Goal: Task Accomplishment & Management: Complete application form

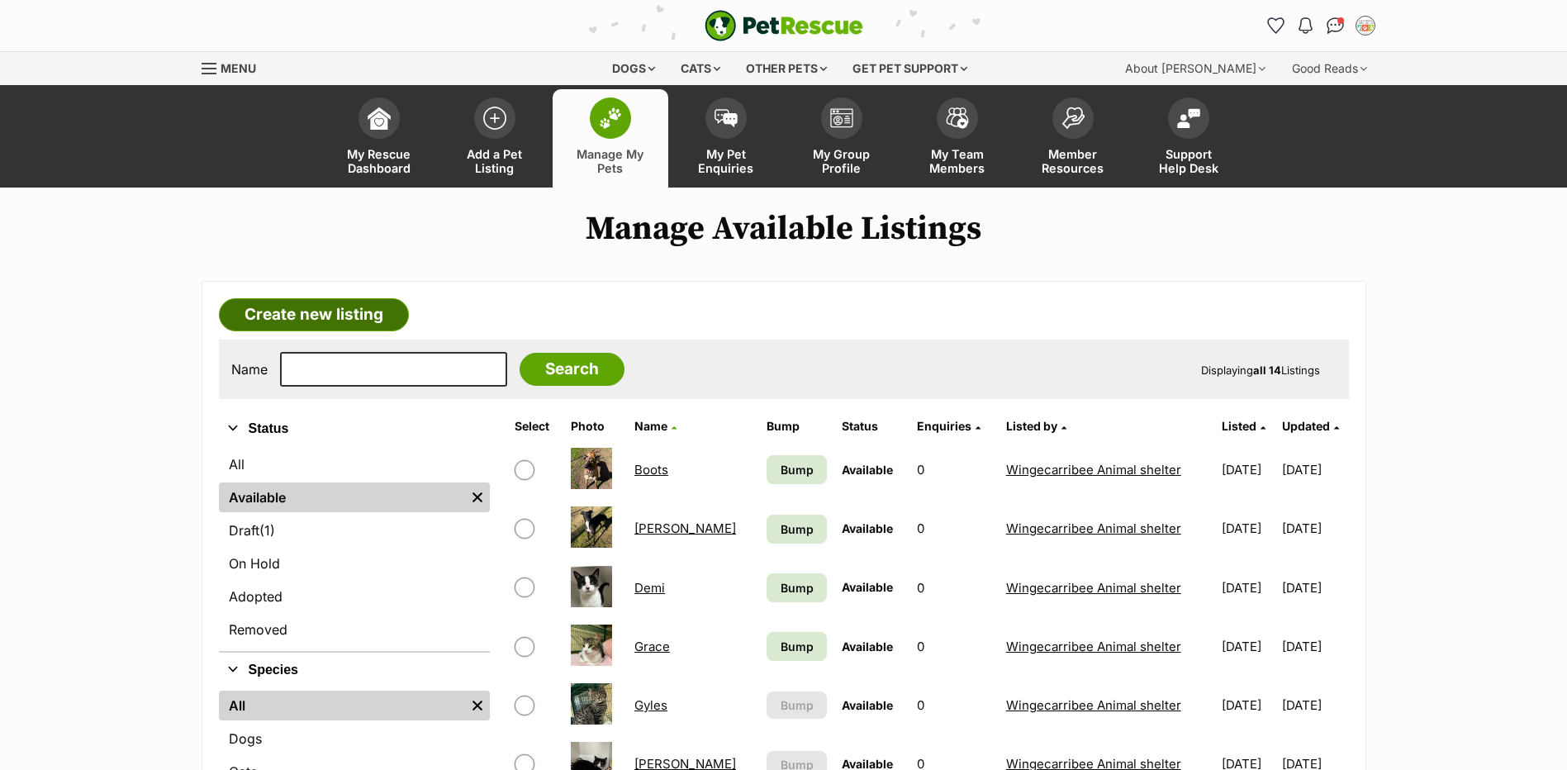
click at [294, 325] on link "Create new listing" at bounding box center [314, 314] width 190 height 33
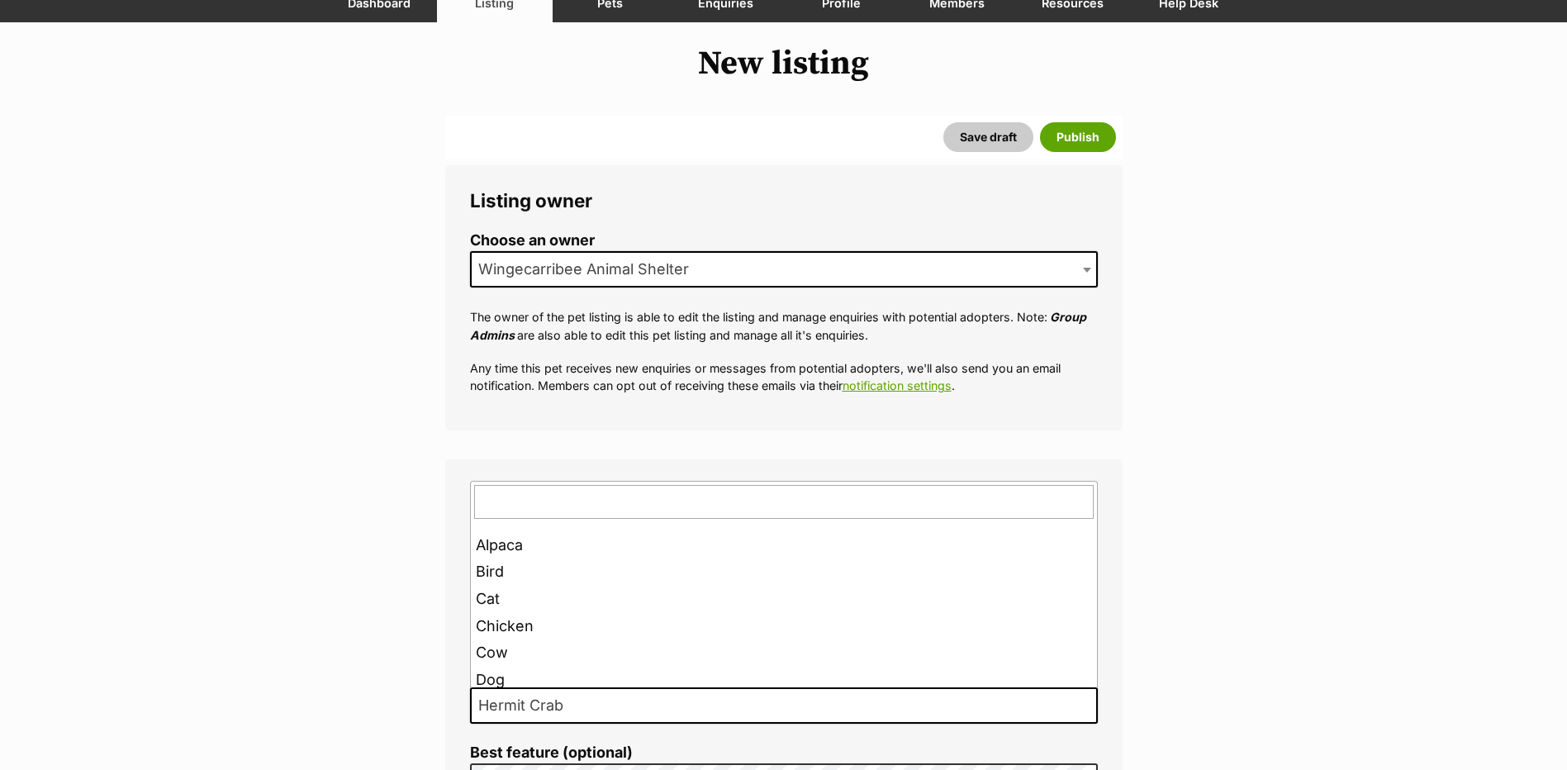
click at [529, 706] on span "Hermit Crab" at bounding box center [526, 705] width 108 height 23
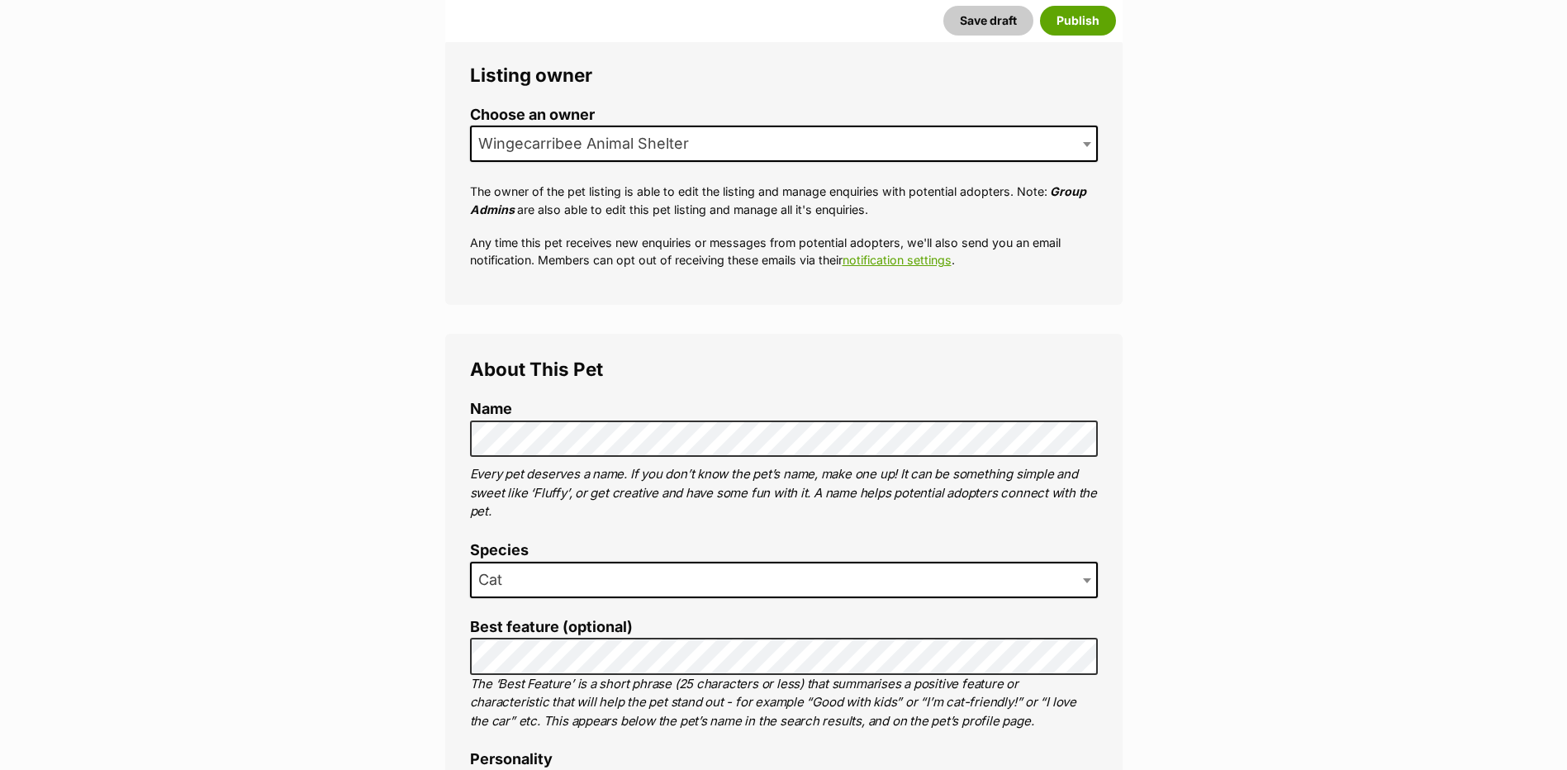
scroll to position [413, 0]
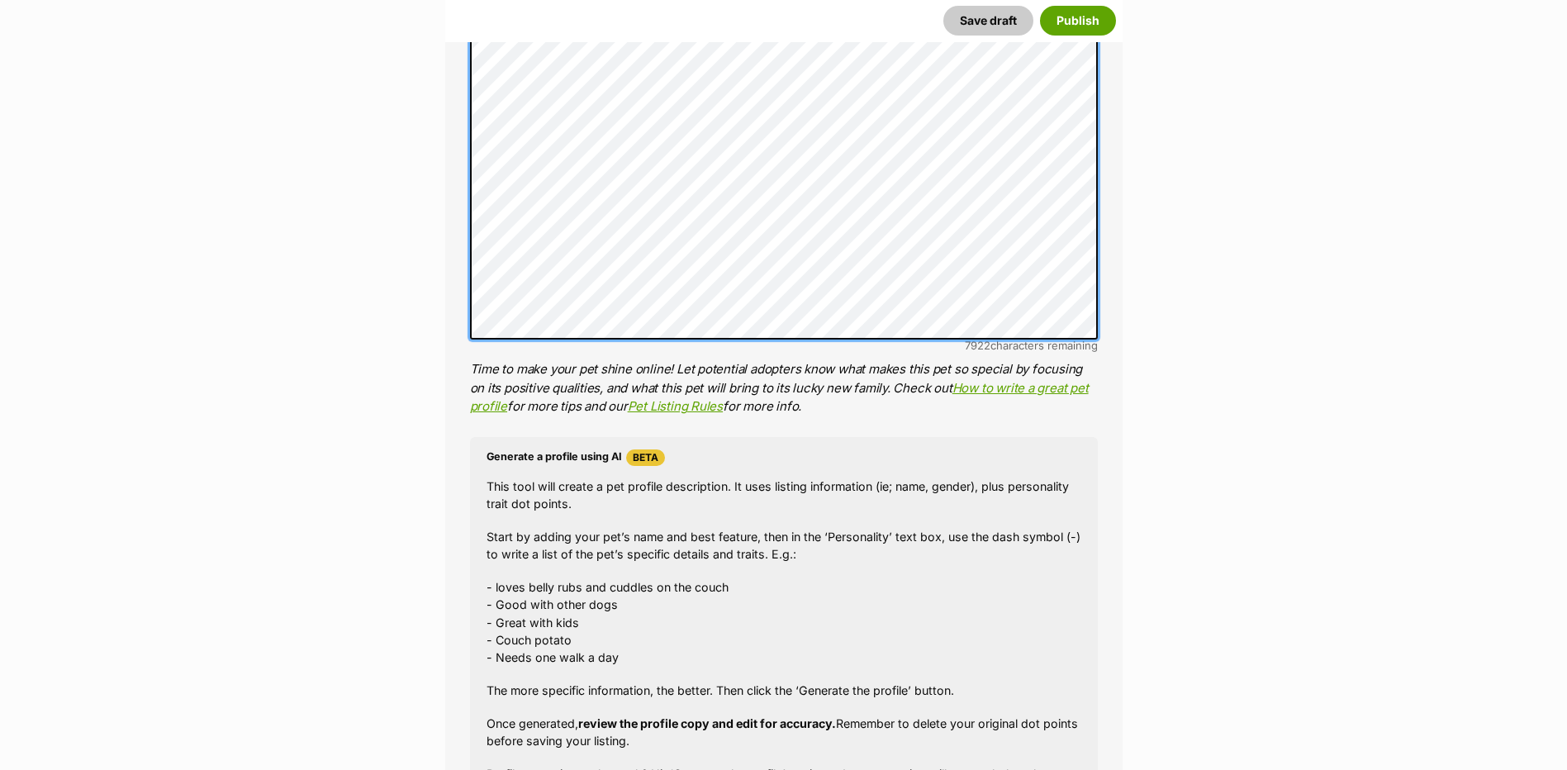
scroll to position [1239, 0]
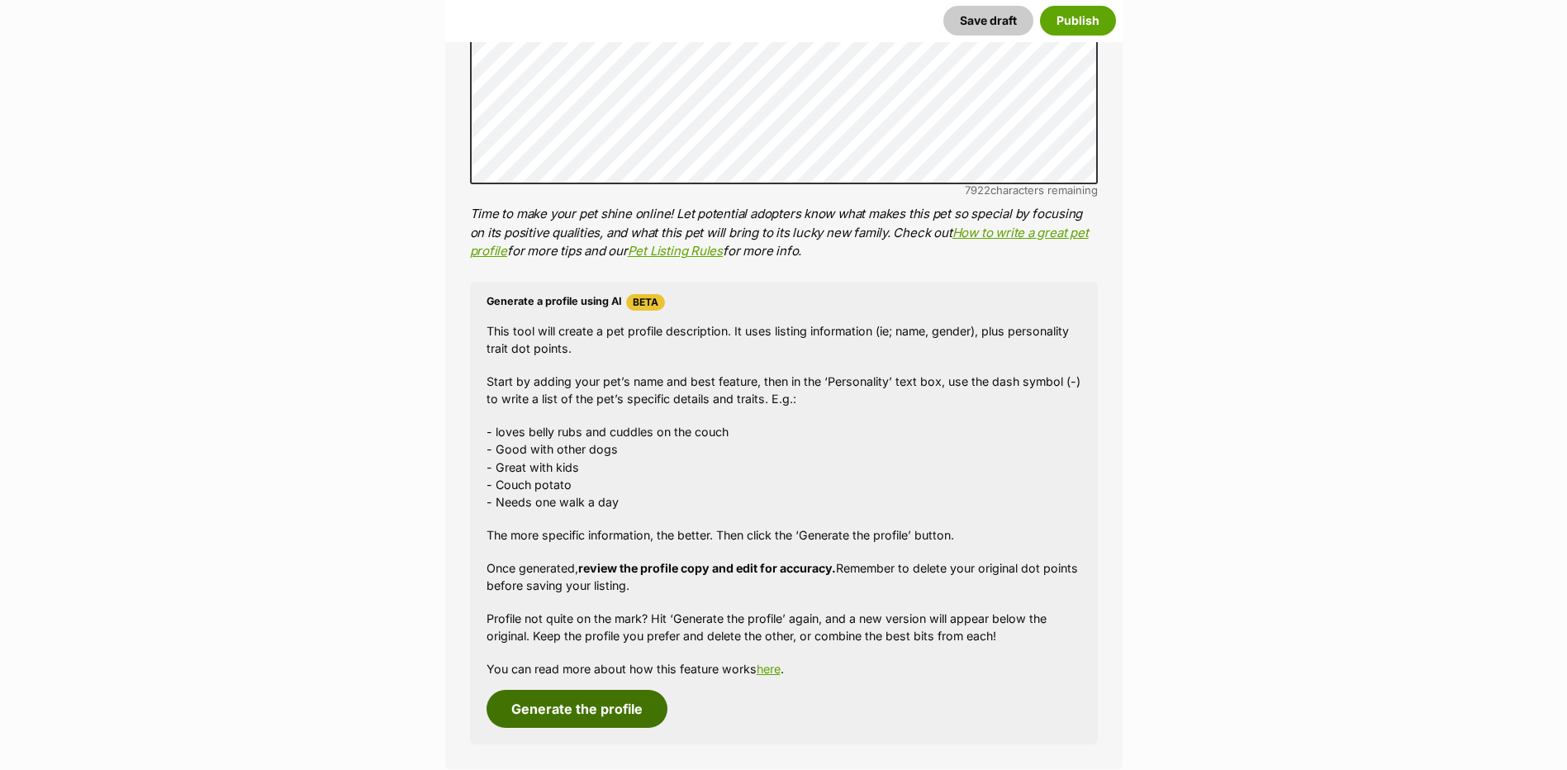
click at [554, 704] on button "Generate the profile" at bounding box center [577, 709] width 181 height 38
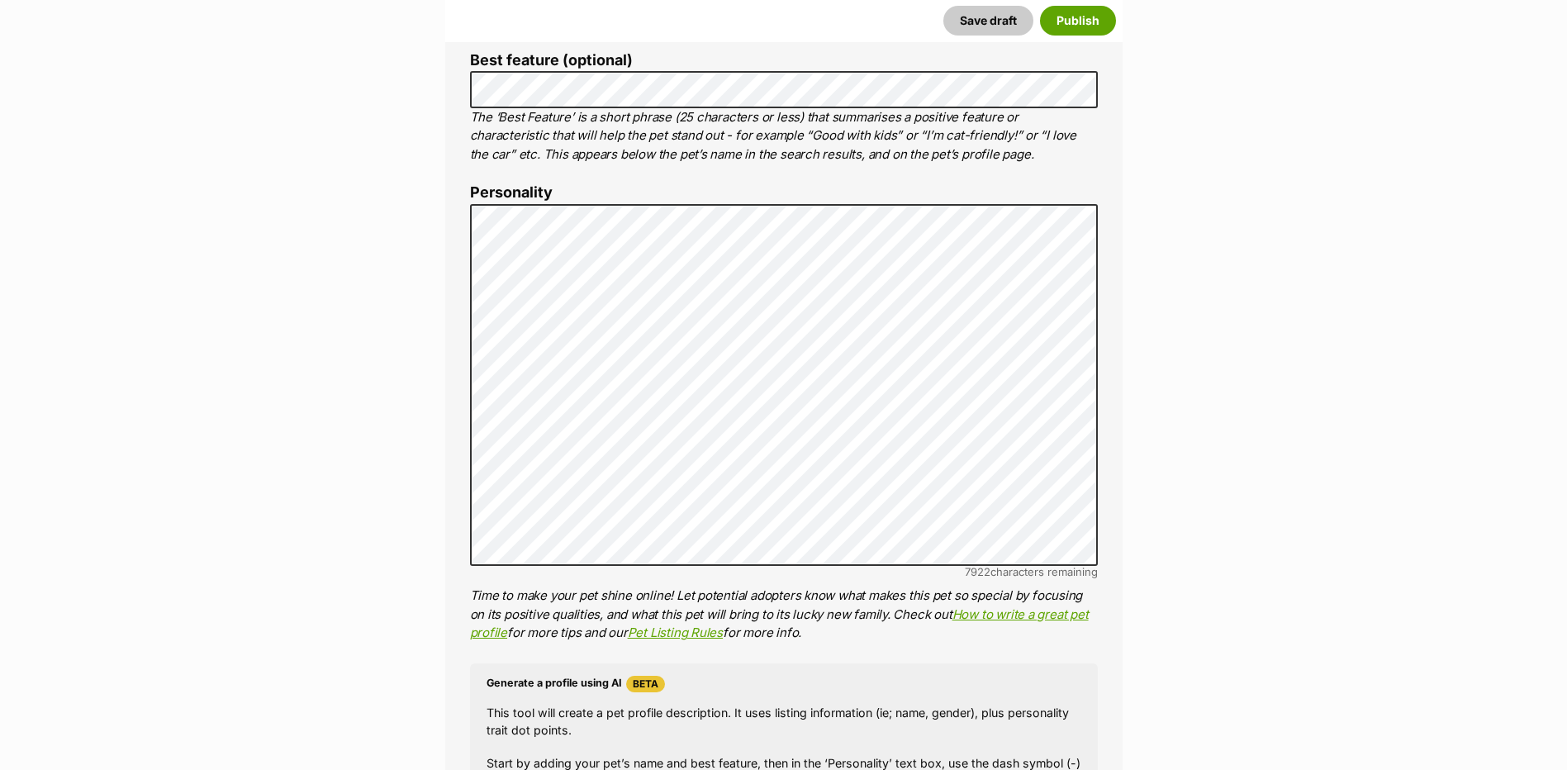
scroll to position [0, 0]
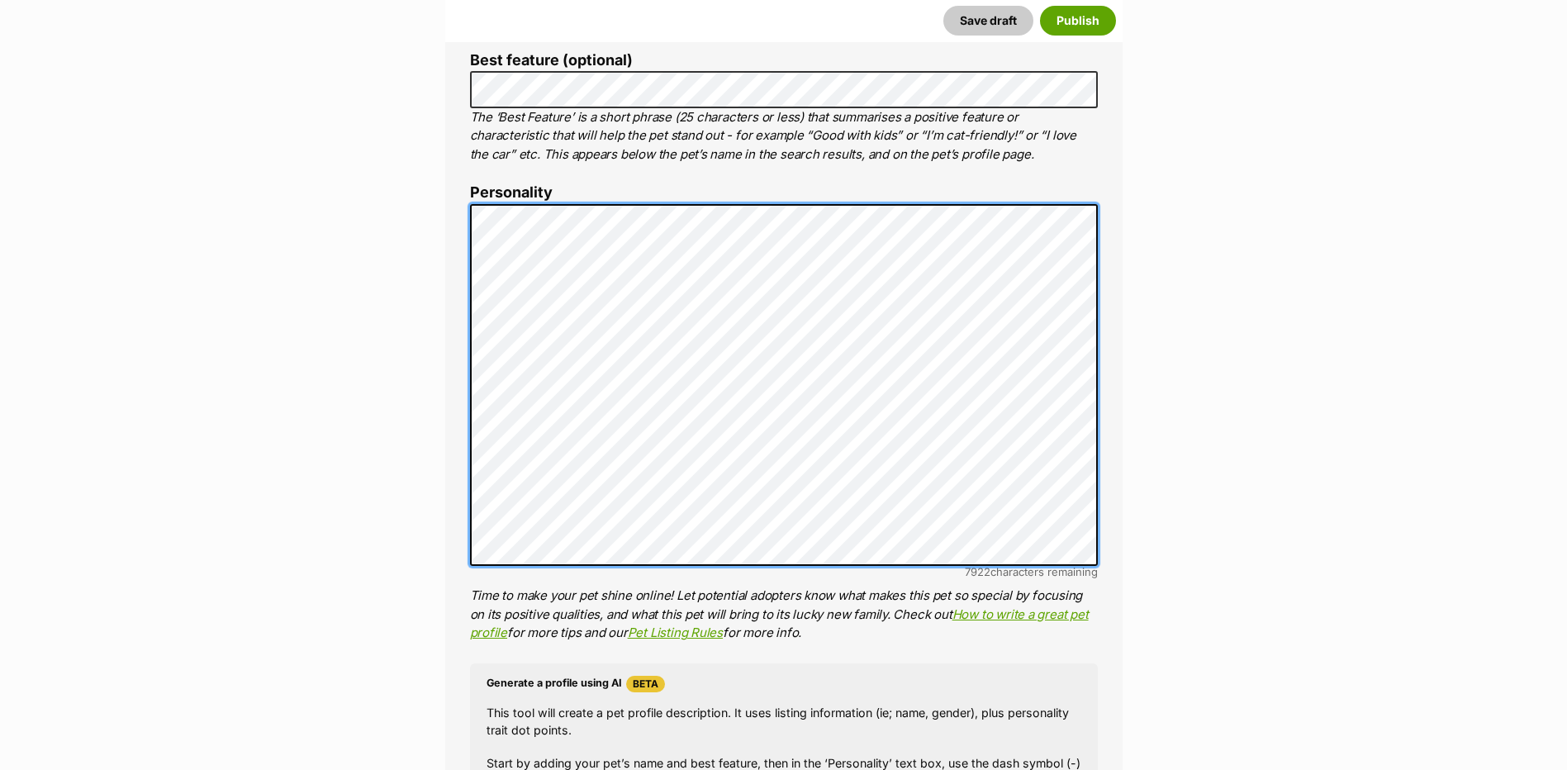
click at [482, 200] on li "Personality 7922 characters remaining Time to make your pet shine online! Let p…" at bounding box center [784, 413] width 628 height 458
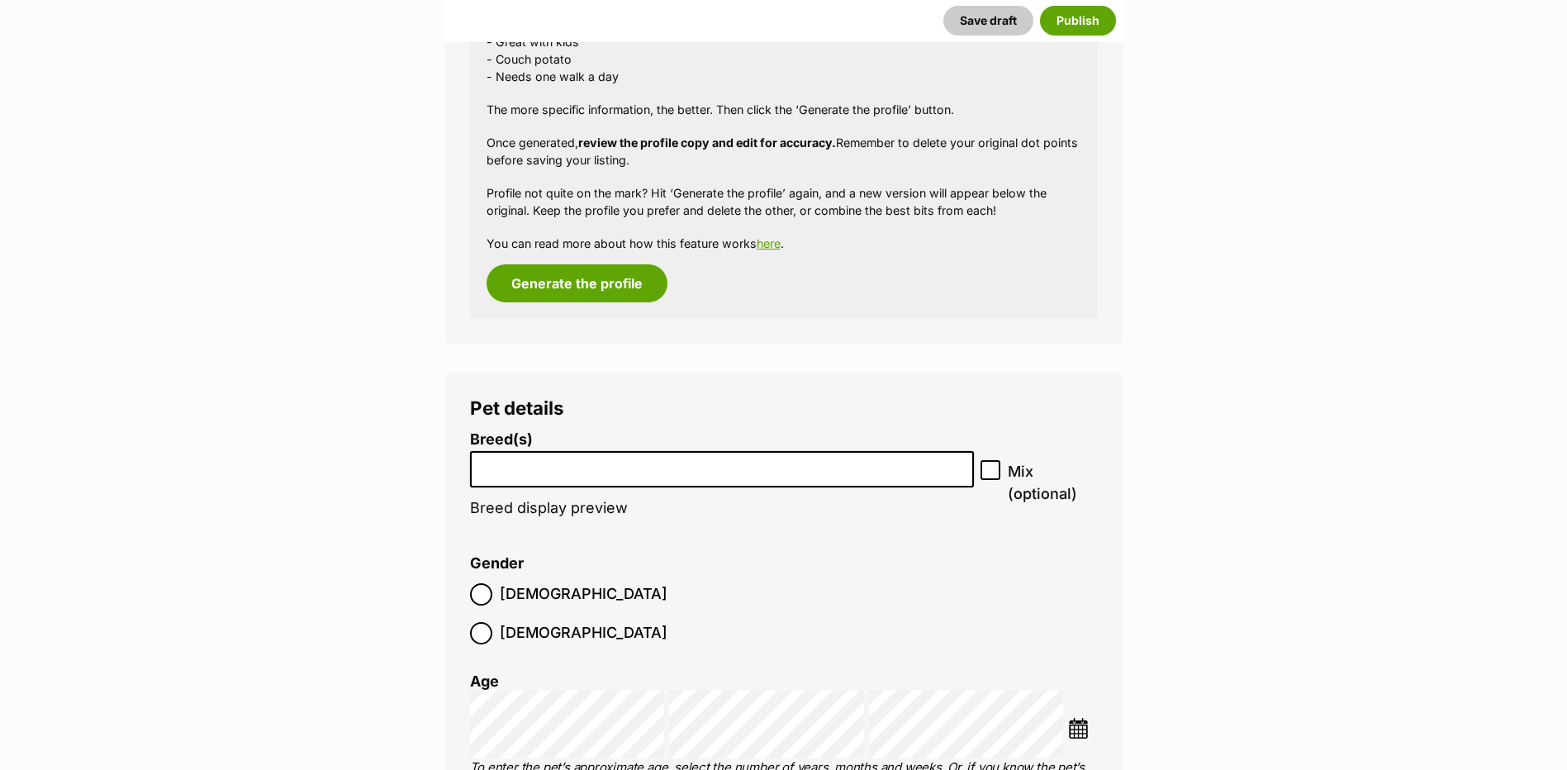
scroll to position [1766, 0]
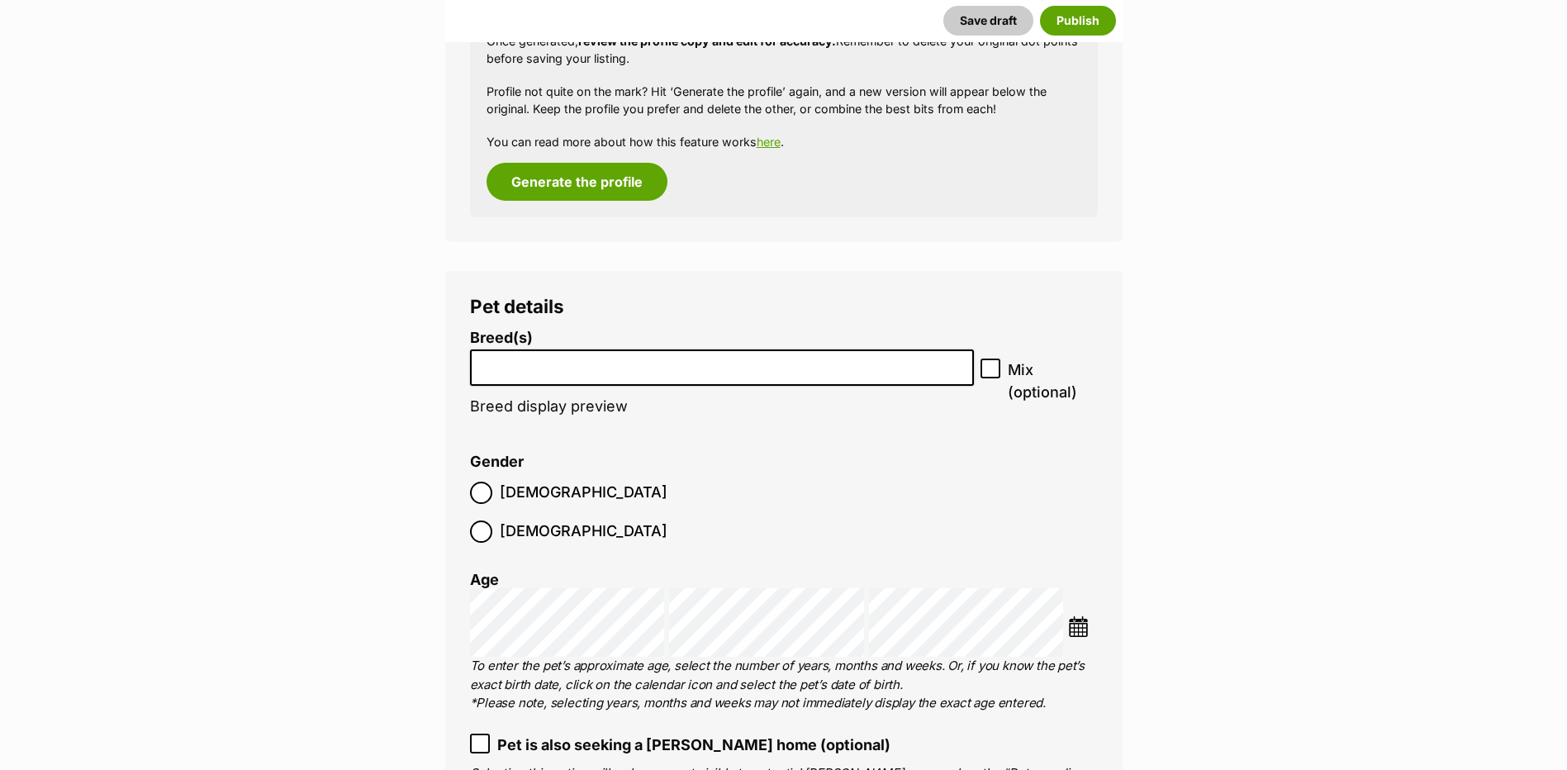
click at [639, 387] on li "Breed(s) Abyssinian American Bobtail American Curl American Shorthair American …" at bounding box center [722, 381] width 505 height 103
click at [587, 314] on legend "Pet details" at bounding box center [784, 306] width 628 height 21
click at [572, 373] on li at bounding box center [722, 368] width 493 height 34
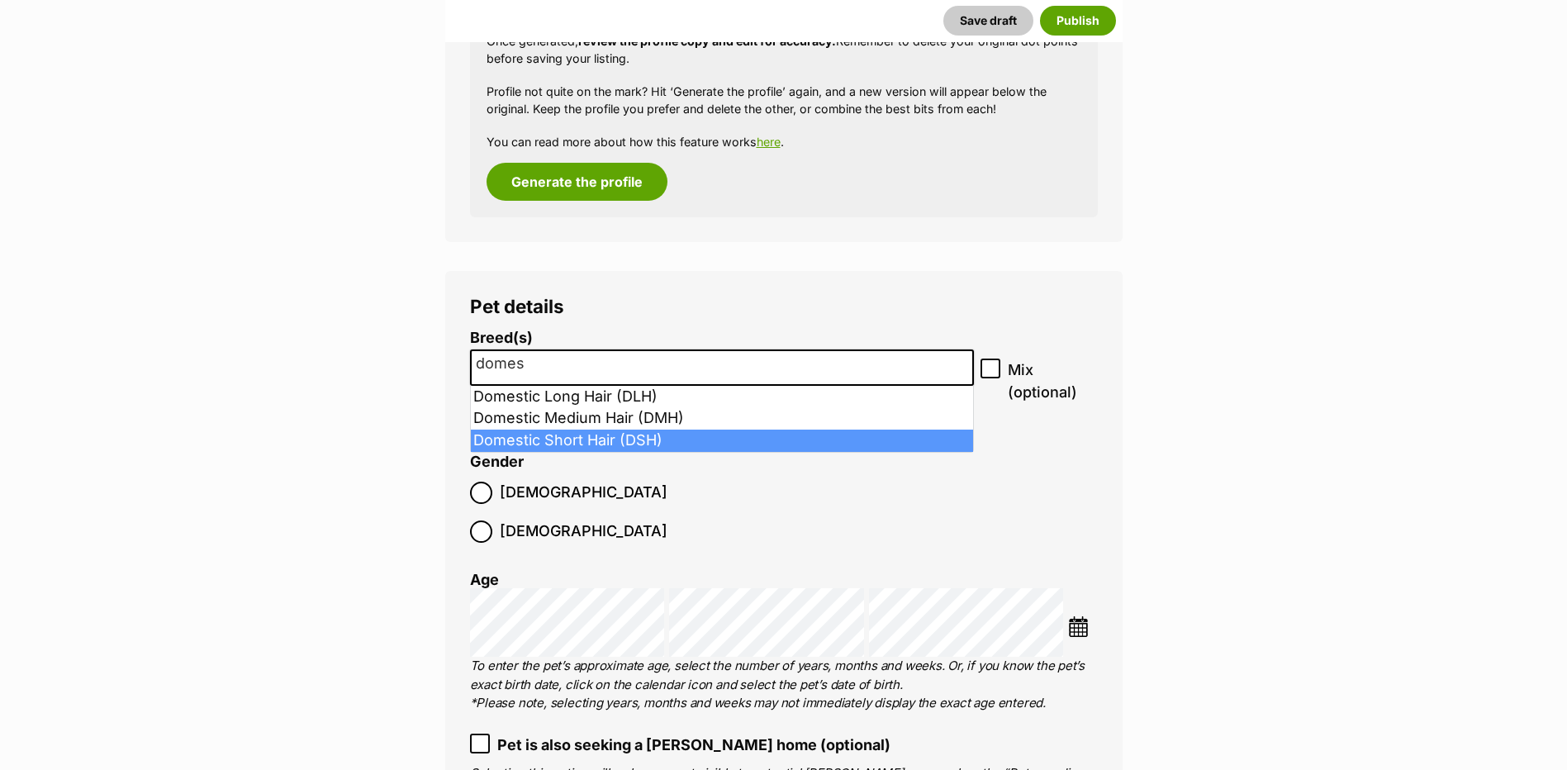
type input "domes"
select select "252102"
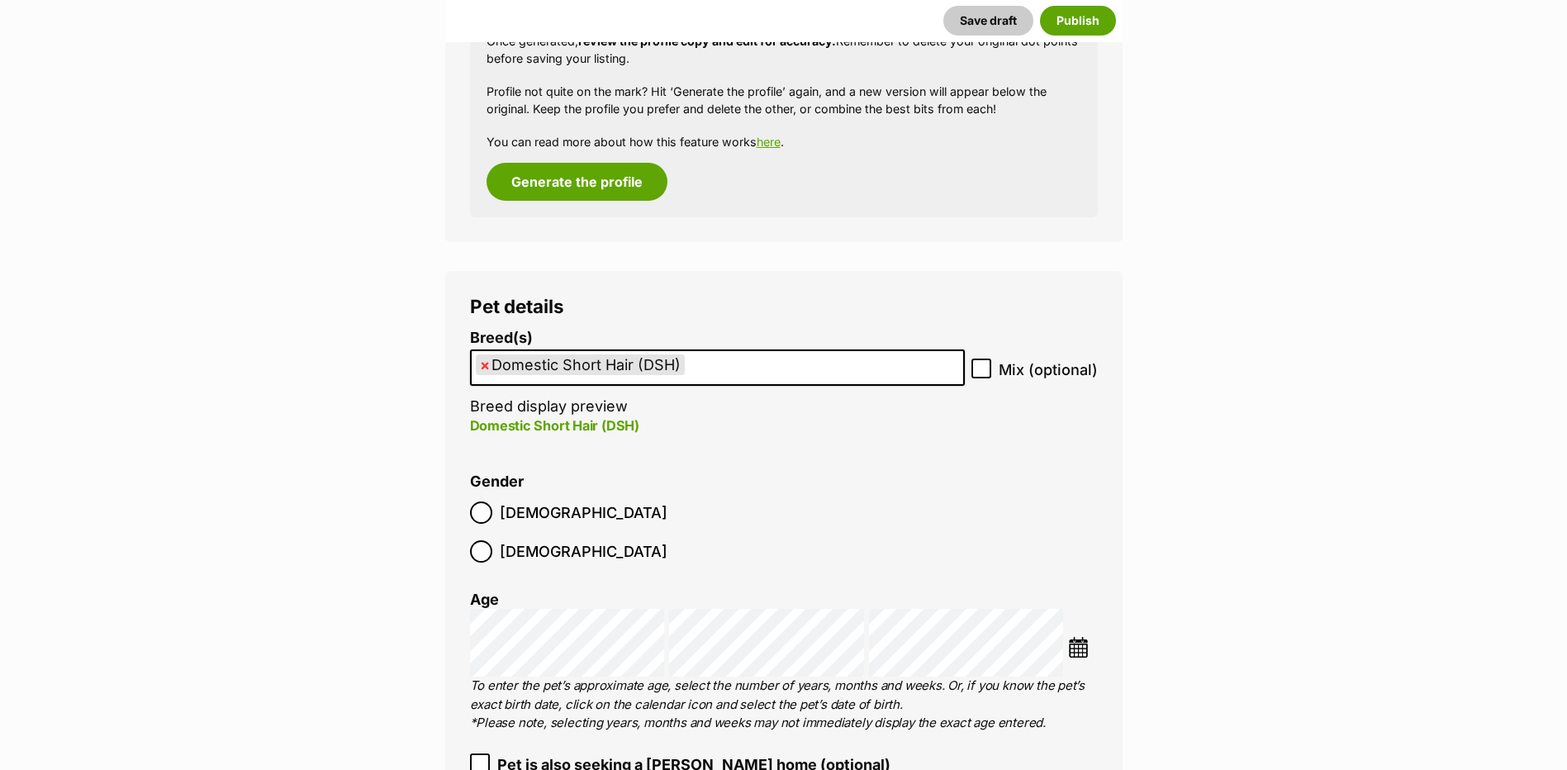
click at [468, 508] on div "Pet details Breed(s) Domestic Short Hair (DSH) Abyssinian American Bobtail Amer…" at bounding box center [783, 731] width 677 height 921
click at [497, 514] on label "[DEMOGRAPHIC_DATA]" at bounding box center [568, 512] width 197 height 22
click at [1077, 637] on img at bounding box center [1078, 647] width 21 height 21
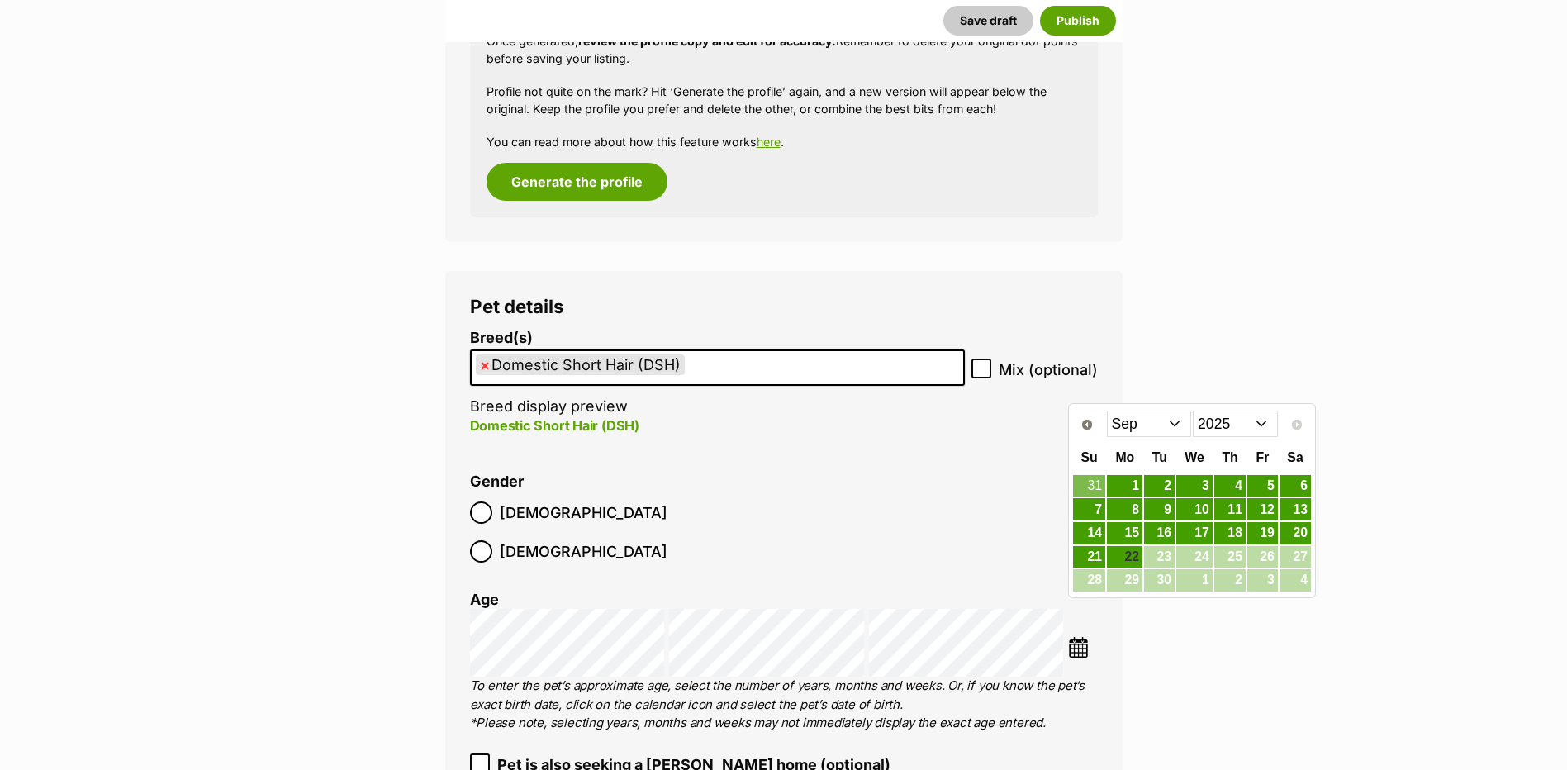
click at [1223, 428] on select "2015 2016 2017 2018 2019 2020 2021 2022 2023 2024 2025" at bounding box center [1235, 424] width 85 height 26
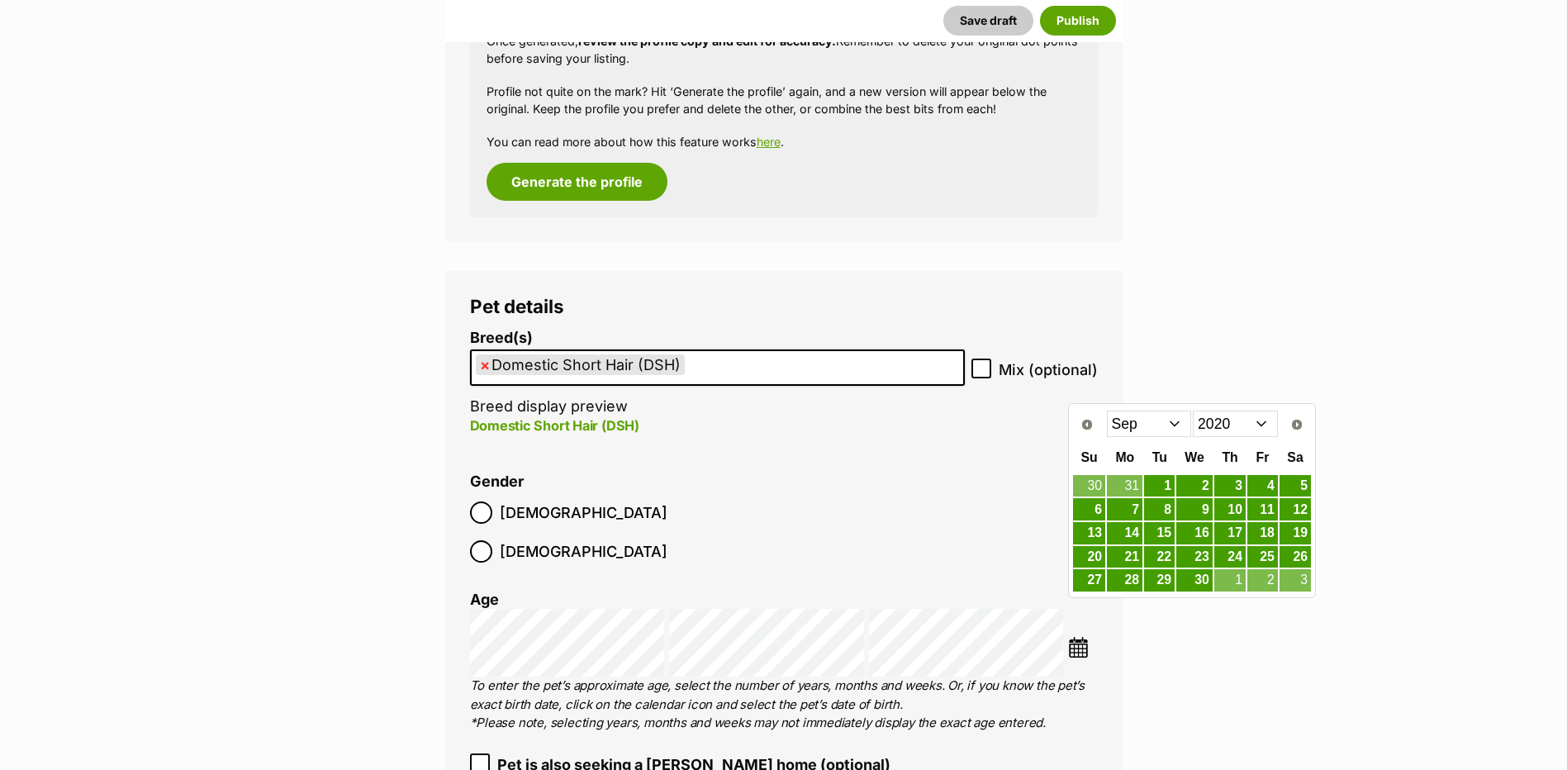
click at [1135, 422] on select "Jan Feb Mar Apr May Jun Jul Aug Sep Oct Nov Dec" at bounding box center [1149, 424] width 85 height 26
click at [1242, 534] on link "17" at bounding box center [1229, 533] width 31 height 21
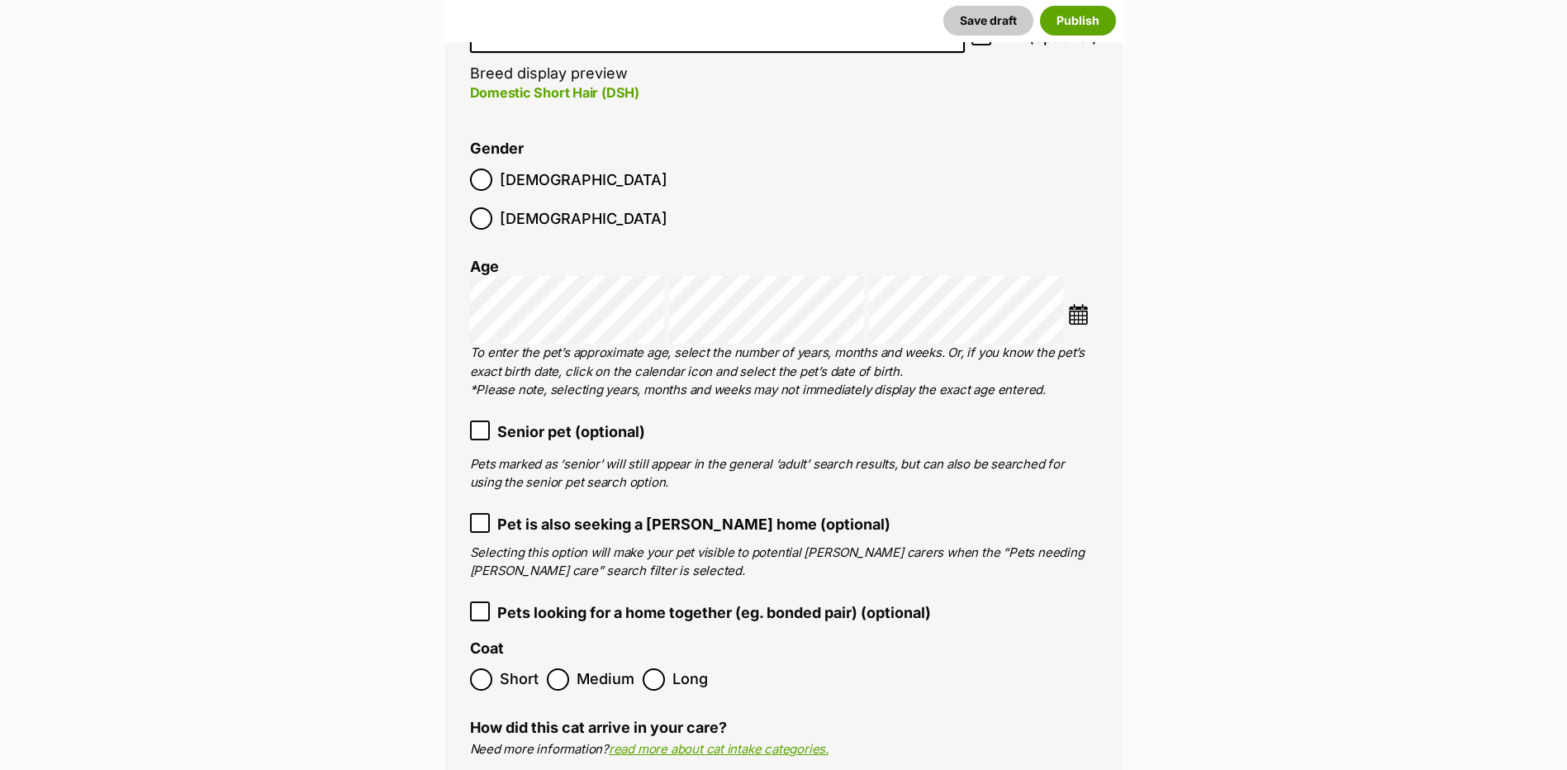
scroll to position [2179, 0]
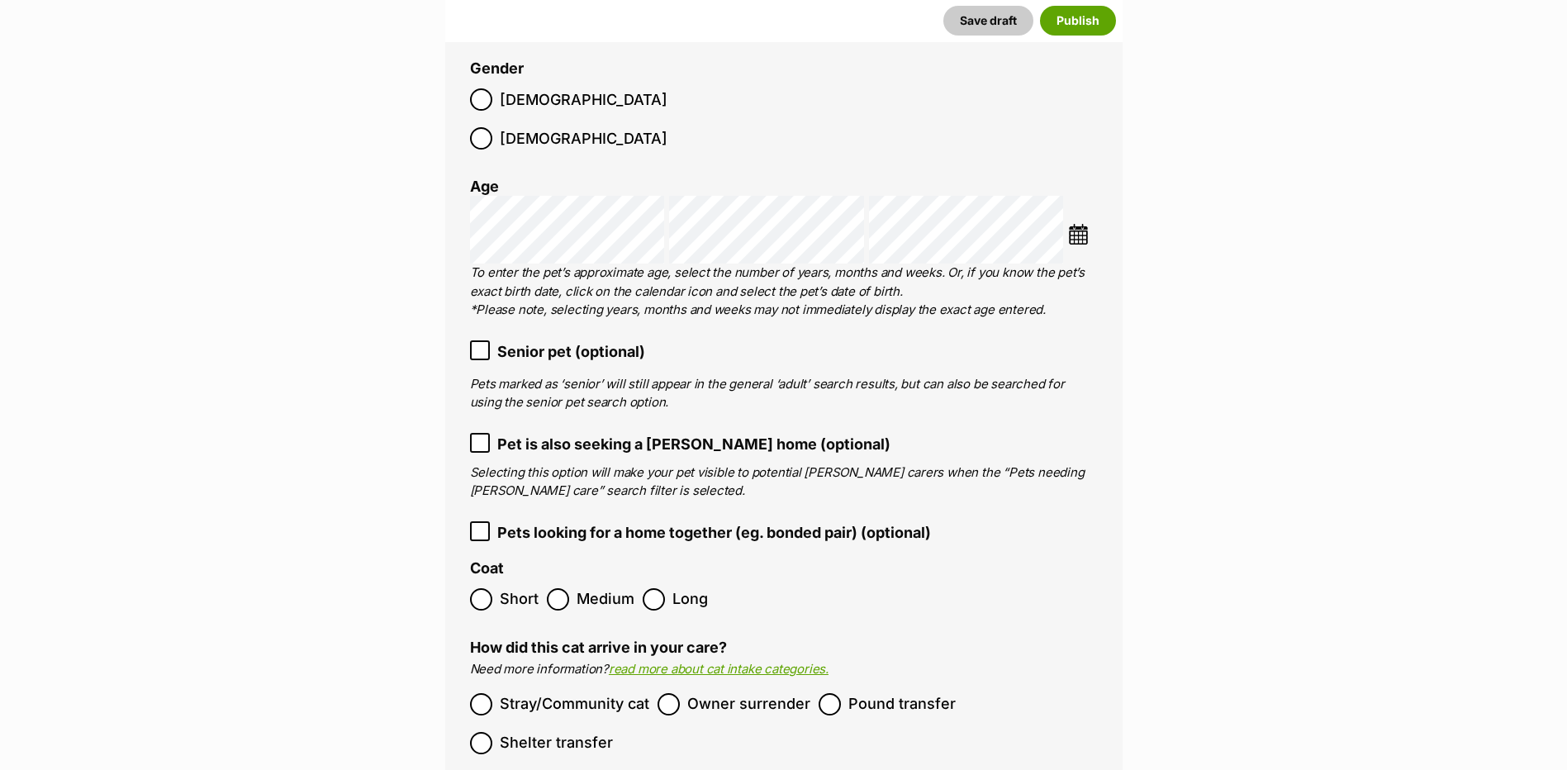
click at [504, 588] on span "Short" at bounding box center [519, 599] width 39 height 22
click at [559, 693] on span "Stray/Community cat" at bounding box center [575, 704] width 150 height 22
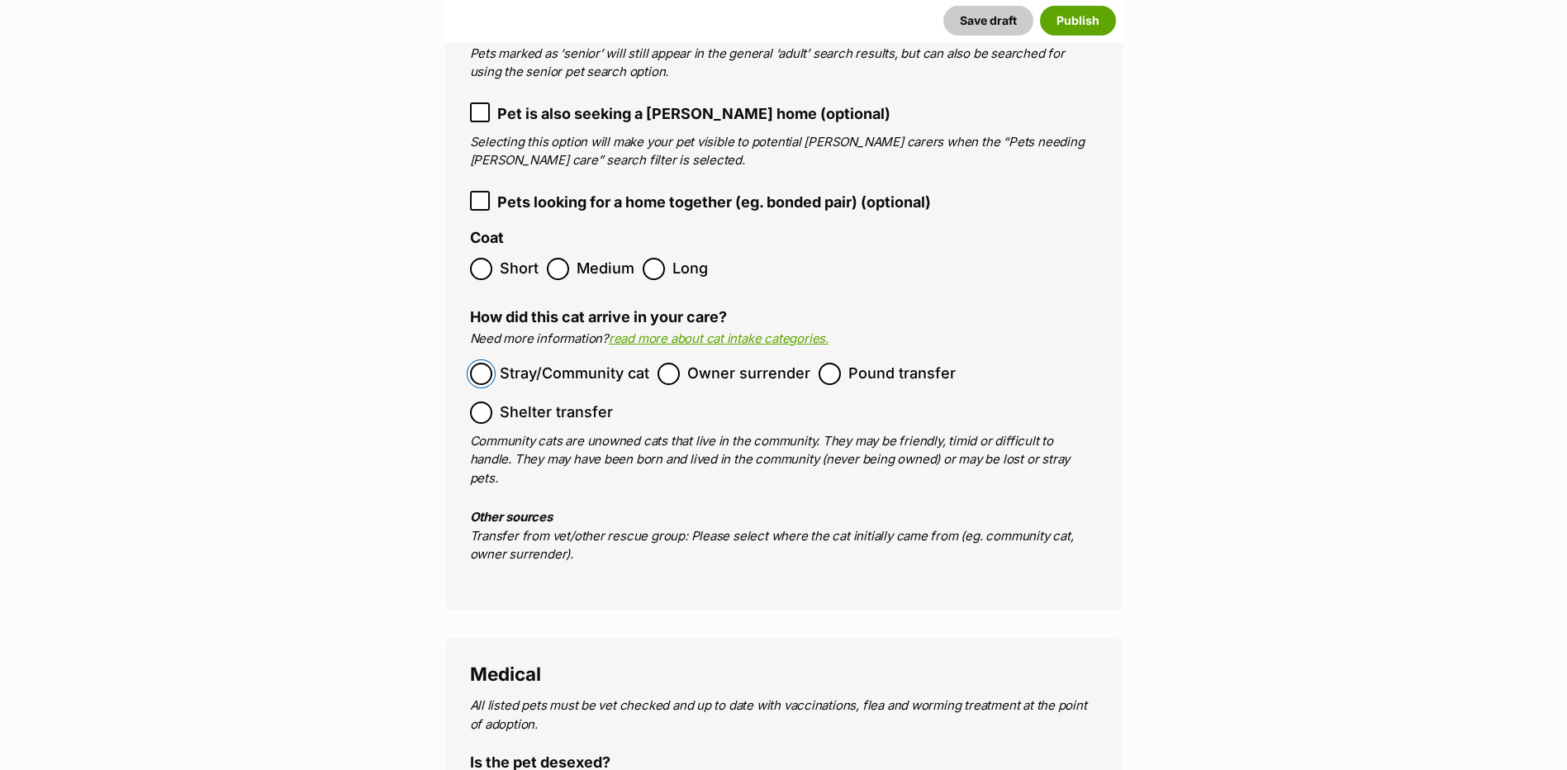
scroll to position [2675, 0]
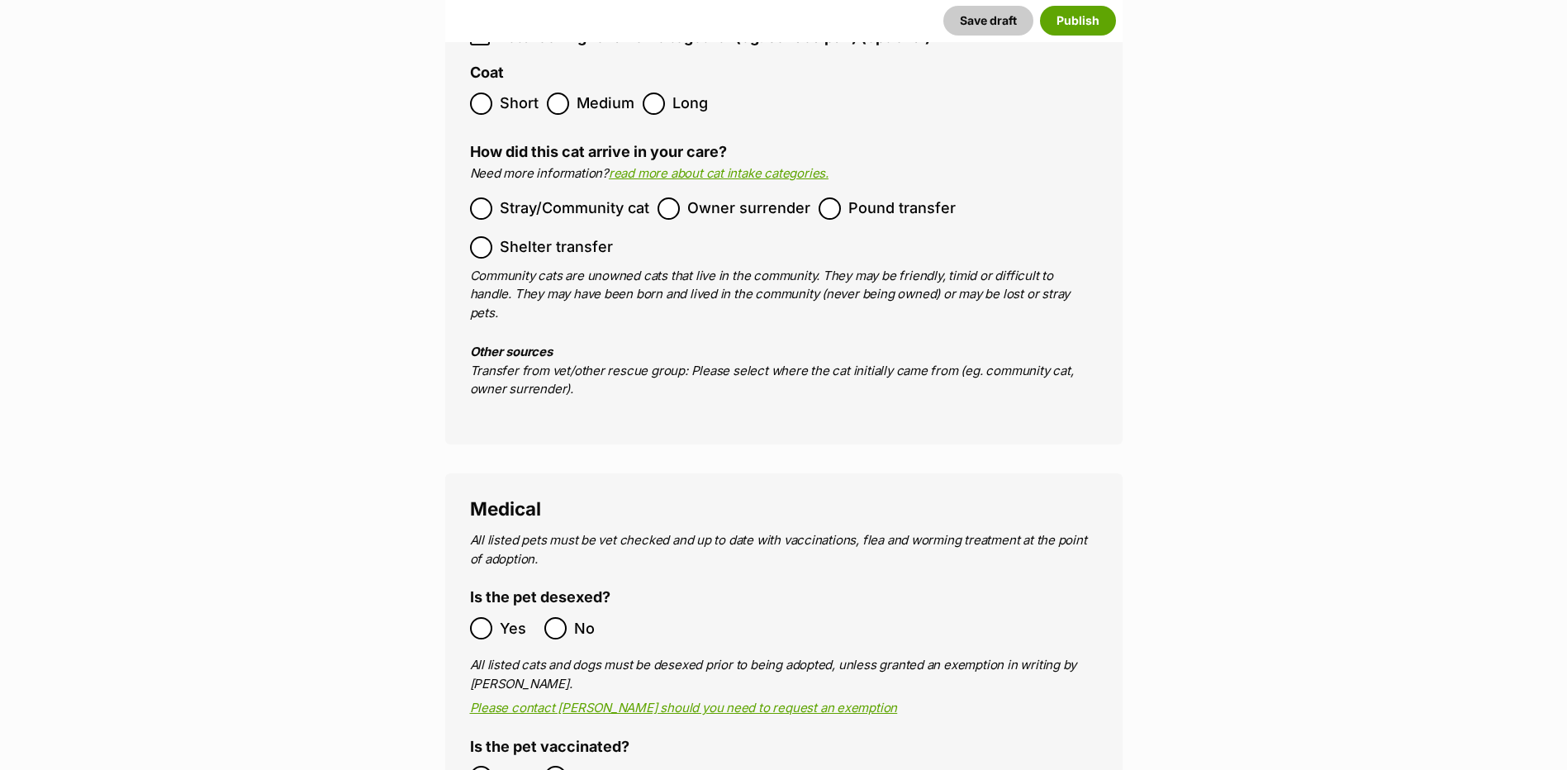
click at [490, 609] on ol "Yes No" at bounding box center [627, 628] width 314 height 39
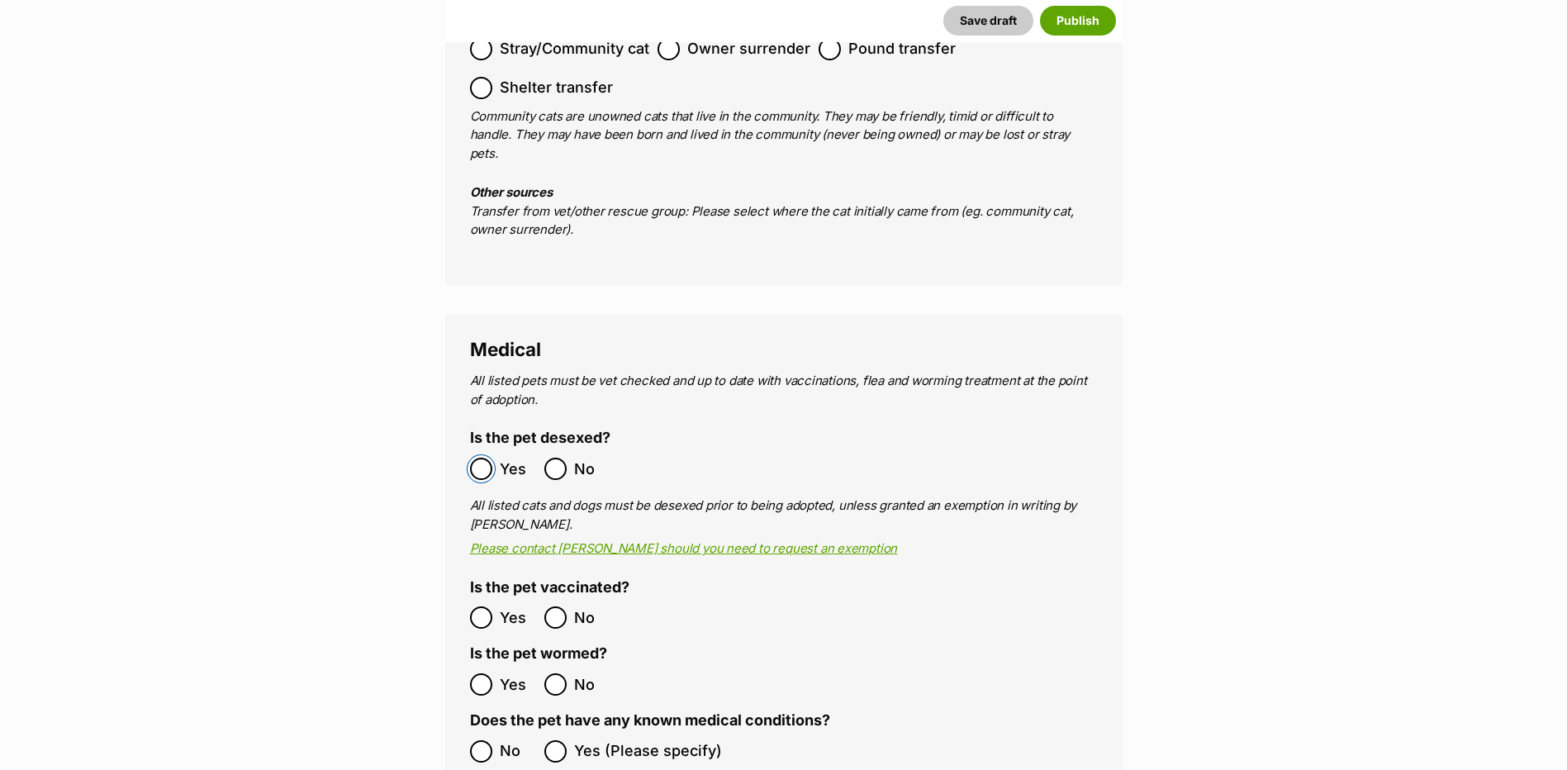
scroll to position [2840, 0]
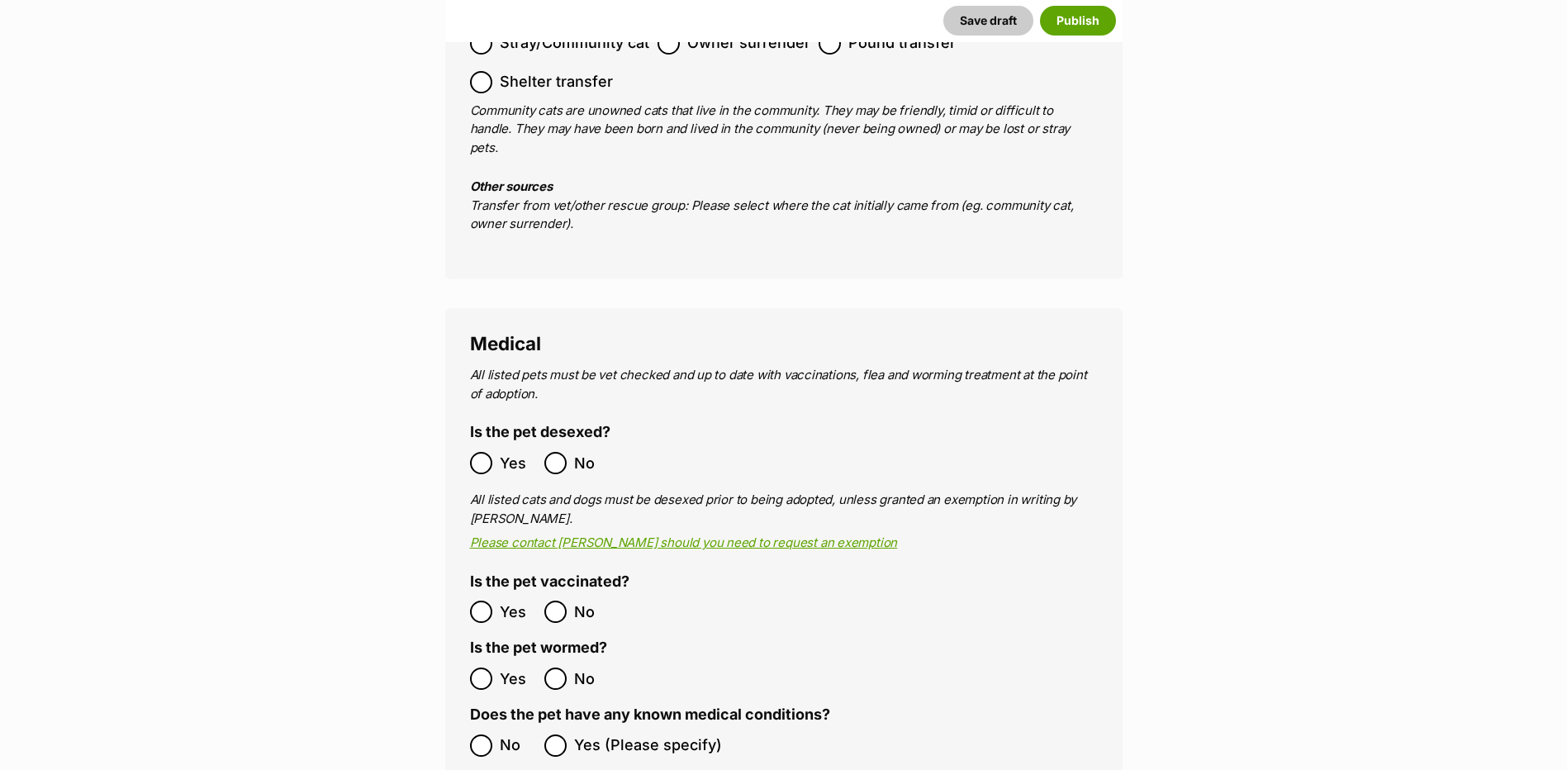
click at [488, 592] on ol "Yes No" at bounding box center [627, 611] width 314 height 39
click at [492, 659] on ol "Yes No" at bounding box center [627, 678] width 314 height 39
click at [506, 734] on span "No" at bounding box center [518, 745] width 36 height 22
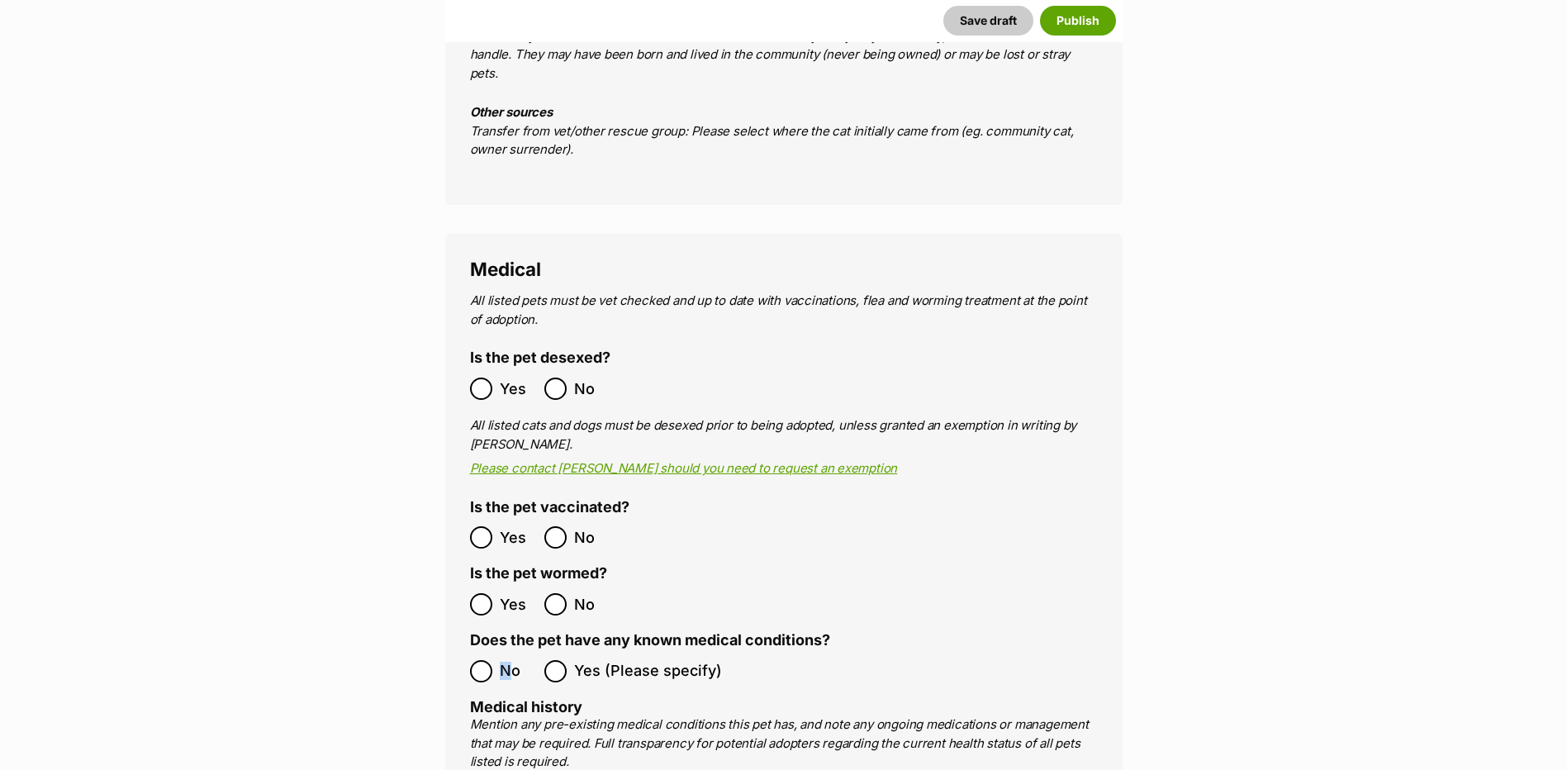
scroll to position [3005, 0]
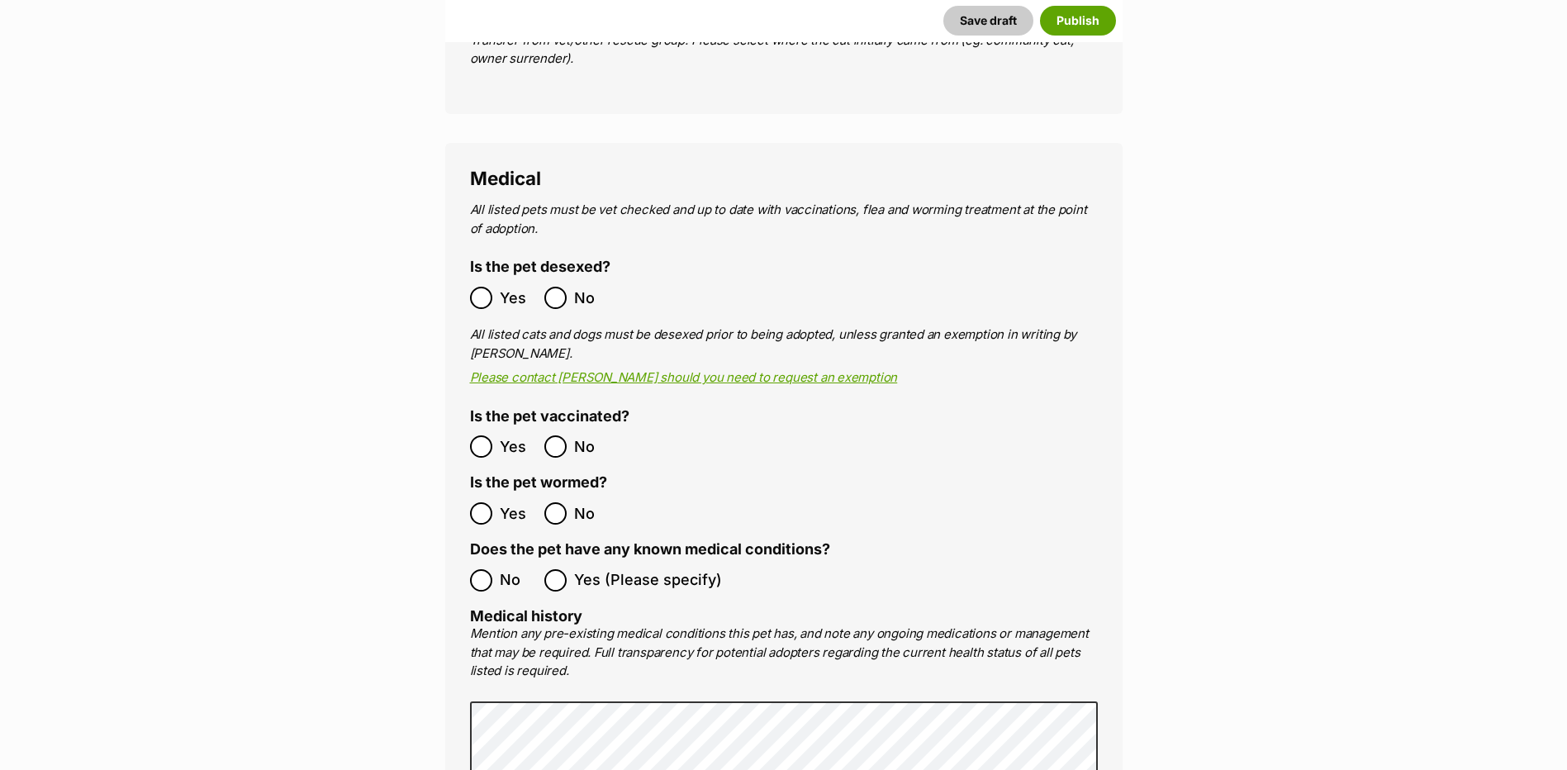
drag, startPoint x: 418, startPoint y: 481, endPoint x: 417, endPoint y: 472, distance: 9.1
click at [417, 480] on main "New listing Listing owner Choose an owner Wingecarribee Animal Shelter The owne…" at bounding box center [783, 518] width 1567 height 6629
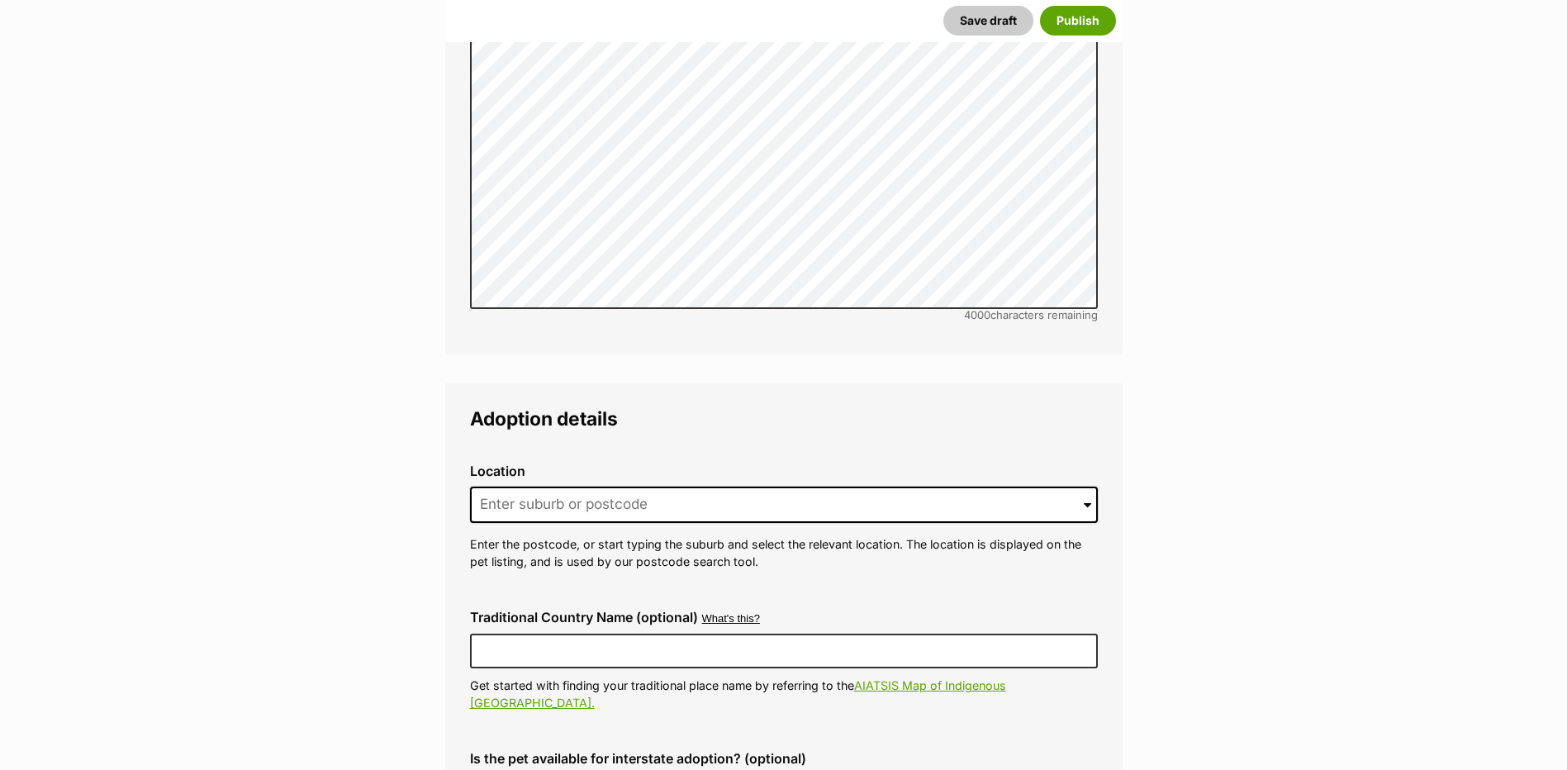
scroll to position [3914, 0]
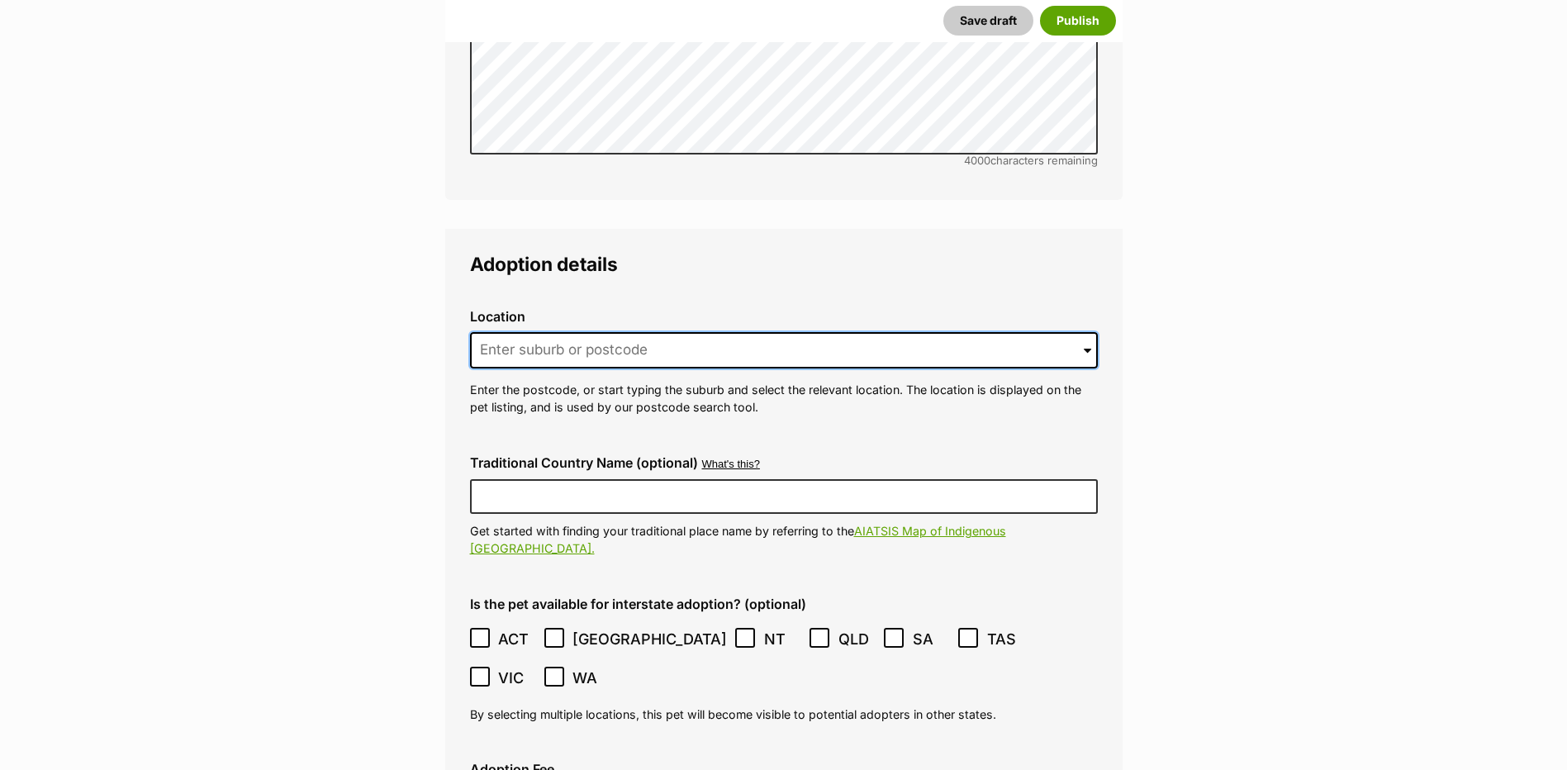
click at [549, 332] on input at bounding box center [784, 350] width 628 height 36
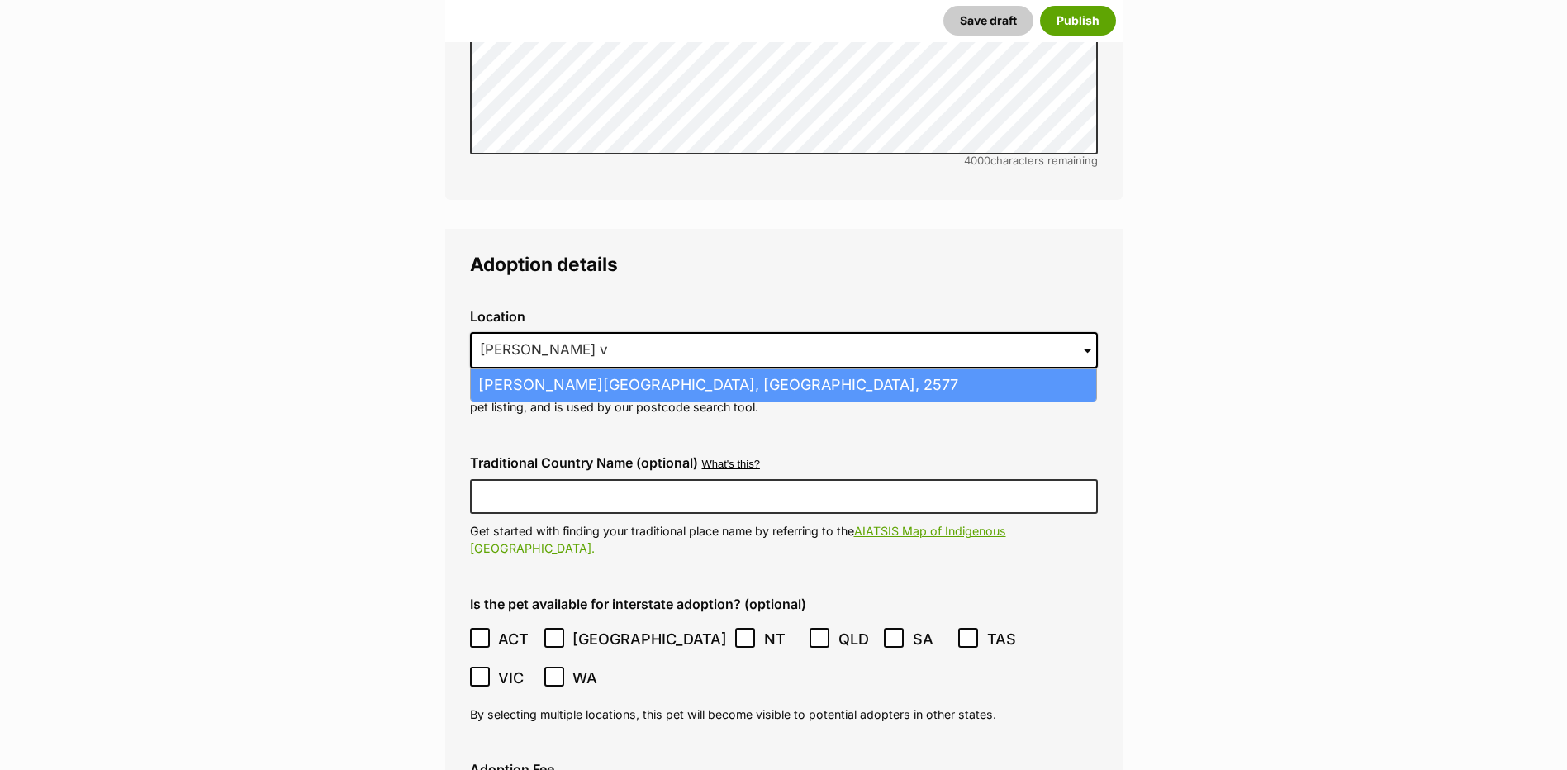
click at [556, 369] on li "Moss Vale, New South Wales, 2577" at bounding box center [783, 385] width 625 height 32
type input "Moss Vale, New South Wales, 2577"
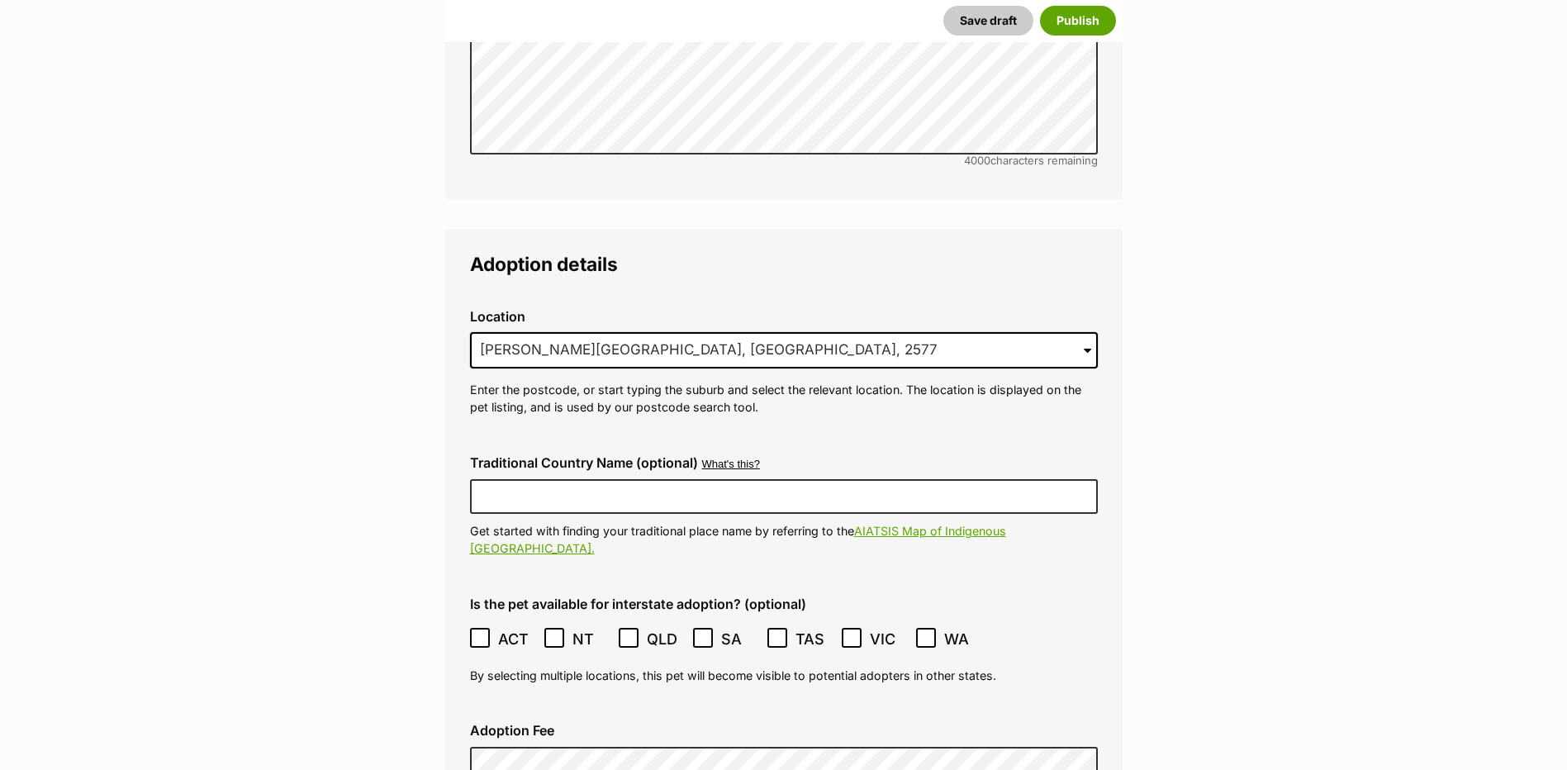
click at [501, 628] on span "ACT" at bounding box center [516, 639] width 37 height 22
click at [499, 710] on div "Adoption Fee" at bounding box center [784, 753] width 654 height 86
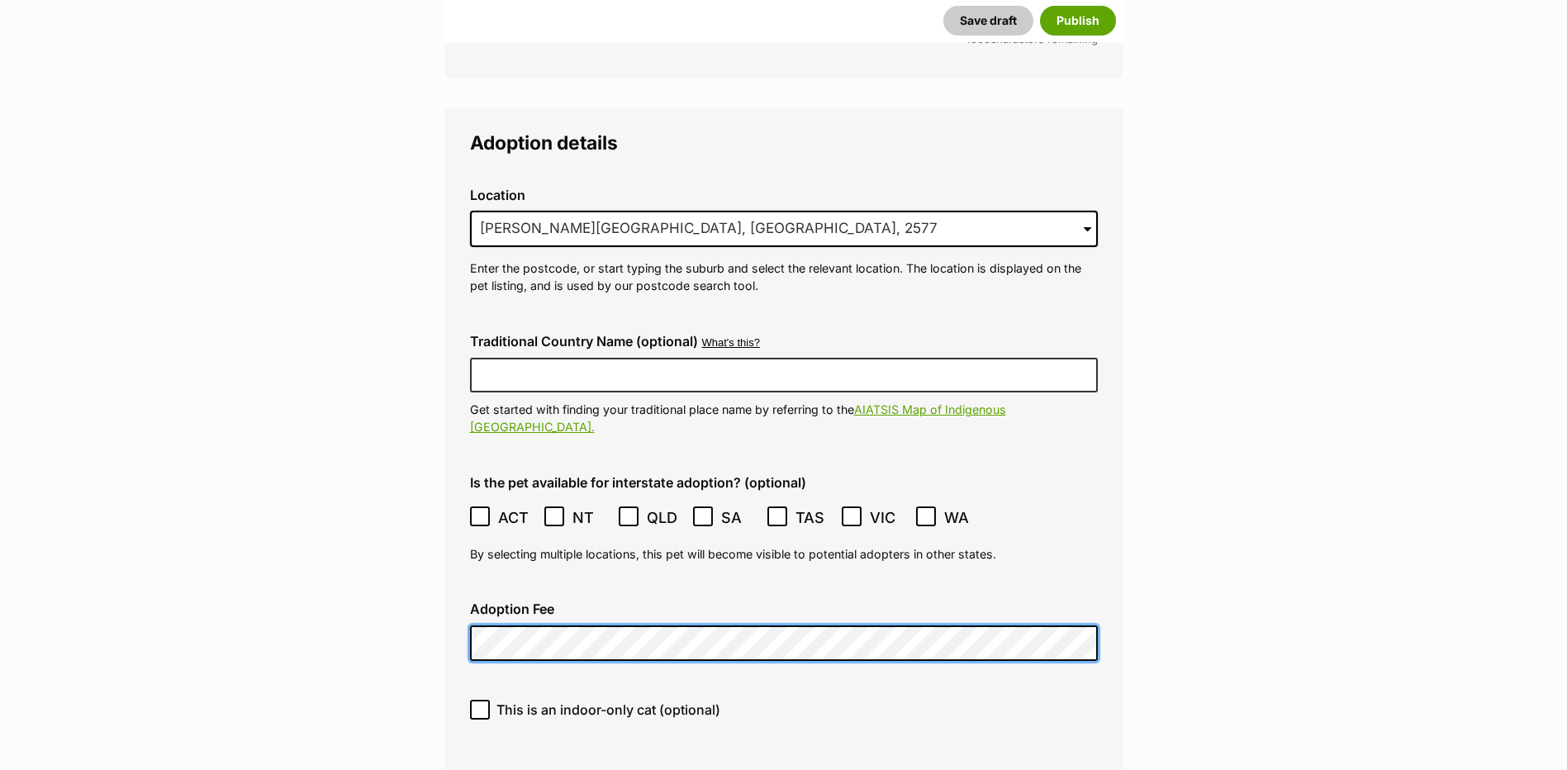
scroll to position [4162, 0]
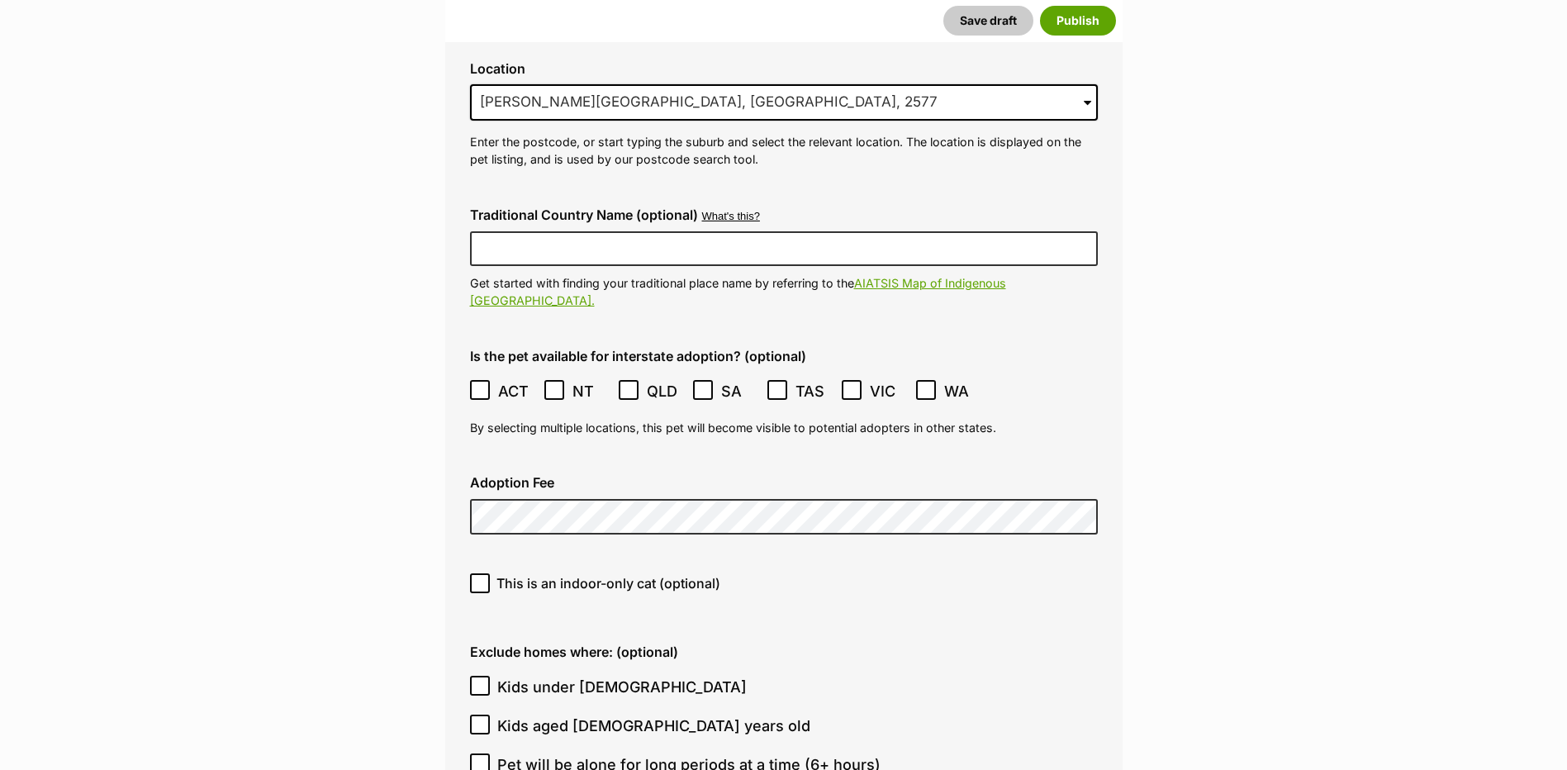
click at [500, 560] on div "This is an indoor-only cat (optional)" at bounding box center [784, 589] width 654 height 59
click at [502, 573] on span "This is an indoor-only cat (optional)" at bounding box center [608, 583] width 224 height 20
click at [490, 573] on input "This is an indoor-only cat (optional)" at bounding box center [480, 583] width 20 height 20
checkbox input "true"
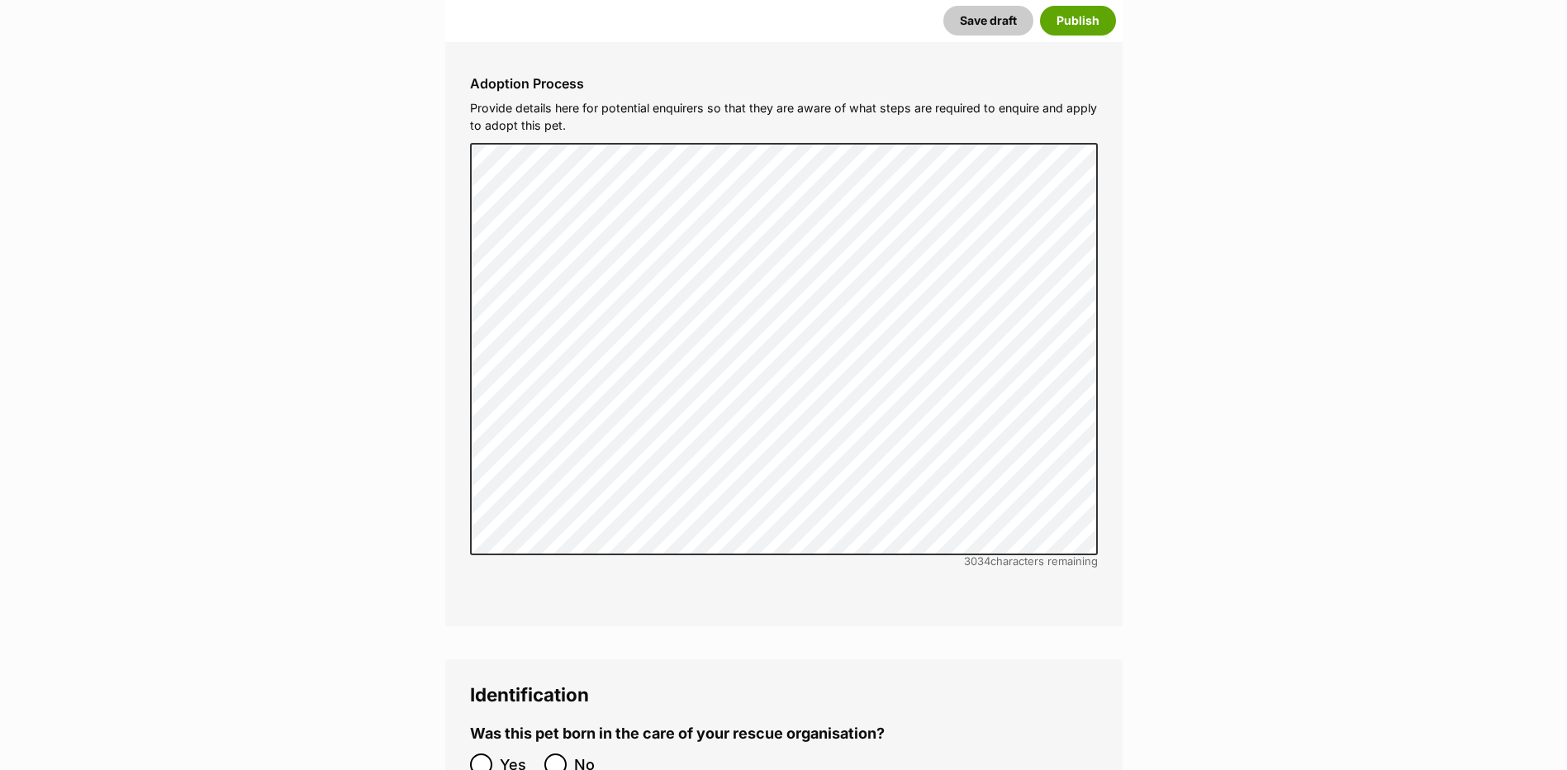
scroll to position [5153, 0]
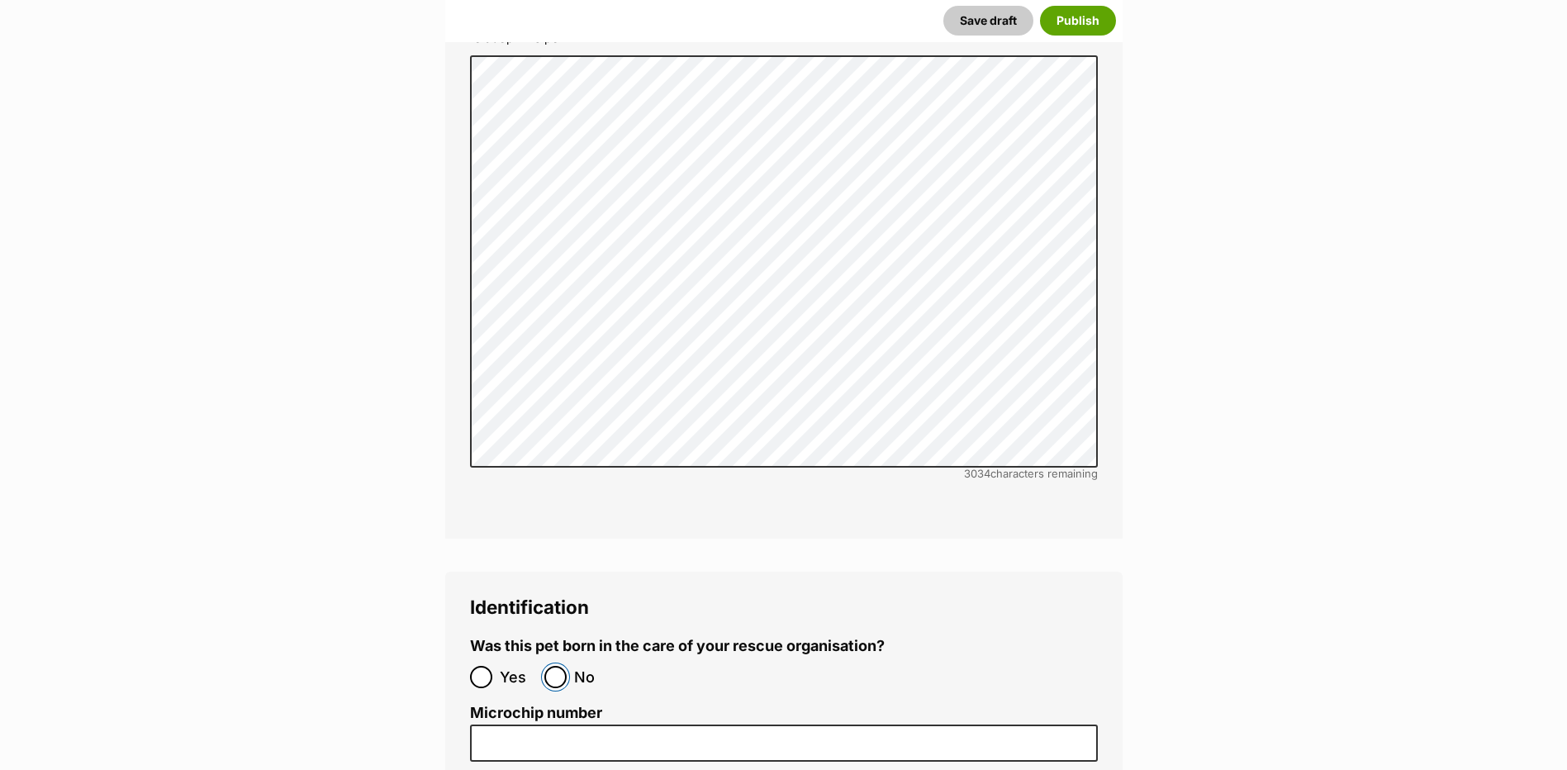
click at [546, 666] on input "No" at bounding box center [555, 677] width 22 height 22
radio input "true"
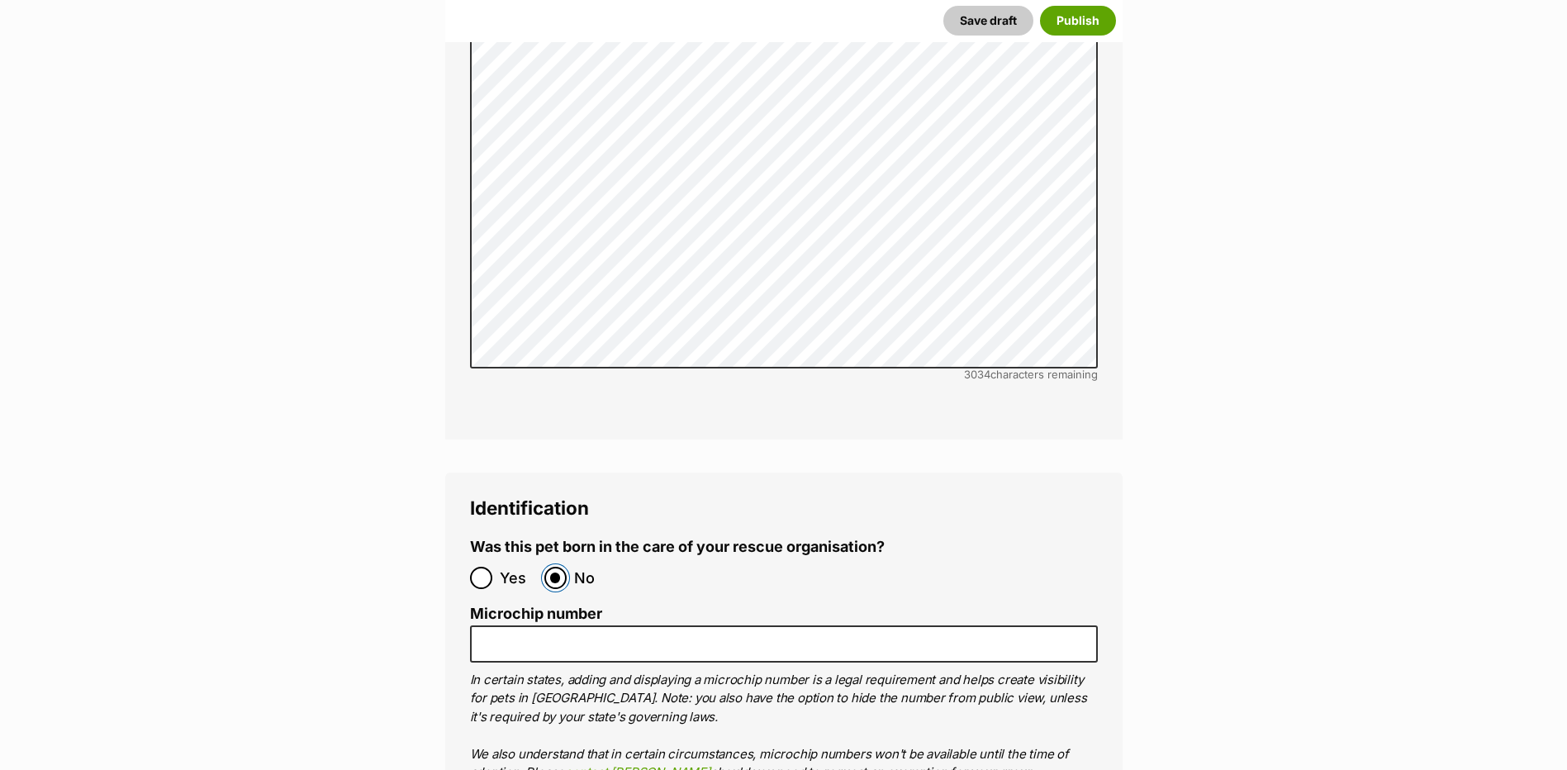
scroll to position [5319, 0]
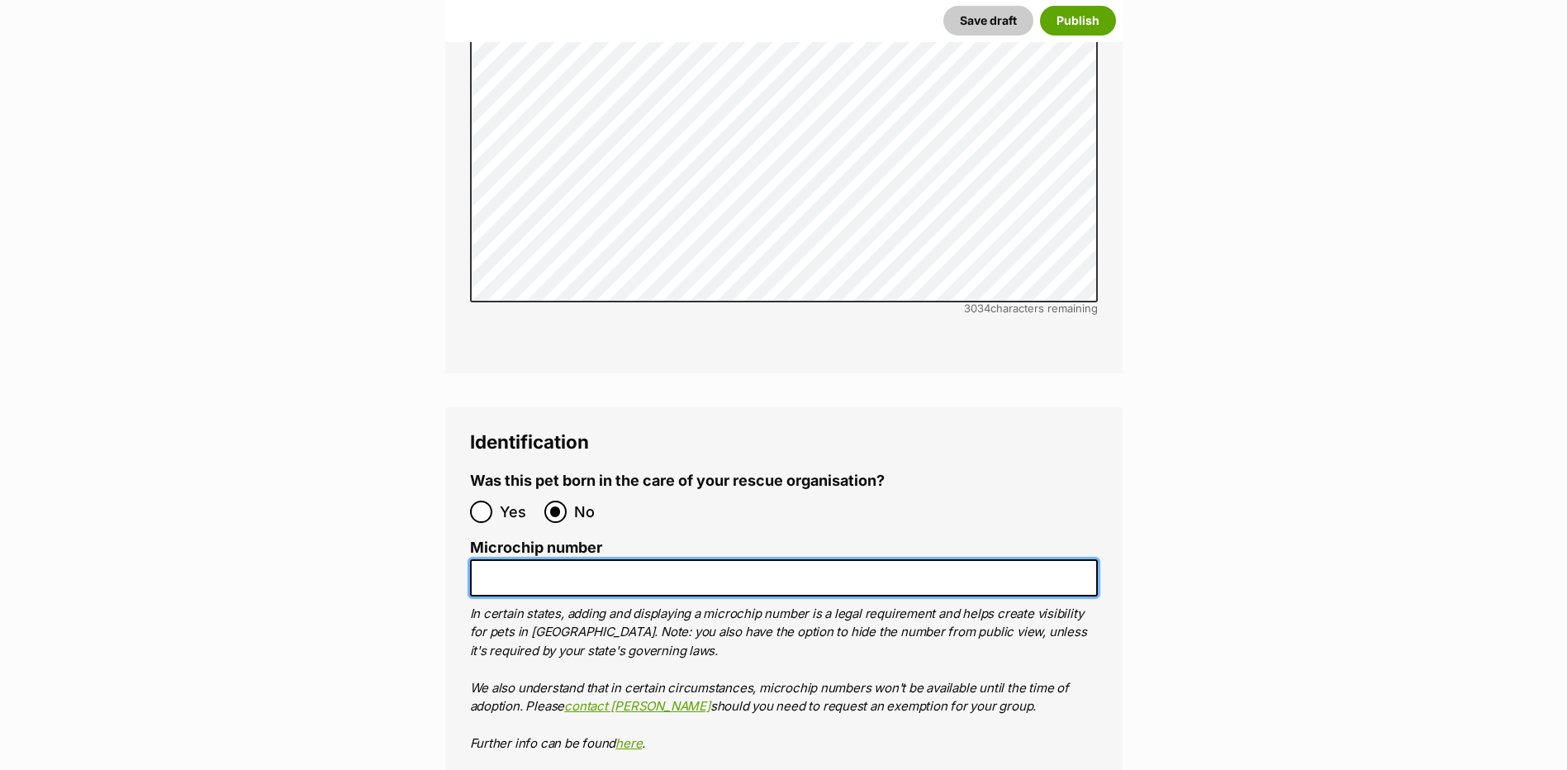
click at [506, 559] on input "Microchip number" at bounding box center [784, 577] width 628 height 37
paste input "941000028917921"
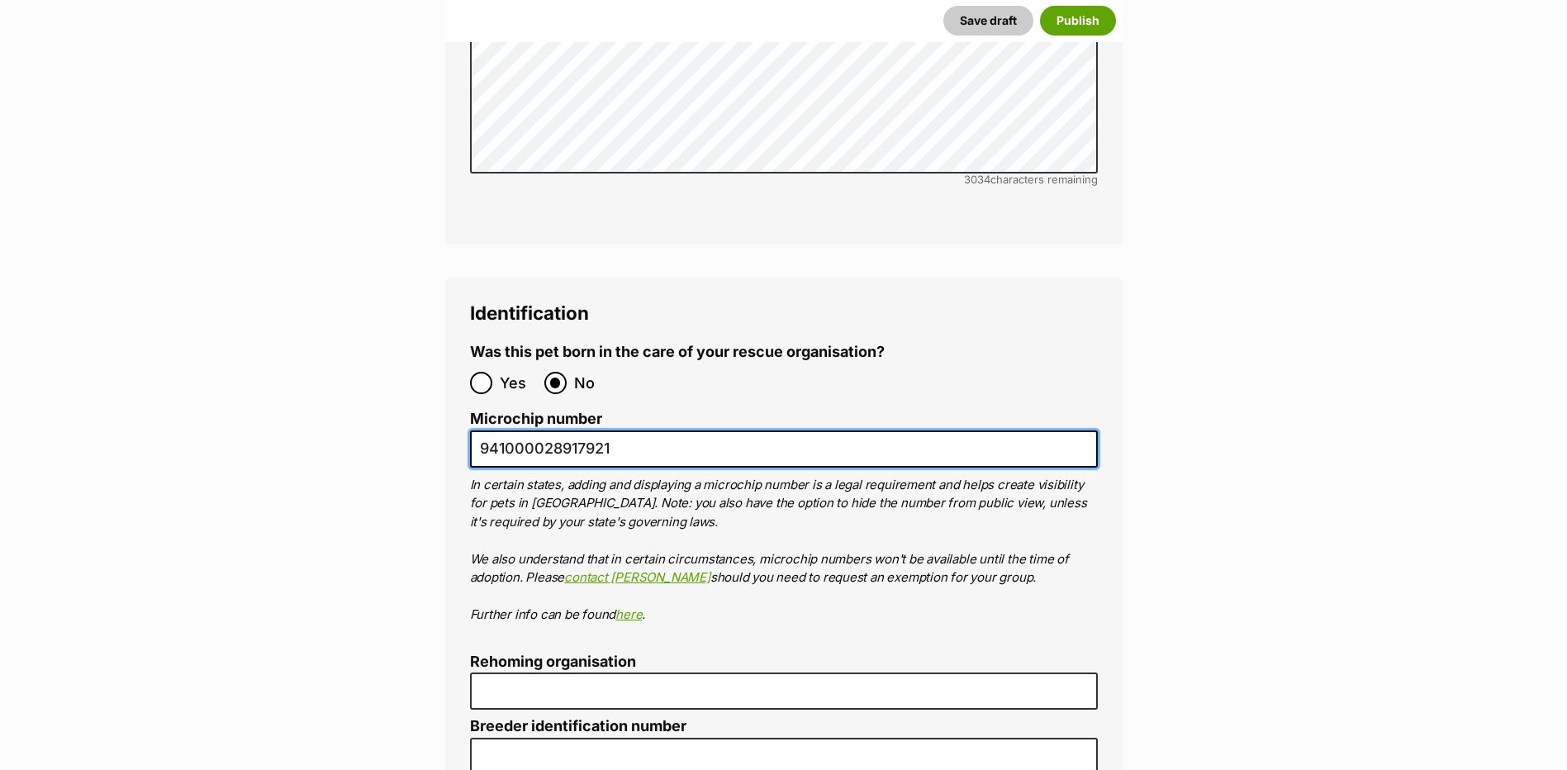
scroll to position [5484, 0]
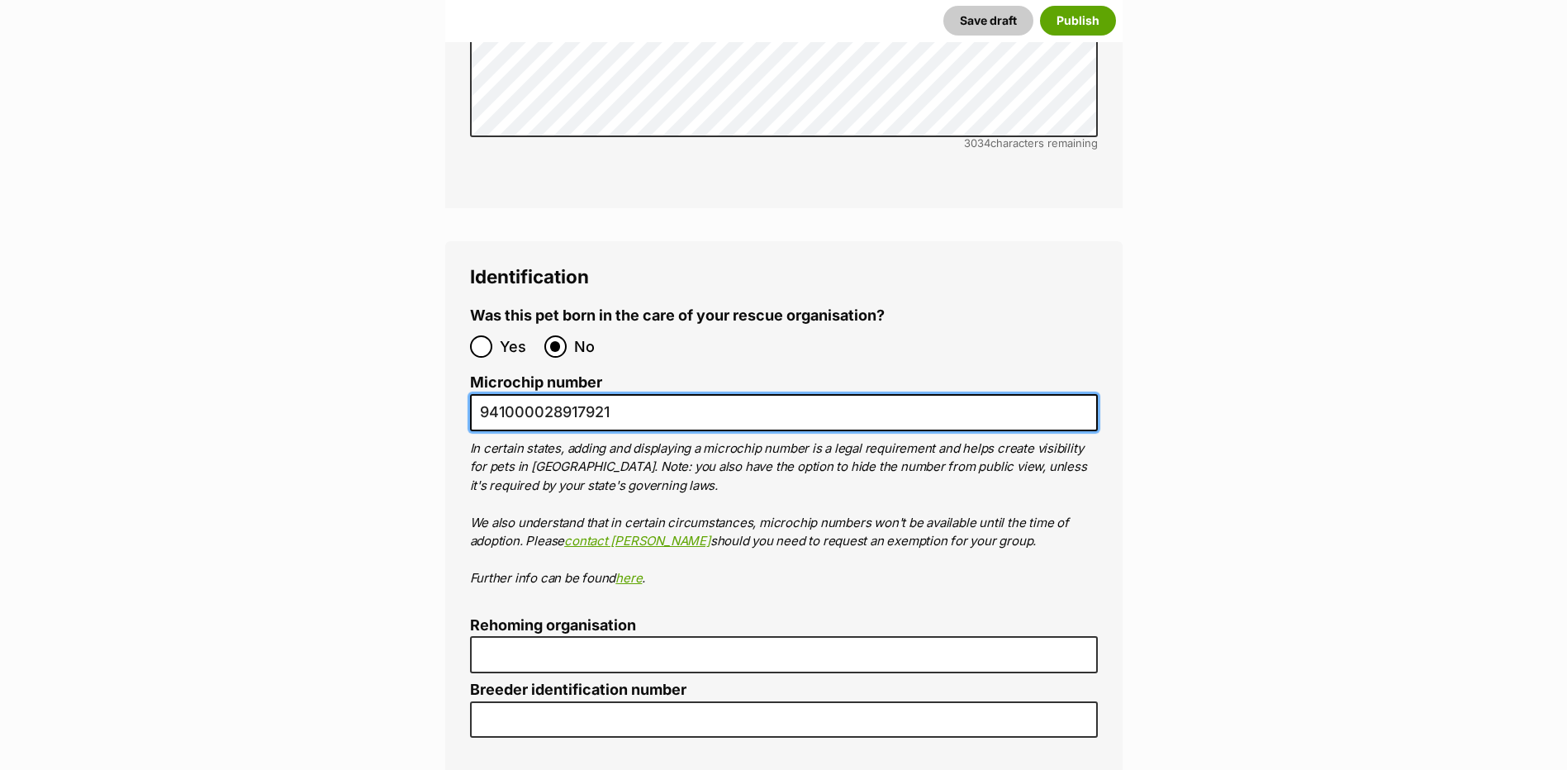
type input "941000028917921"
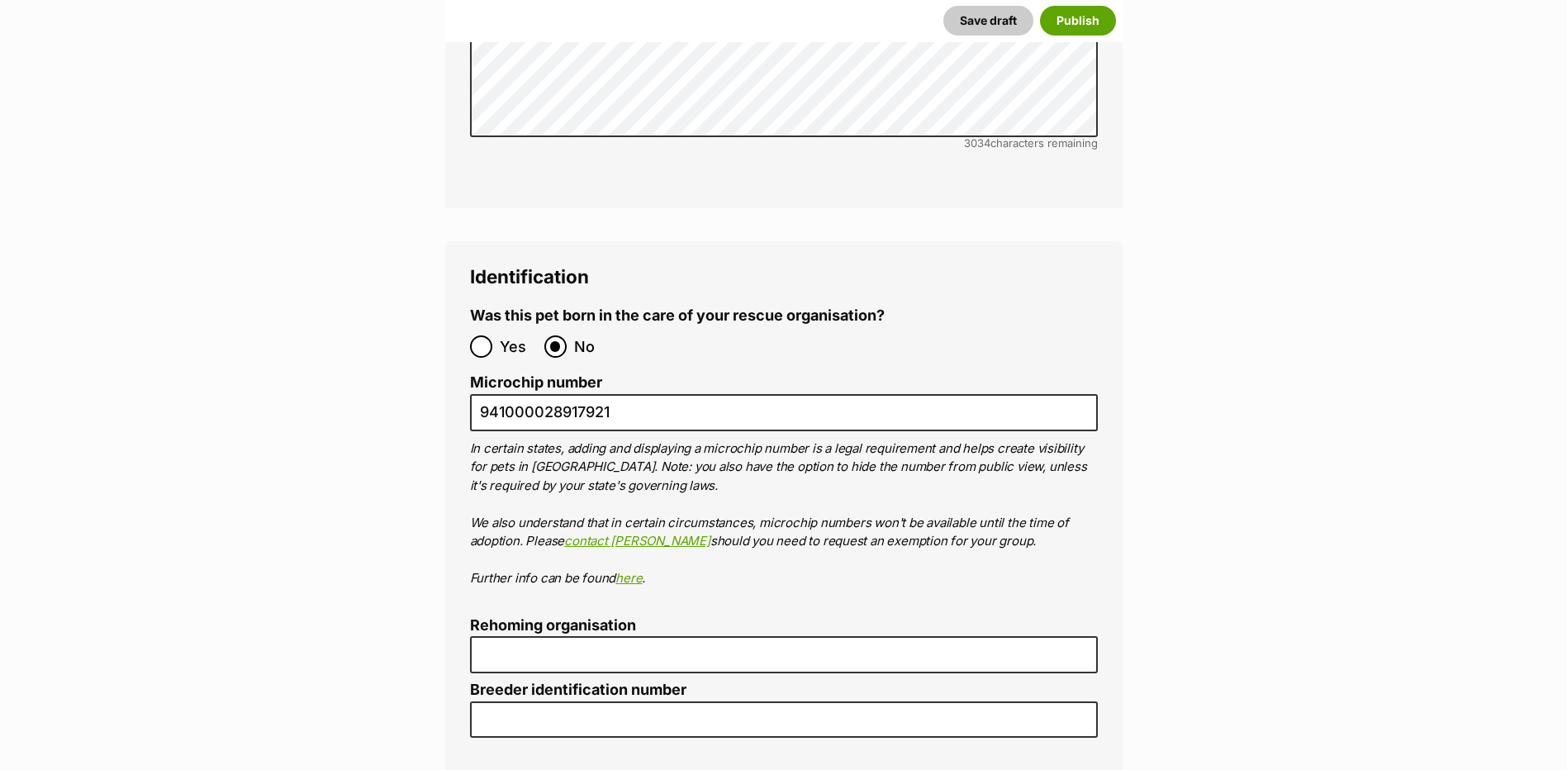
click at [494, 617] on label "Rehoming organisation" at bounding box center [784, 625] width 628 height 17
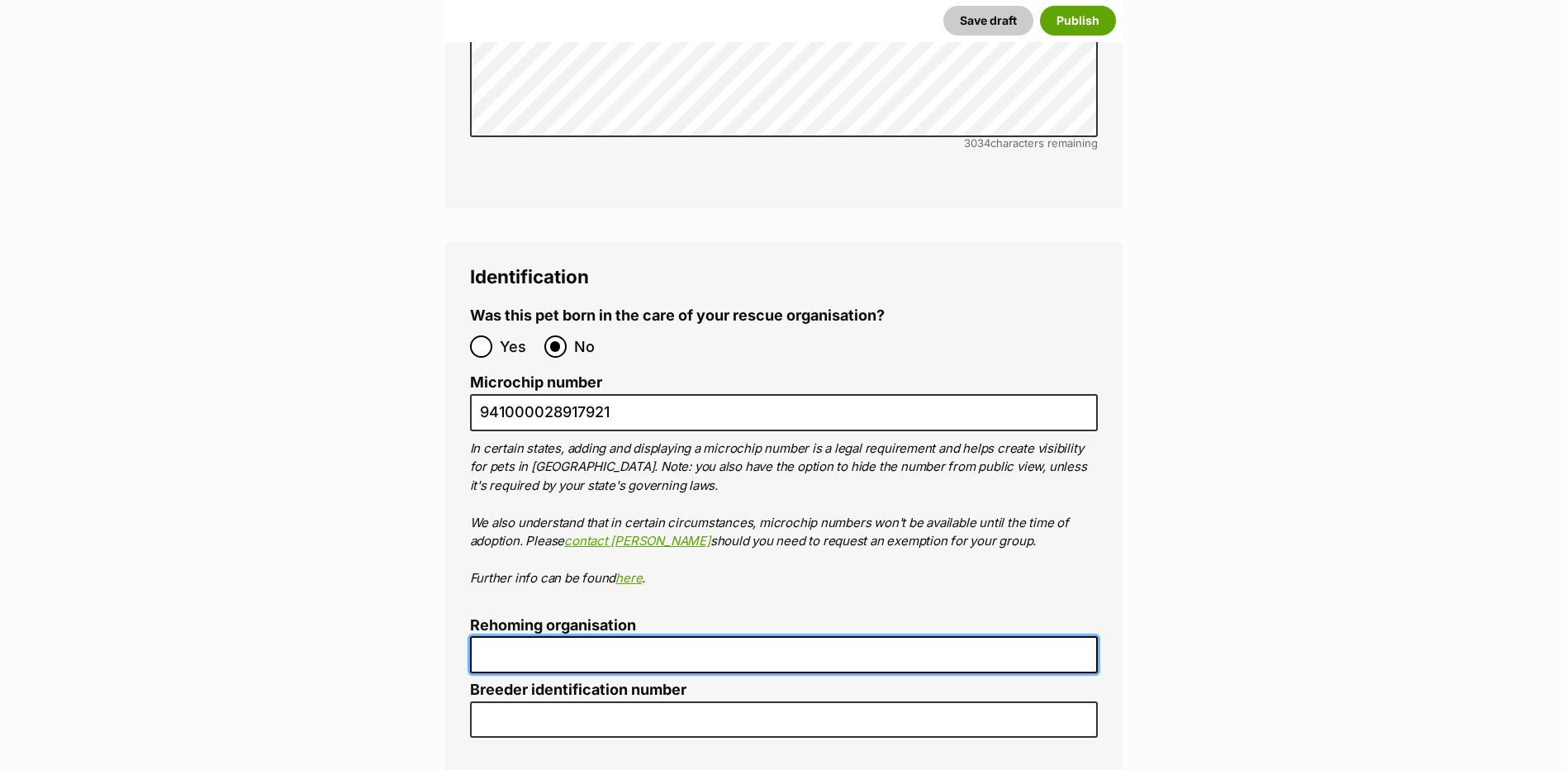
click at [494, 636] on input "Rehoming organisation" at bounding box center [784, 654] width 628 height 37
type input "R2510021"
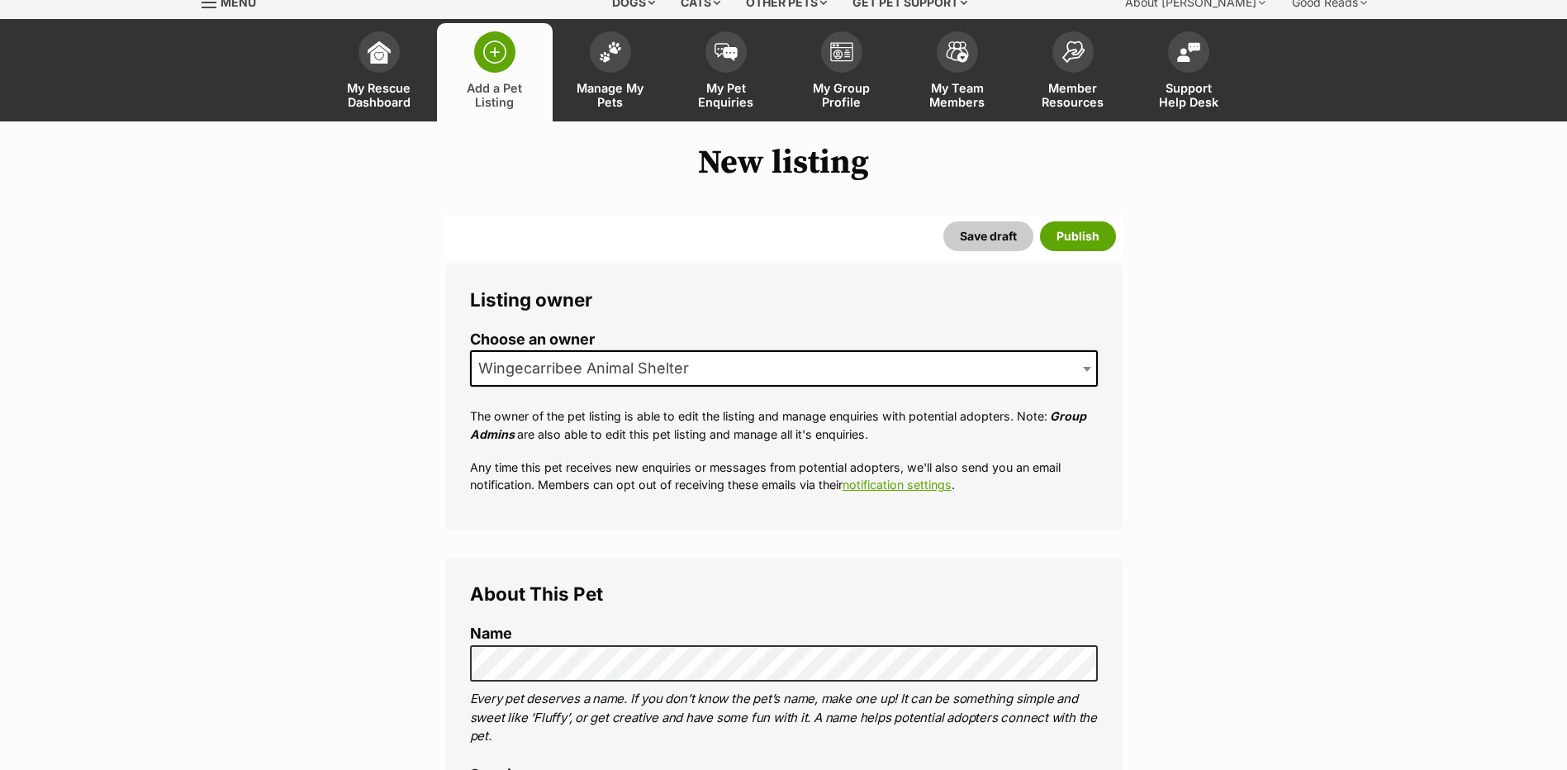
scroll to position [0, 0]
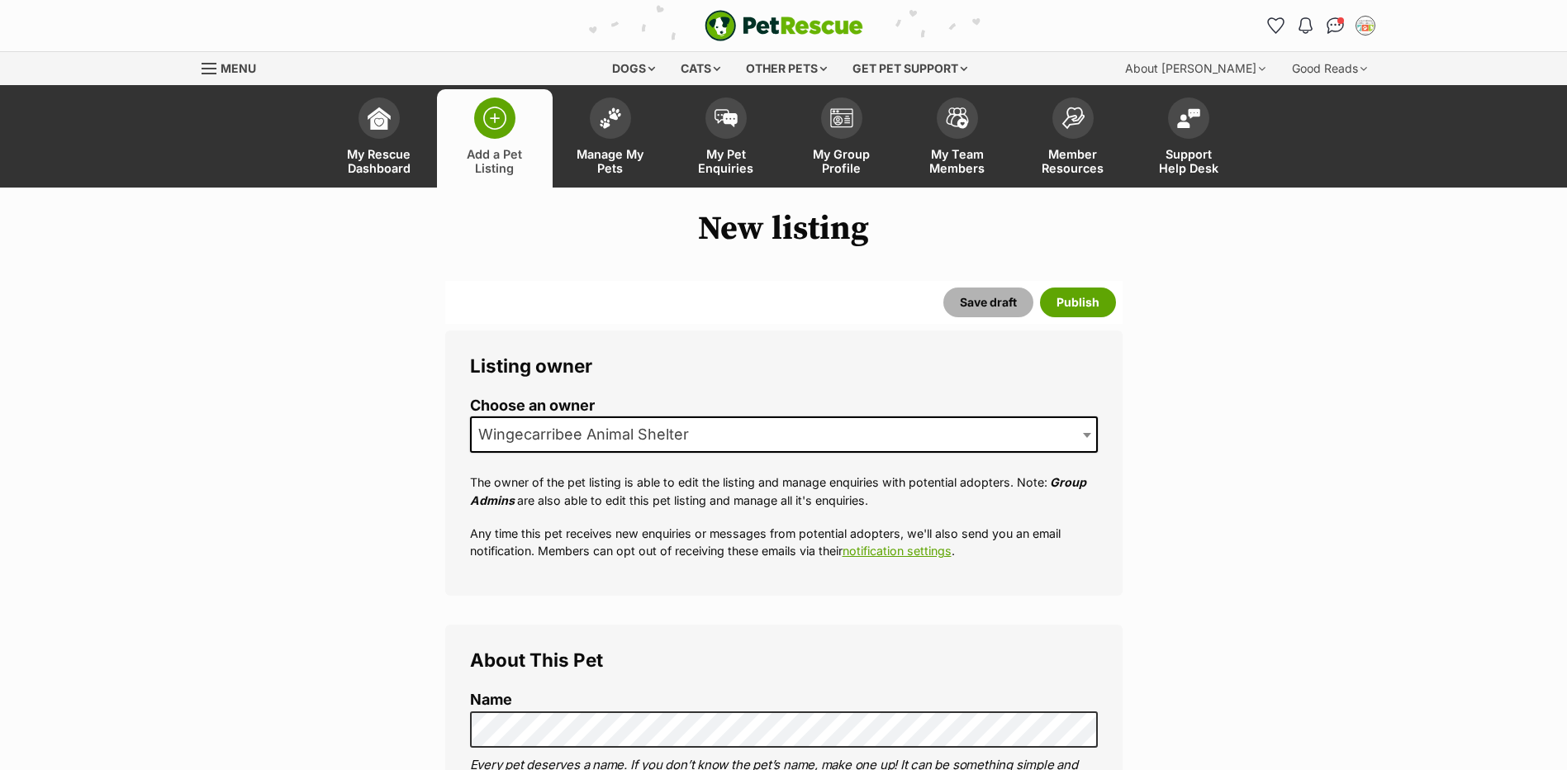
click at [958, 295] on button "Save draft" at bounding box center [988, 302] width 90 height 30
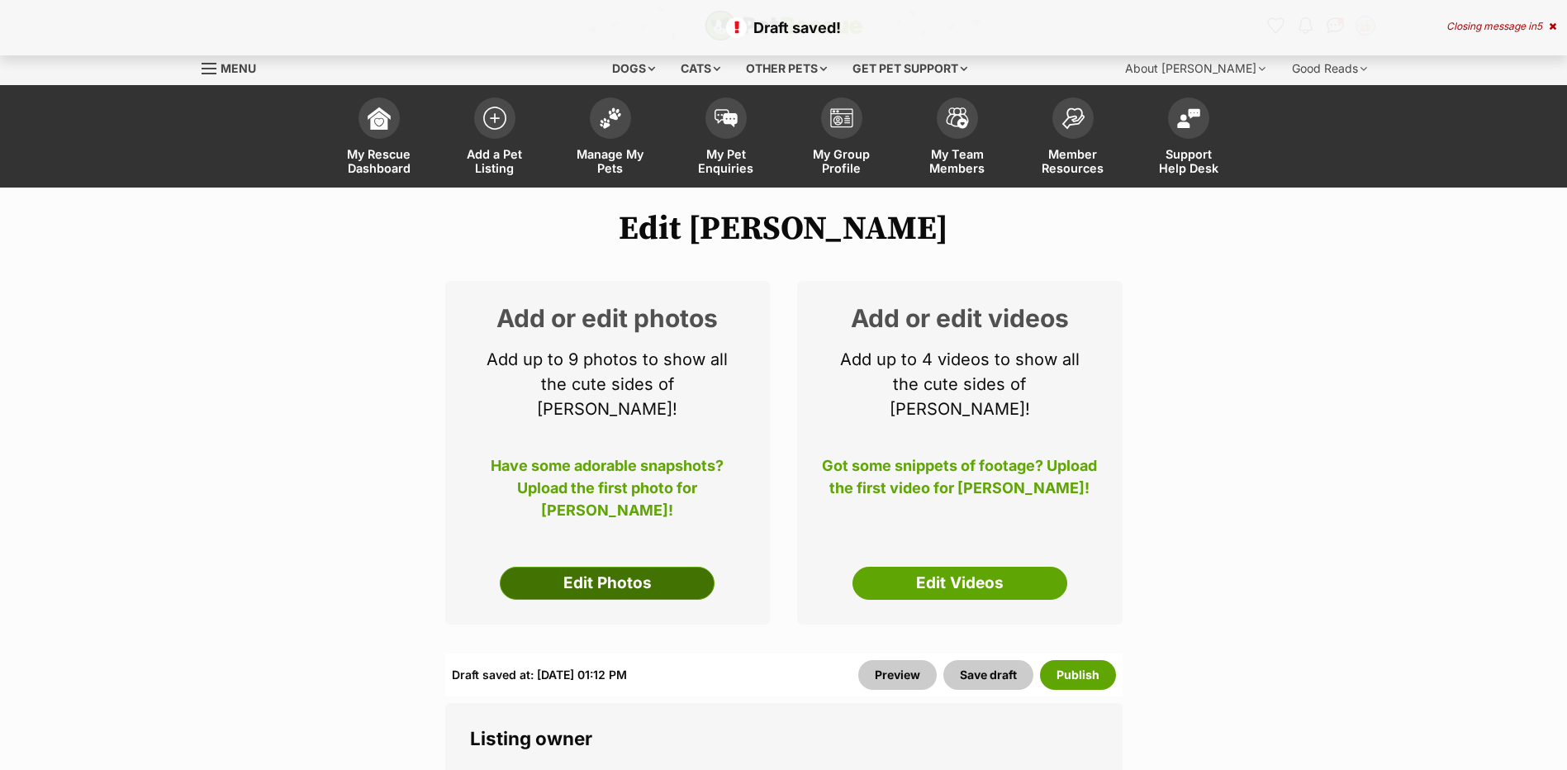
click at [680, 567] on link "Edit Photos" at bounding box center [607, 583] width 215 height 33
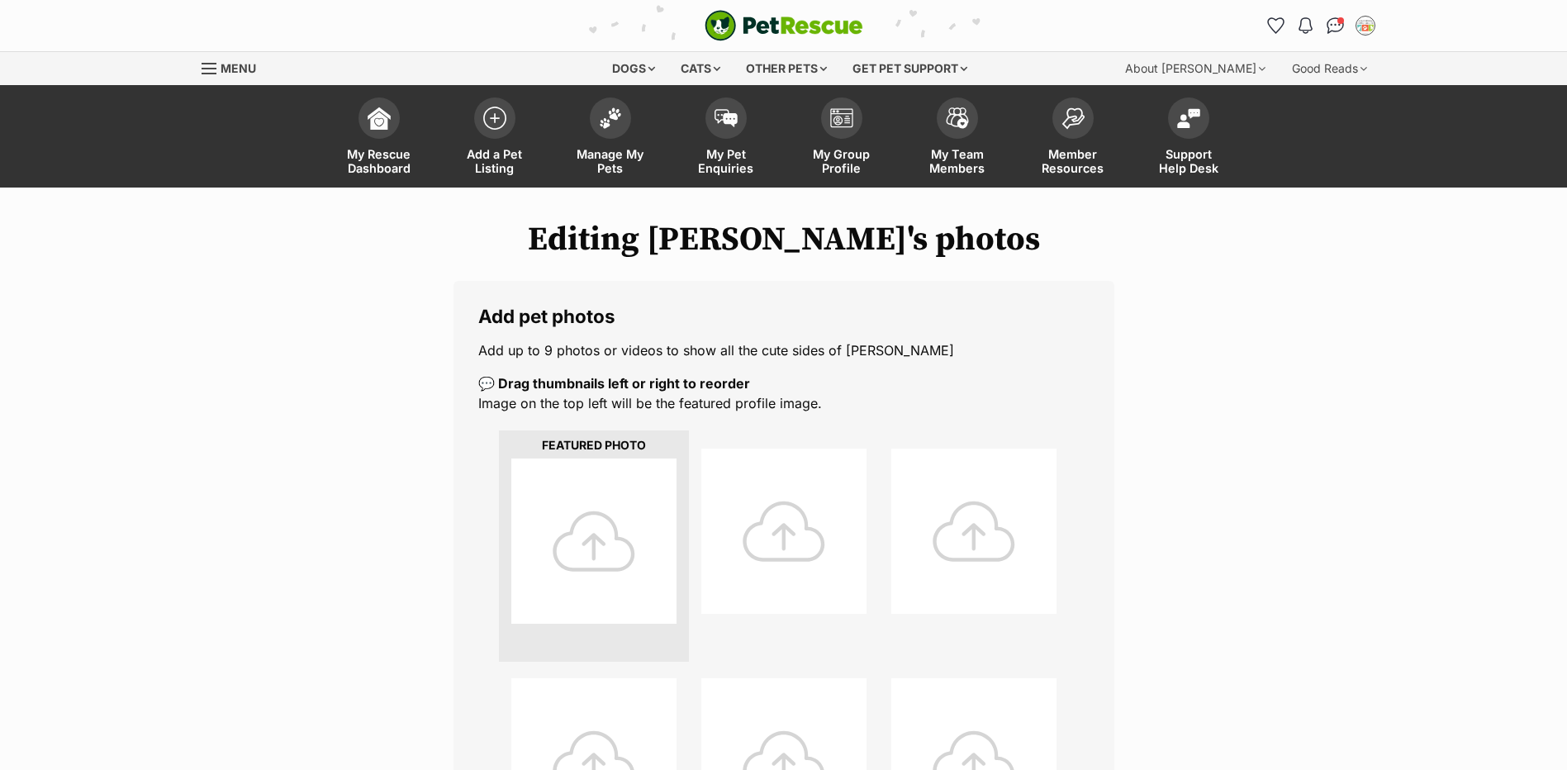
click at [646, 649] on li at bounding box center [594, 545] width 190 height 231
click at [629, 596] on div at bounding box center [593, 540] width 165 height 165
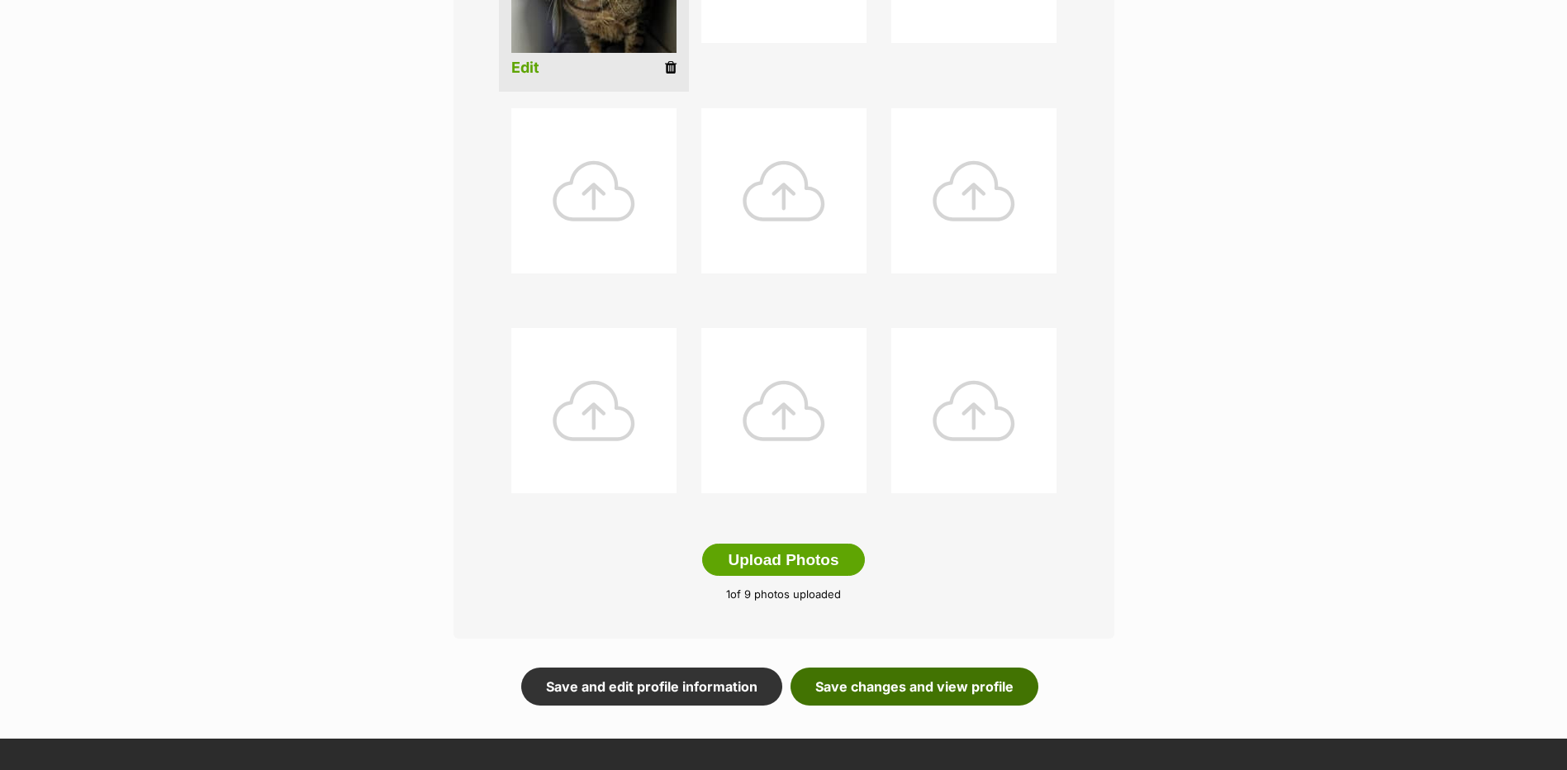
scroll to position [661, 0]
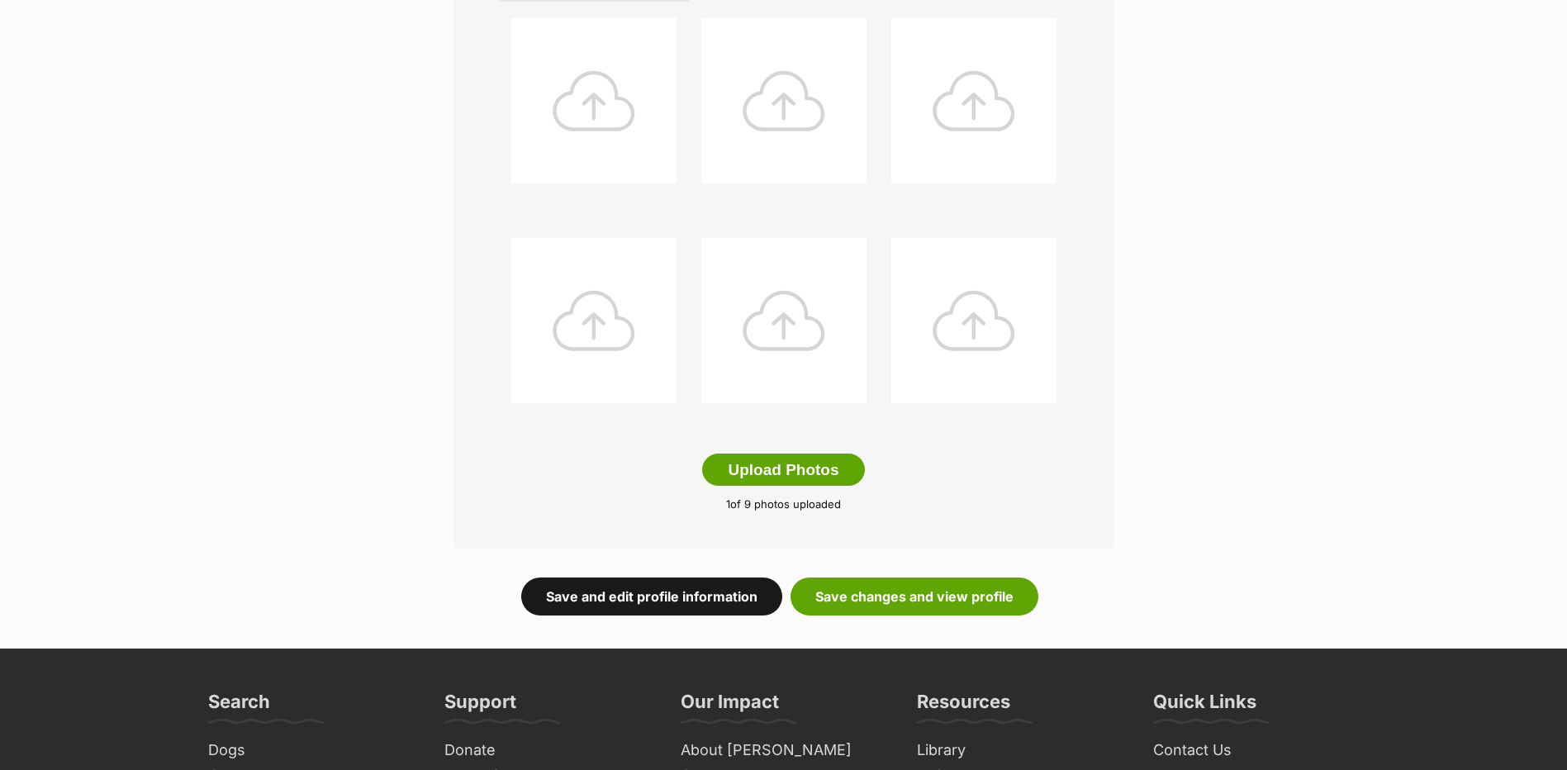
click at [692, 596] on link "Save and edit profile information" at bounding box center [651, 596] width 261 height 38
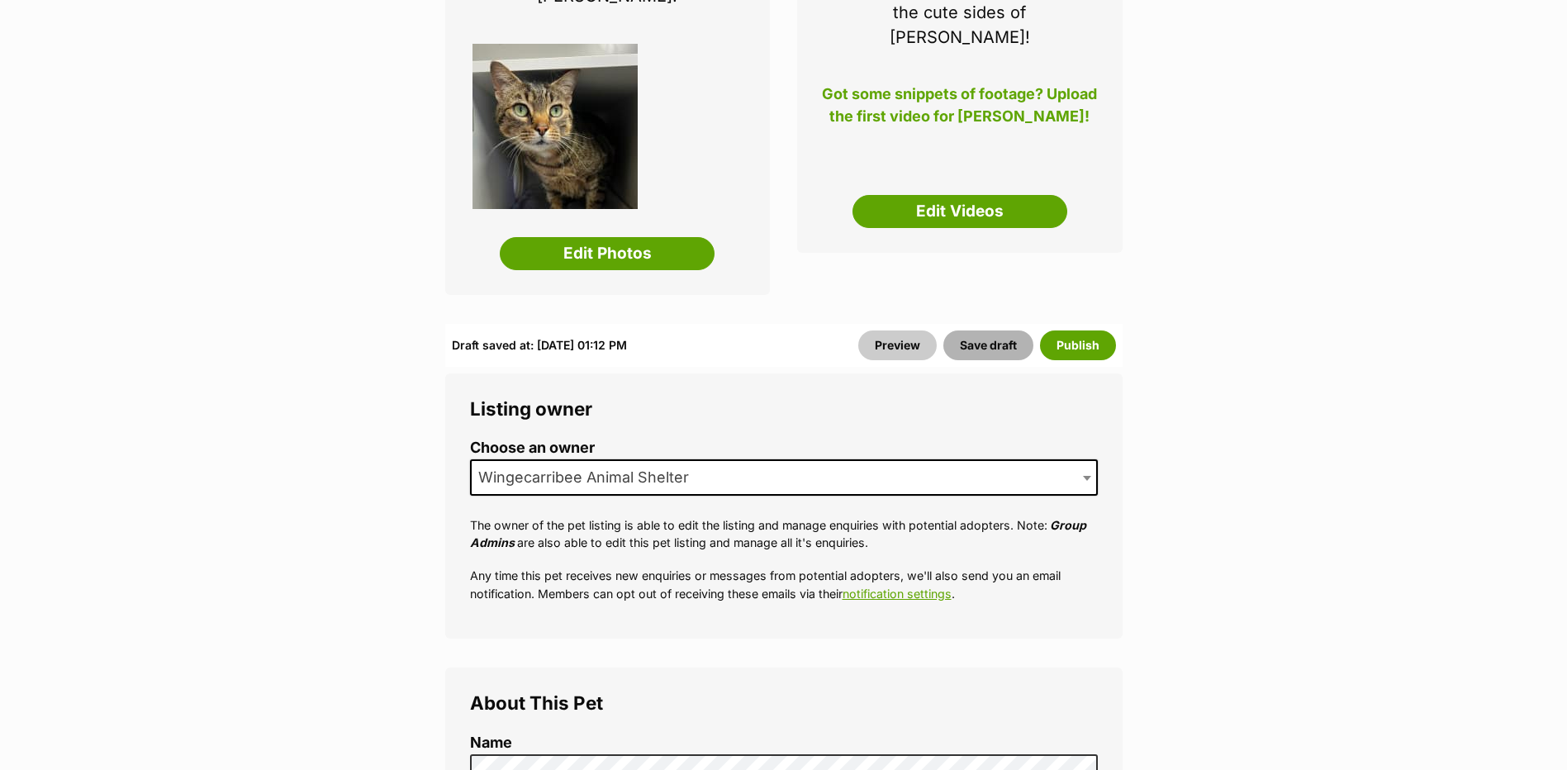
click at [995, 330] on button "Save draft" at bounding box center [988, 345] width 90 height 30
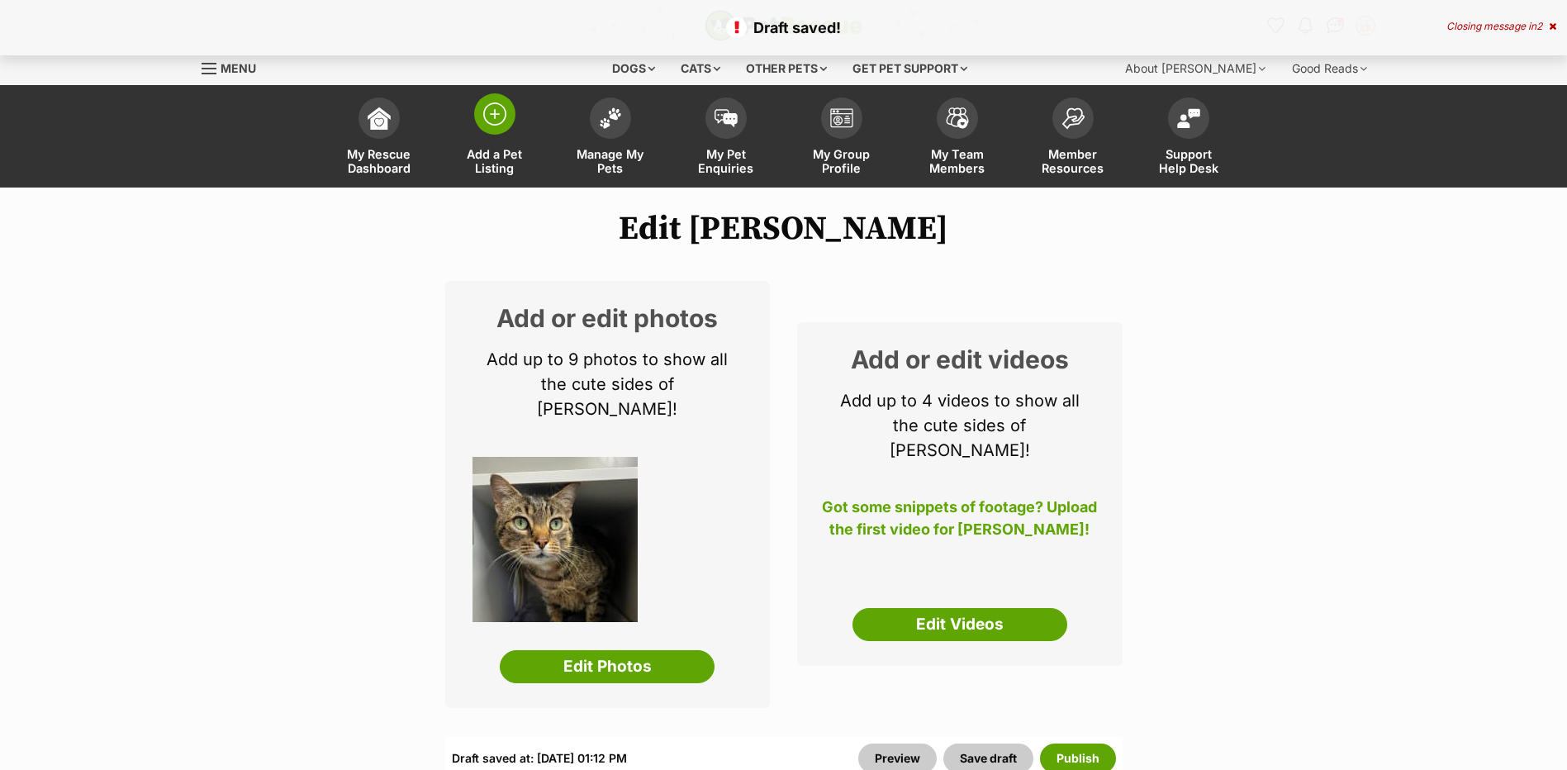
click at [515, 110] on span at bounding box center [494, 113] width 41 height 41
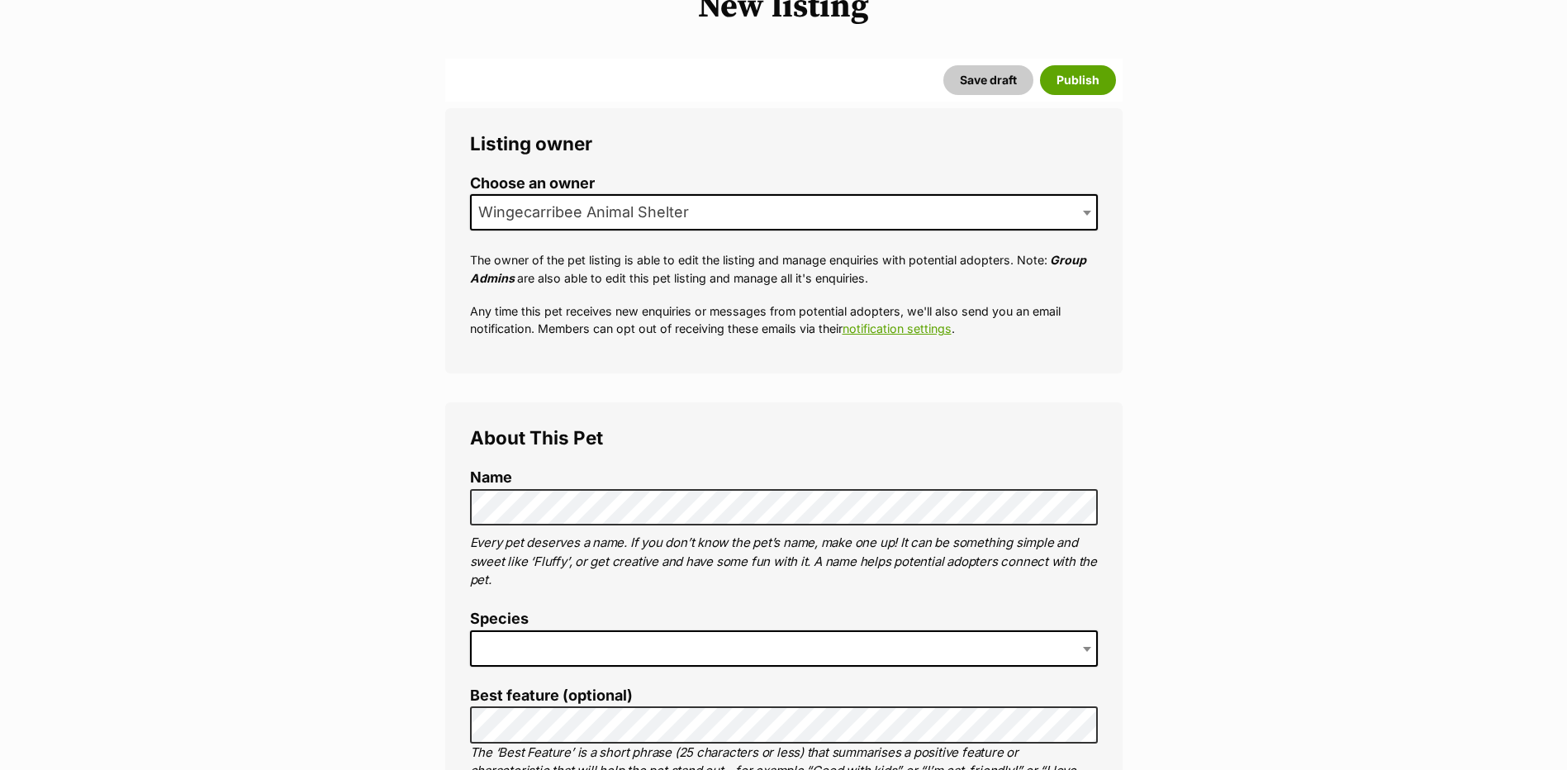
scroll to position [330, 0]
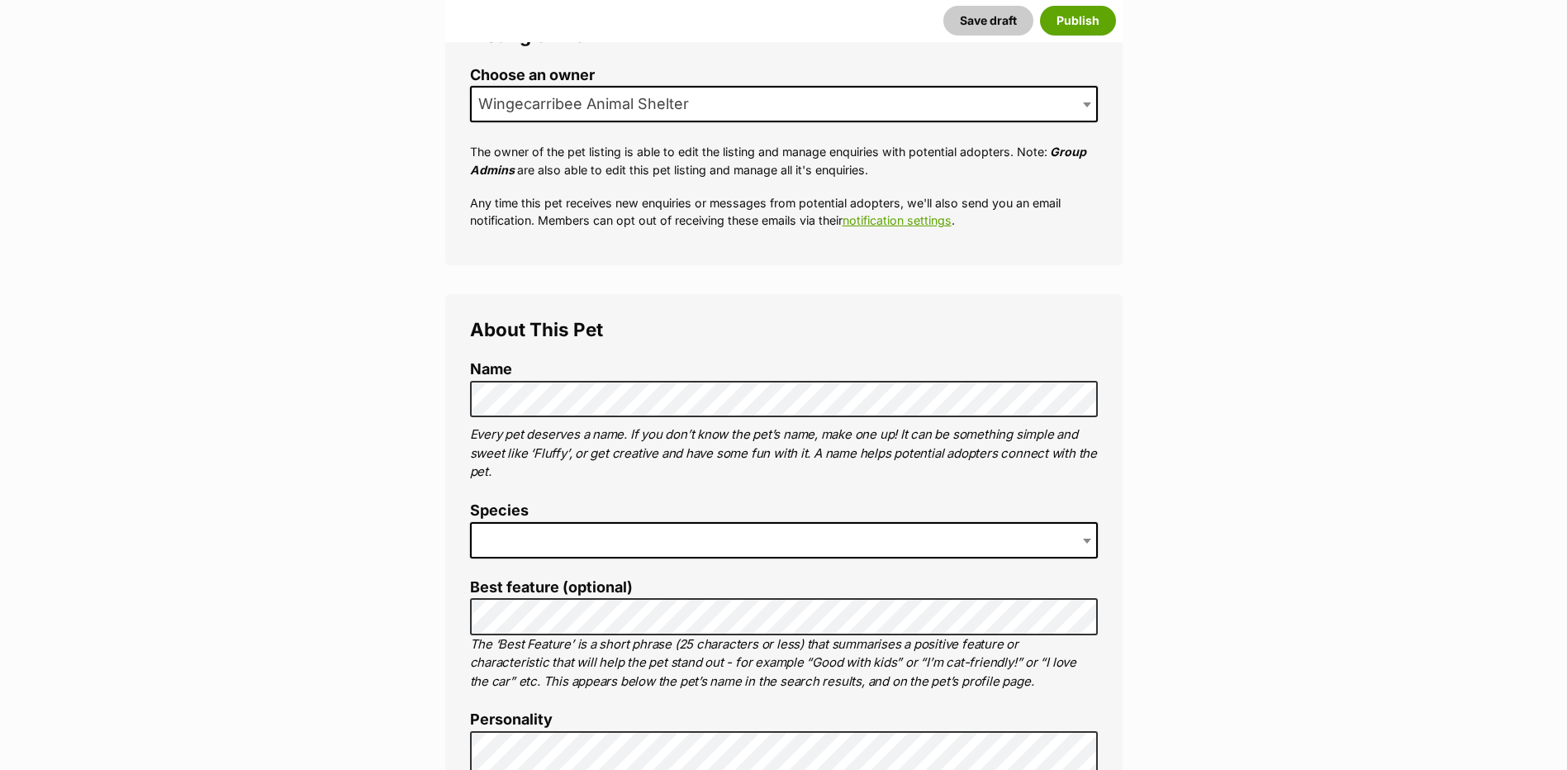
click at [514, 534] on span at bounding box center [784, 540] width 628 height 36
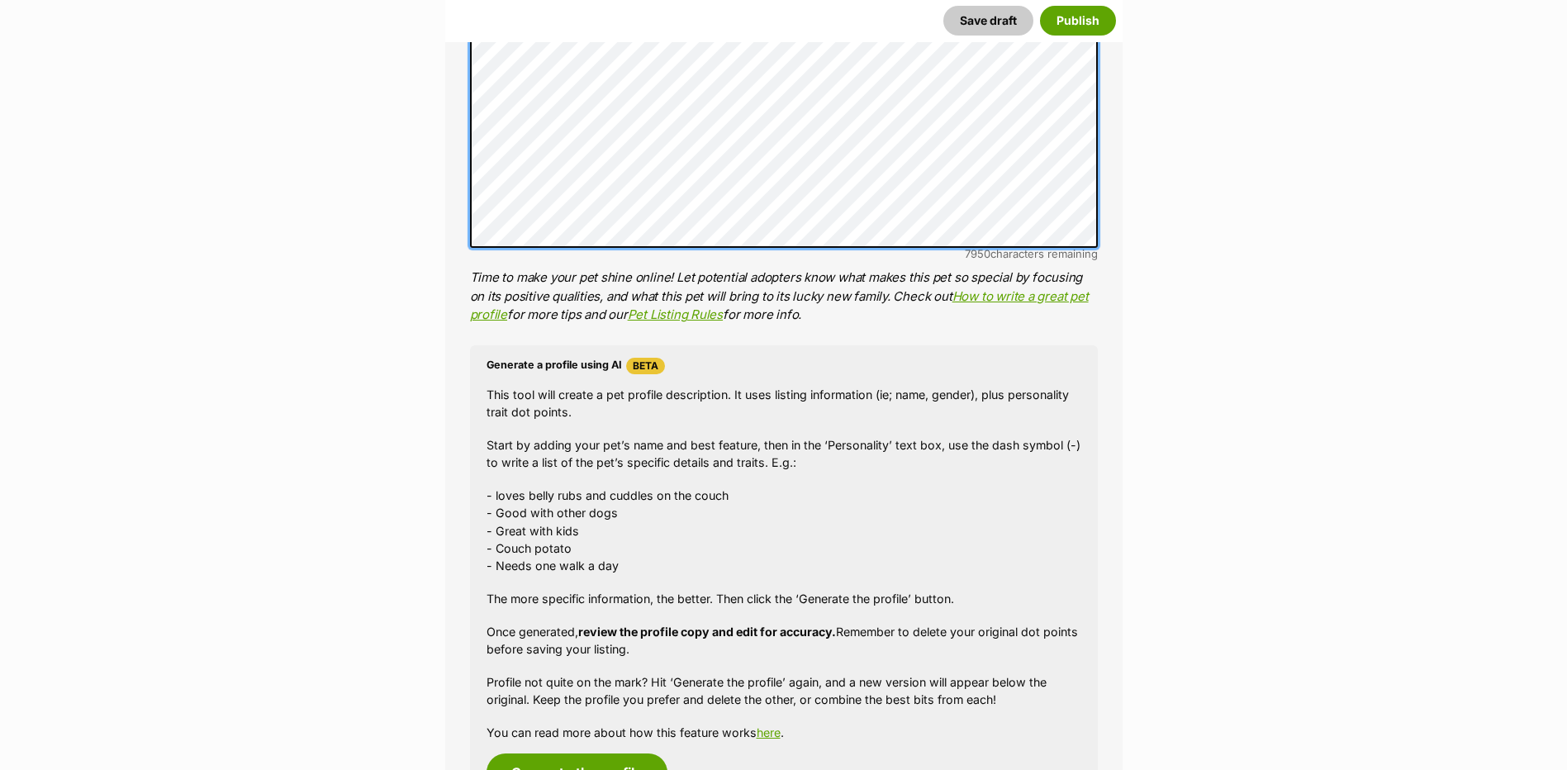
scroll to position [1322, 0]
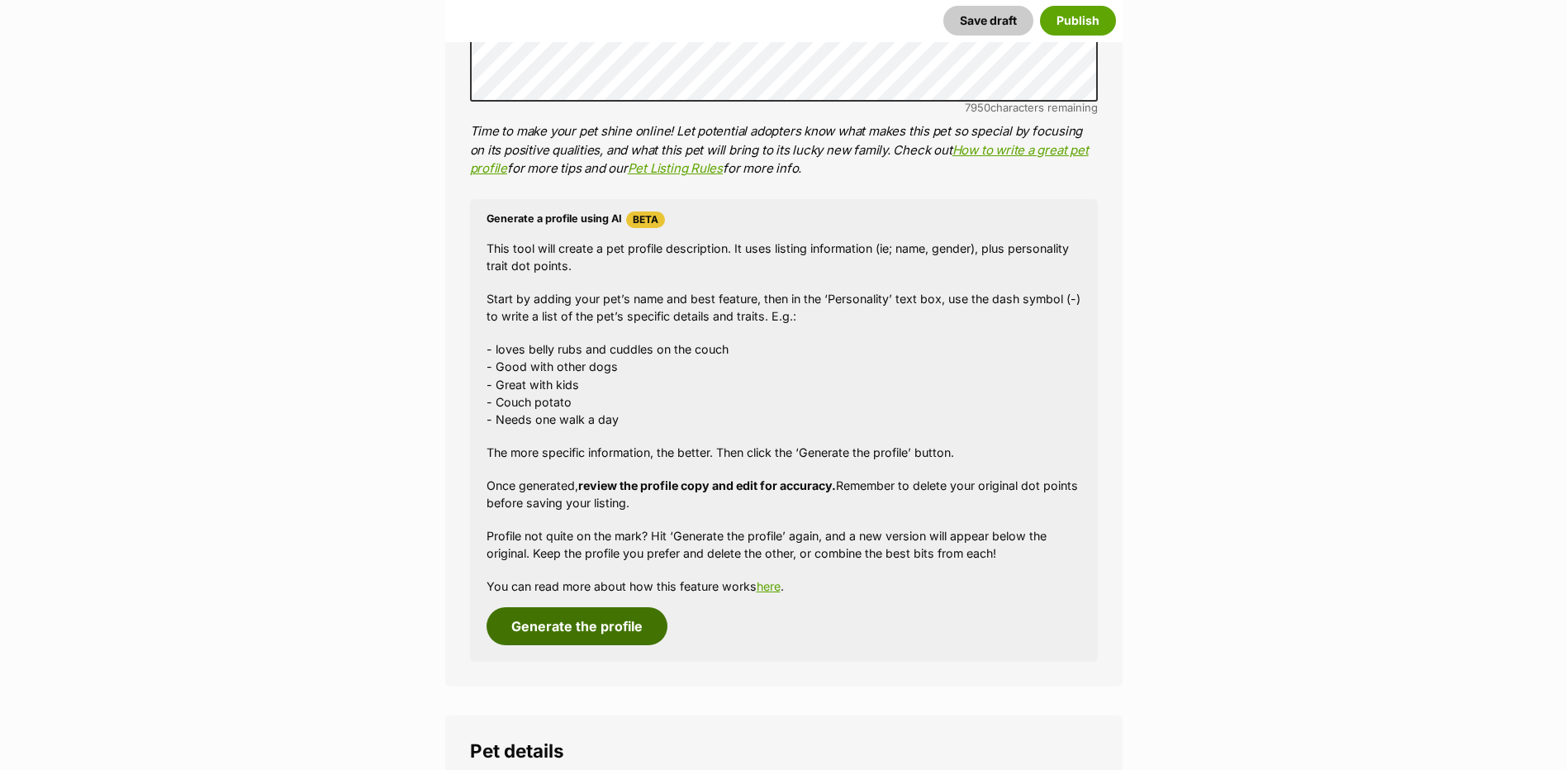
click at [568, 641] on button "Generate the profile" at bounding box center [577, 626] width 181 height 38
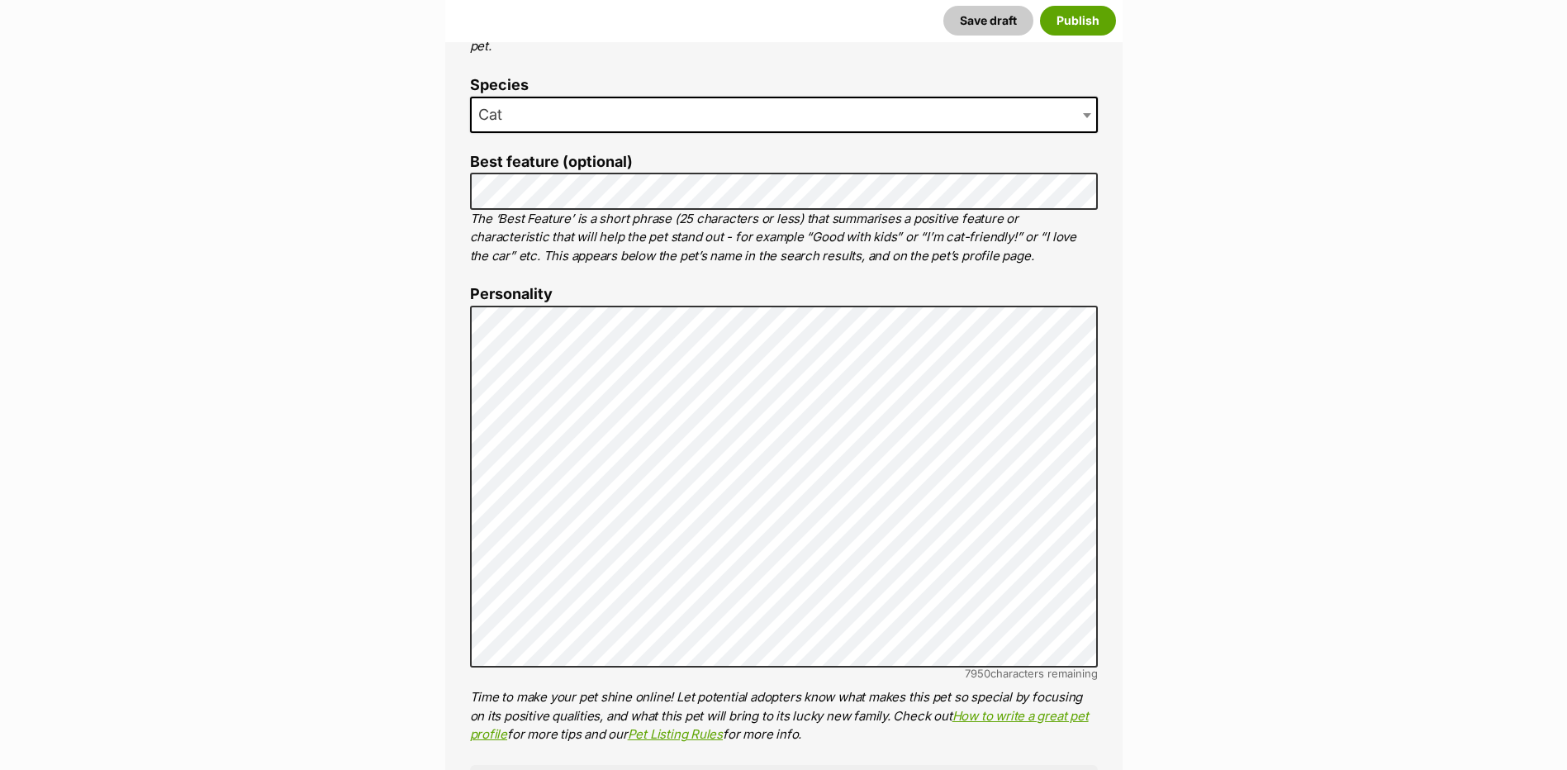
scroll to position [692, 0]
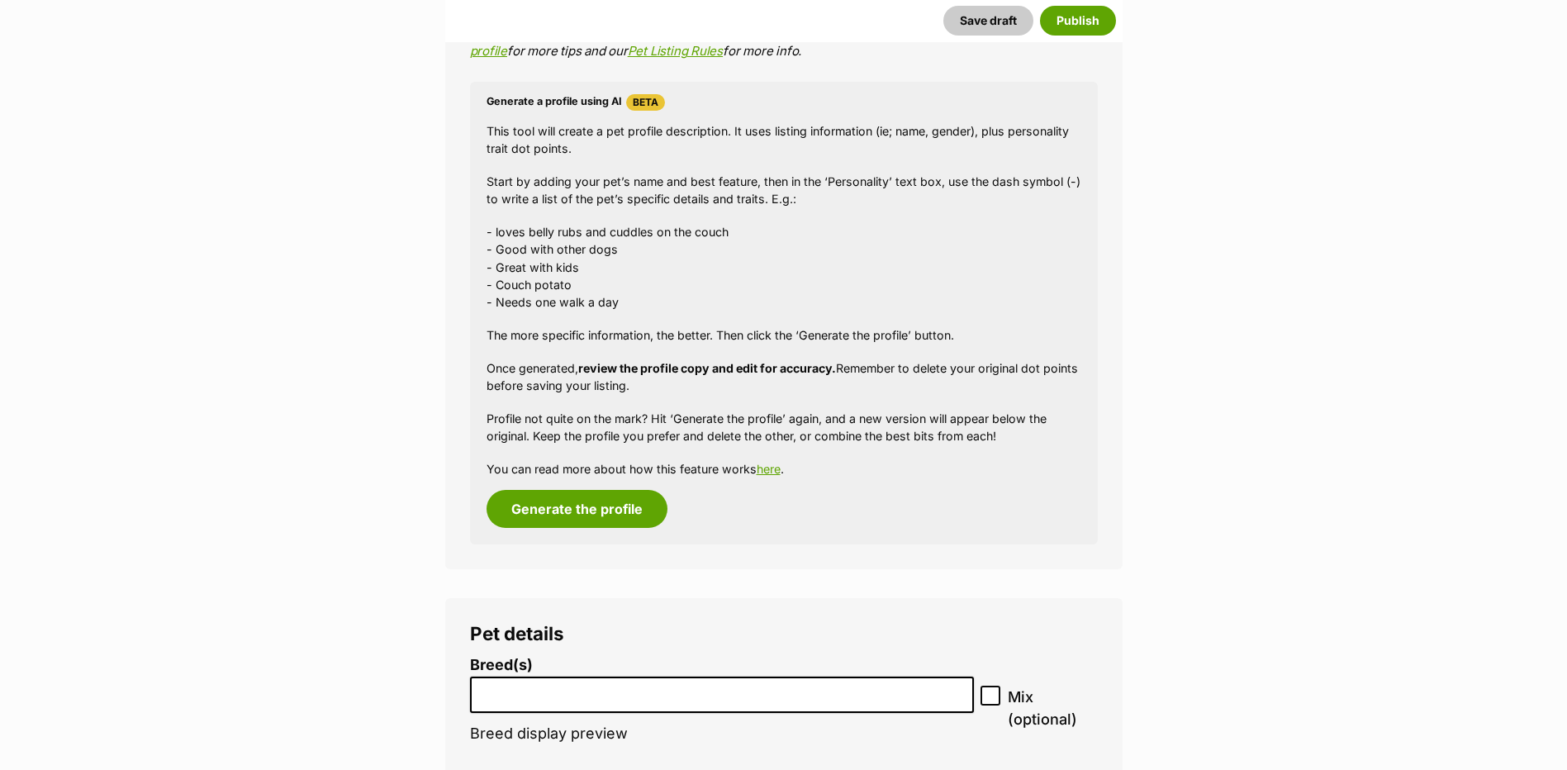
scroll to position [1601, 0]
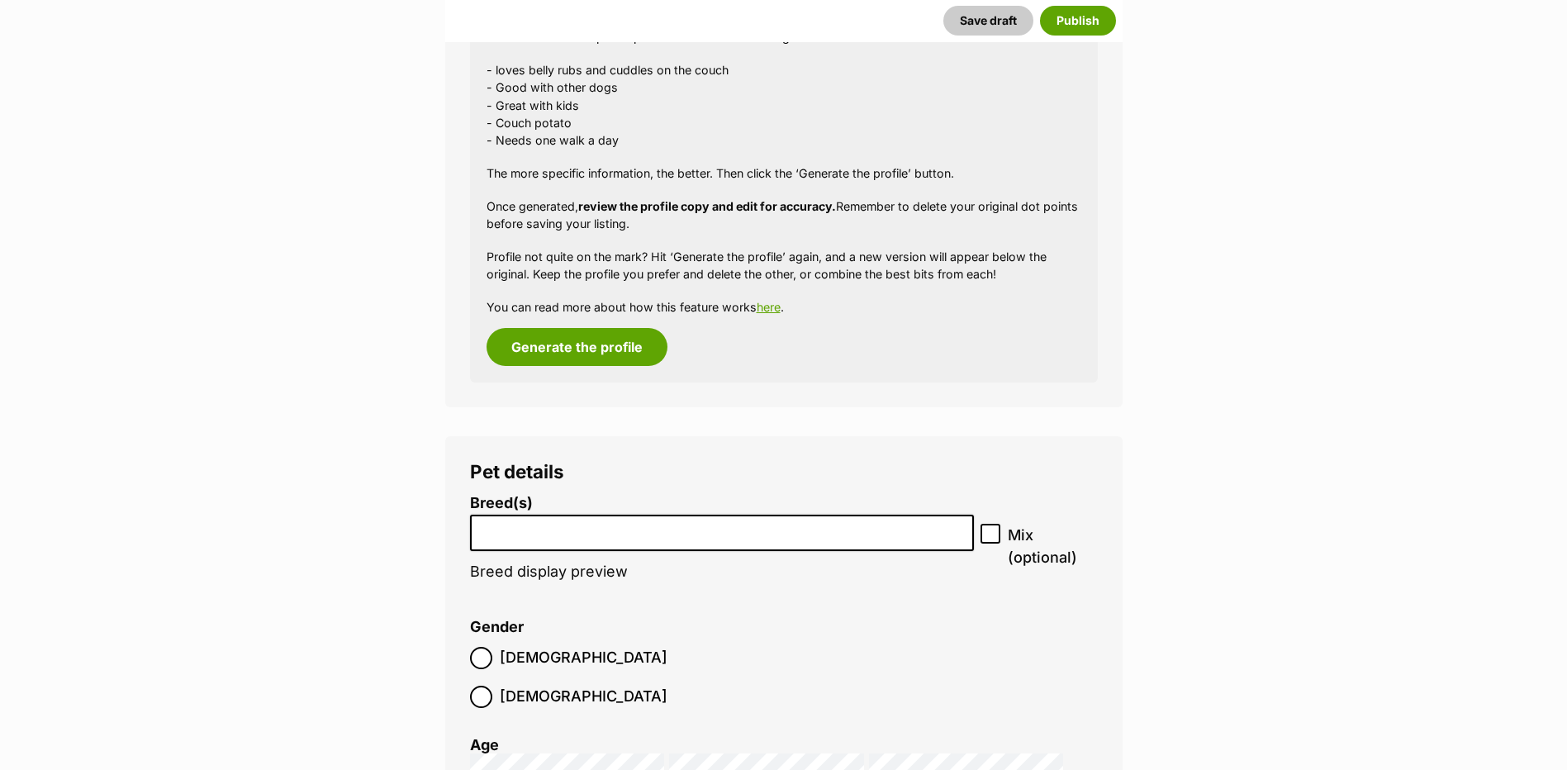
click at [615, 525] on input "search" at bounding box center [722, 528] width 493 height 17
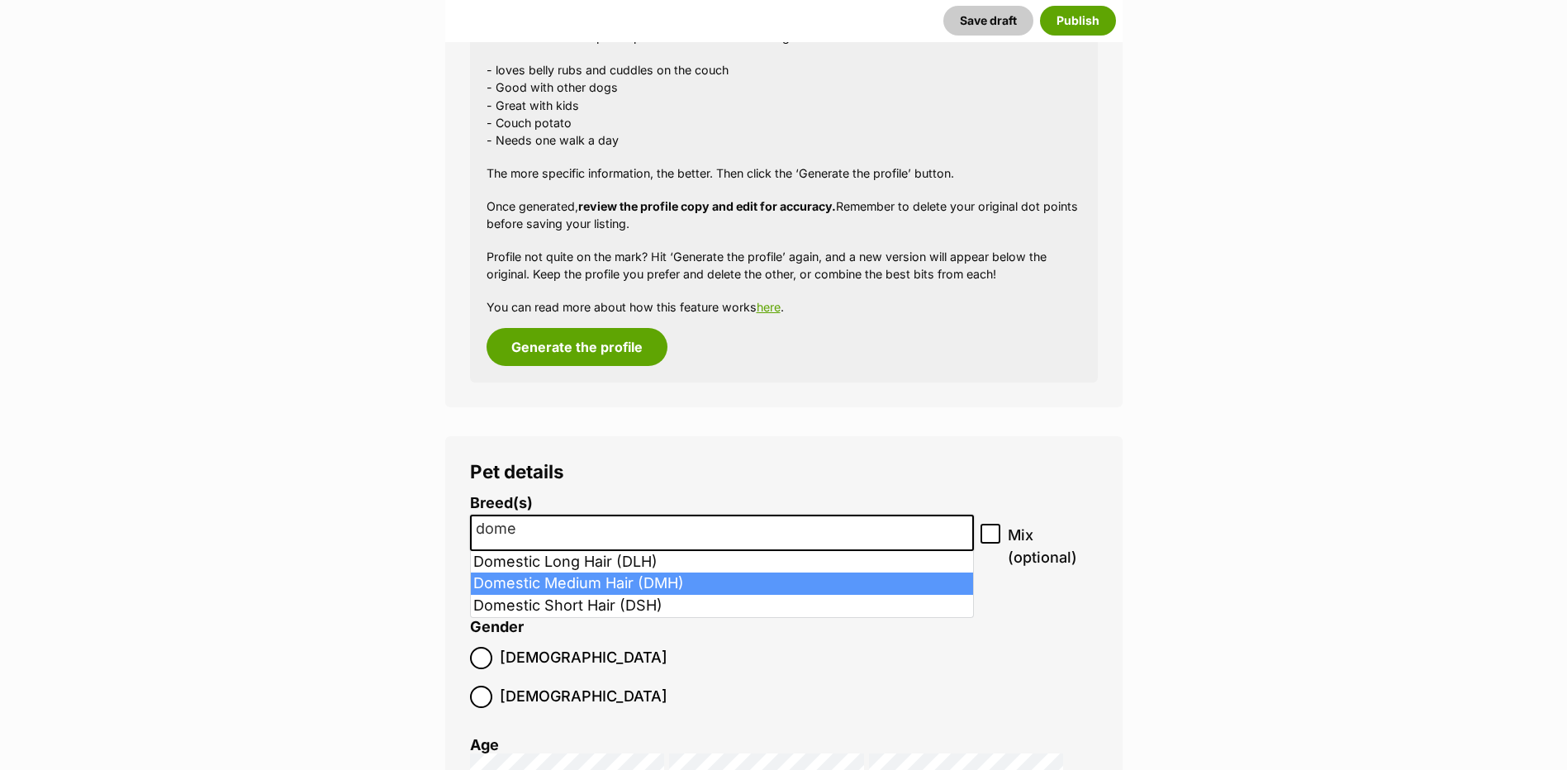
type input "dome"
select select "252101"
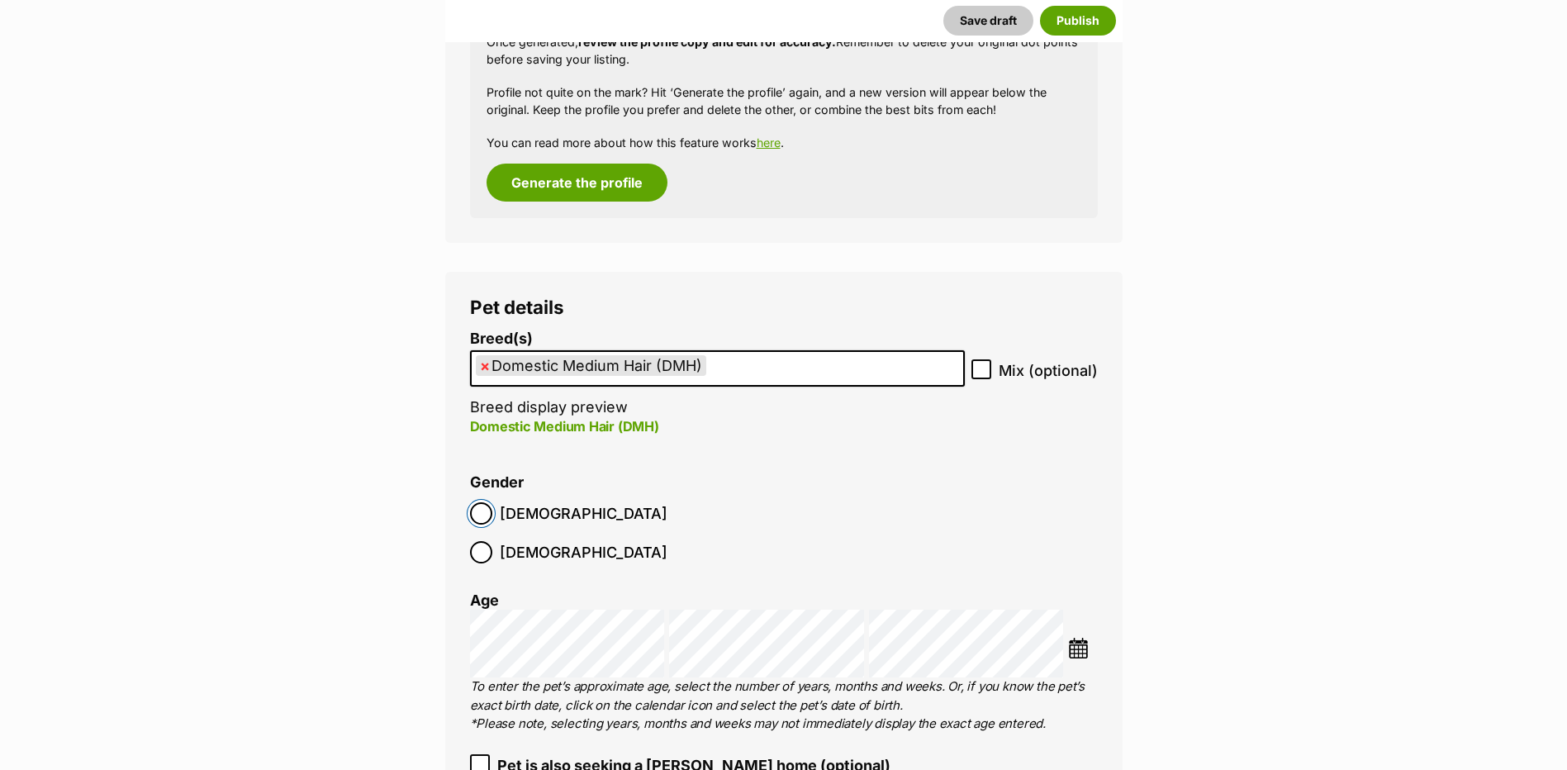
scroll to position [1766, 0]
click at [1085, 637] on img at bounding box center [1078, 647] width 21 height 21
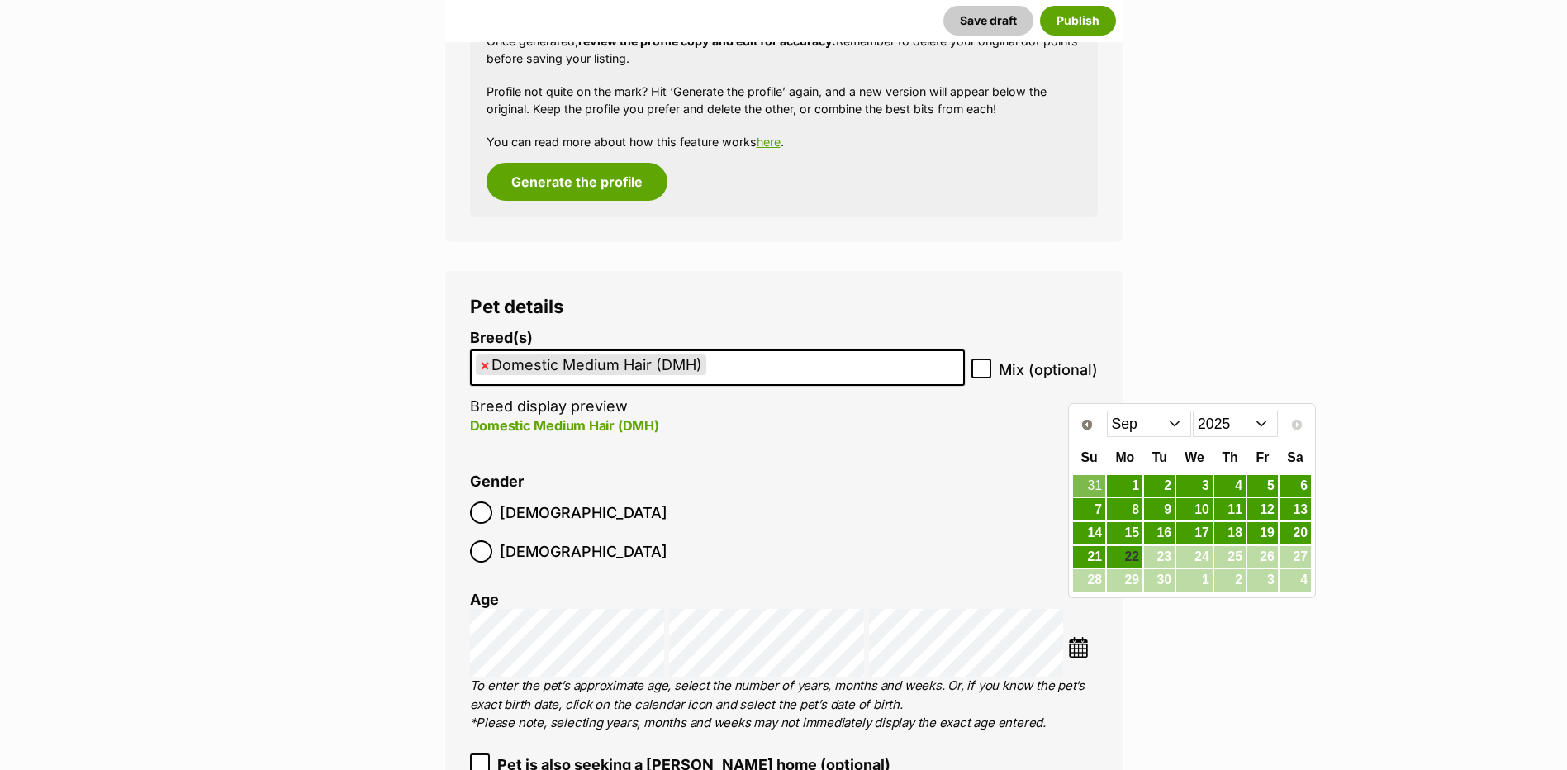
click at [1133, 433] on select "Jan Feb Mar Apr May Jun Jul Aug Sep" at bounding box center [1149, 424] width 85 height 26
click at [1250, 416] on select "2015 2016 2017 2018 2019 2020 2021 2022 2023 2024 2025" at bounding box center [1235, 424] width 85 height 26
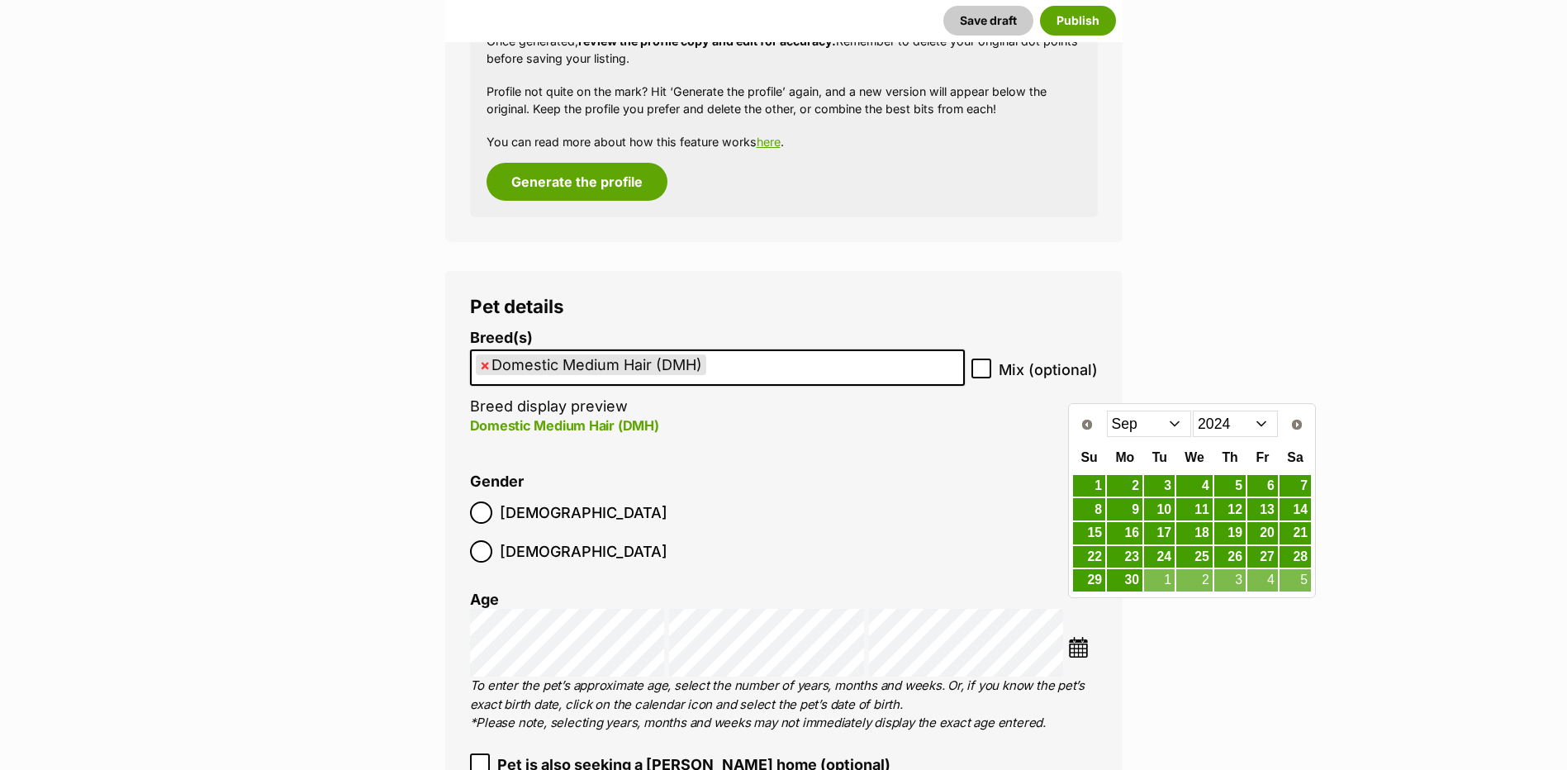
click at [1136, 438] on div "Jan Feb Mar Apr May Jun Jul Aug Sep Oct Nov Dec 2014 2015 2016 2017 2018 2019 2…" at bounding box center [1191, 424] width 173 height 28
click at [1138, 435] on select "Jan Feb Mar Apr May Jun Jul Aug Sep Oct Nov Dec" at bounding box center [1149, 424] width 85 height 26
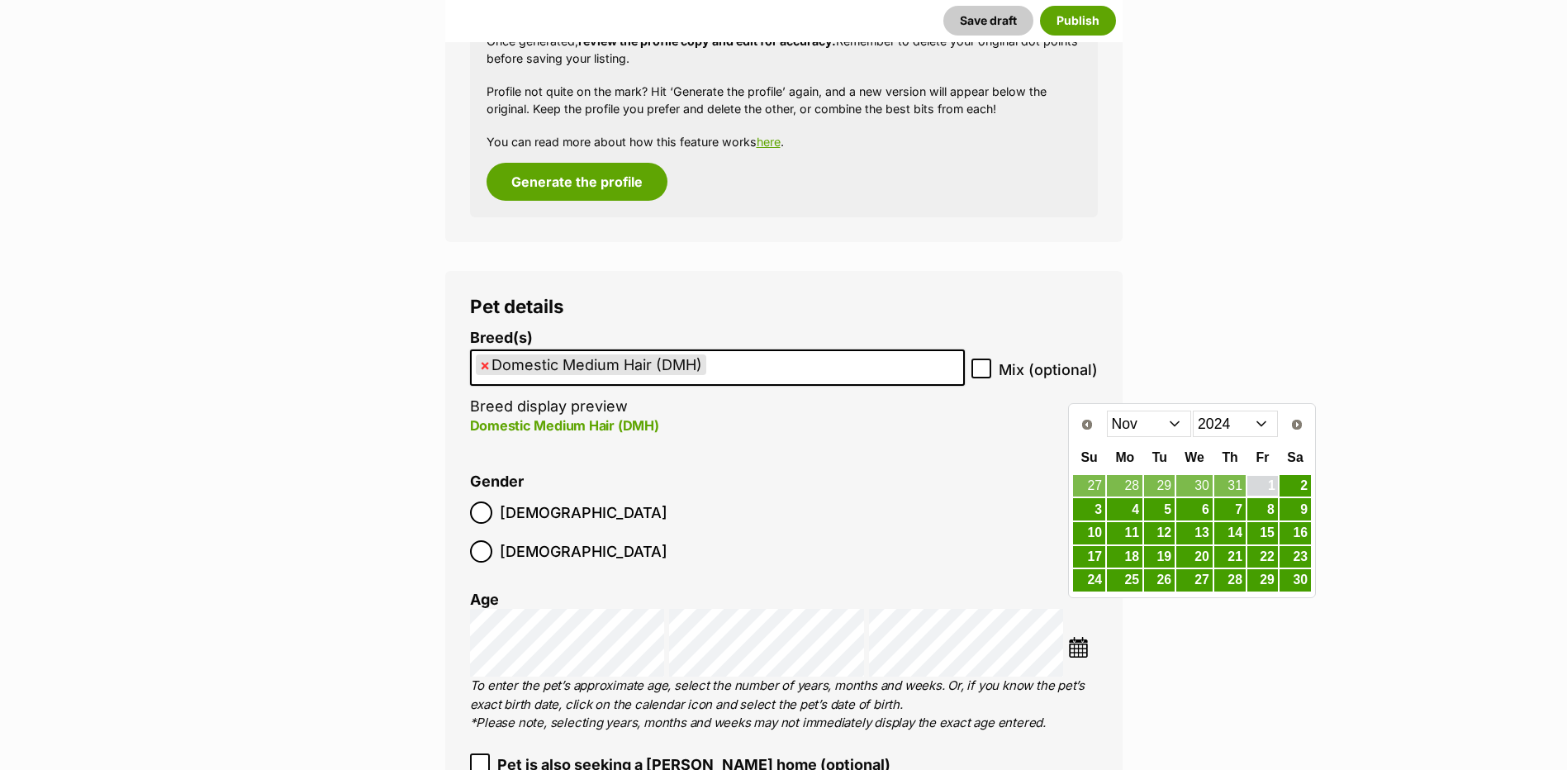
click at [1277, 483] on link "1" at bounding box center [1262, 486] width 31 height 21
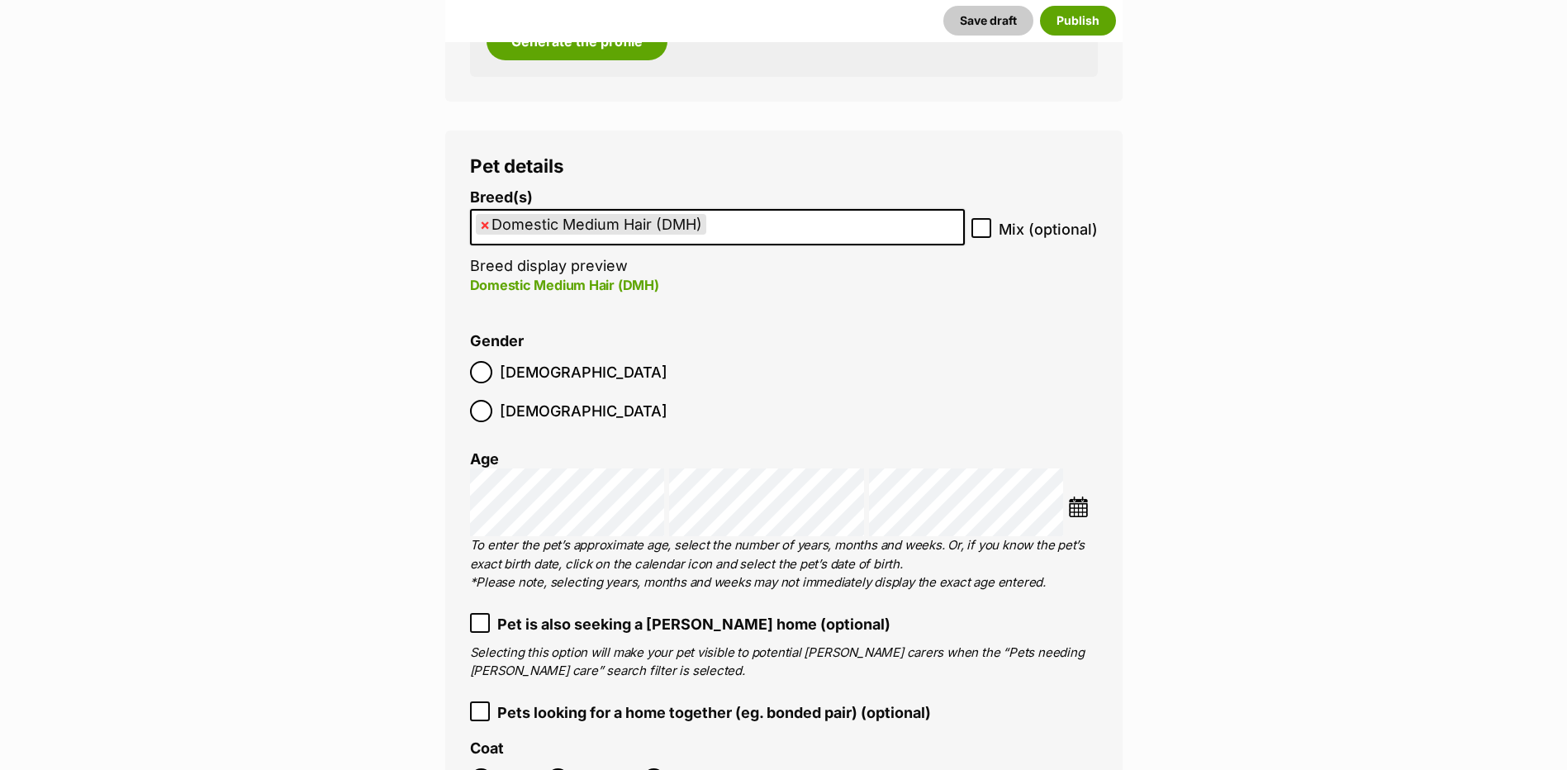
scroll to position [1931, 0]
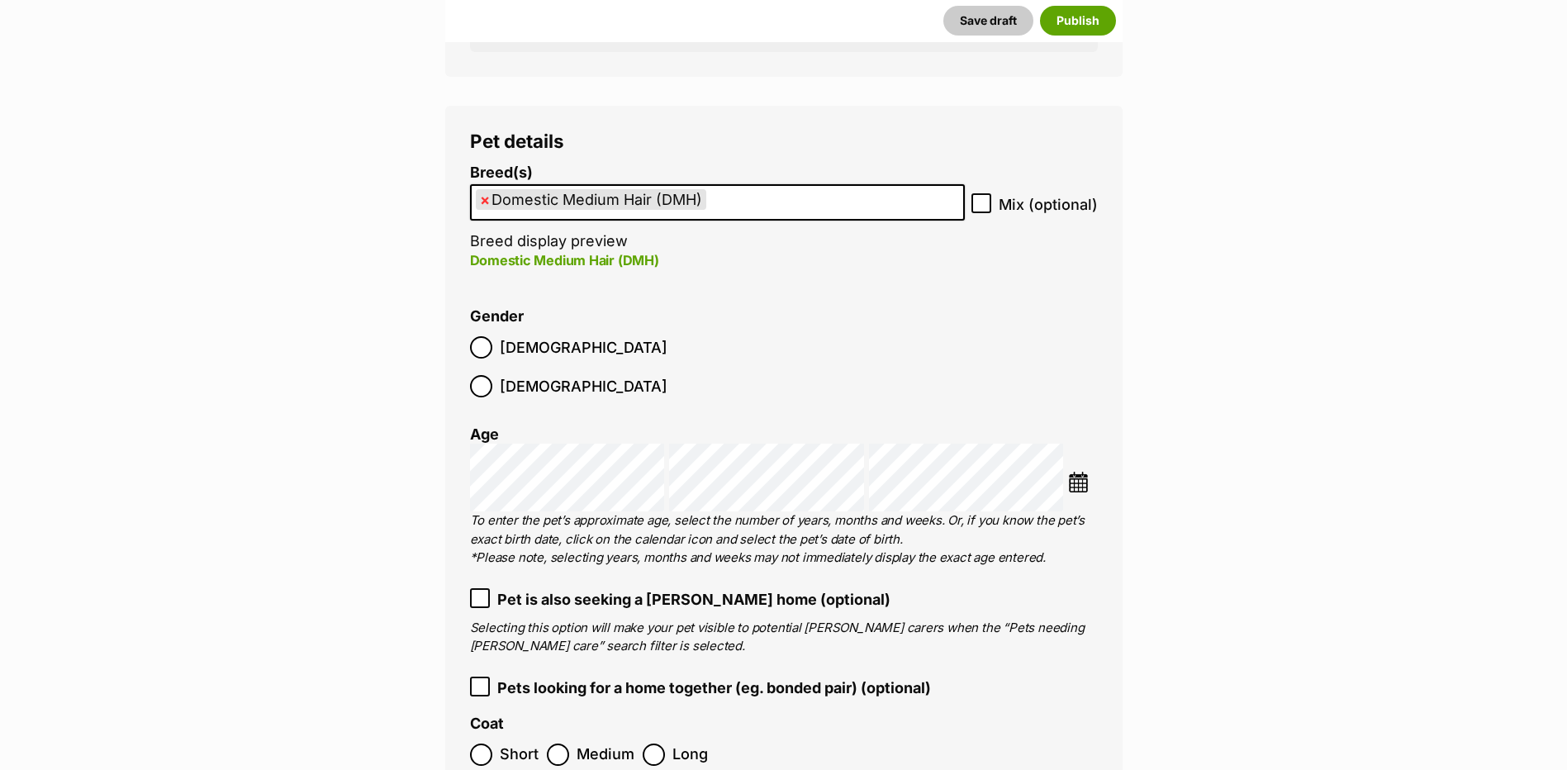
click at [577, 744] on span "Medium" at bounding box center [606, 755] width 58 height 22
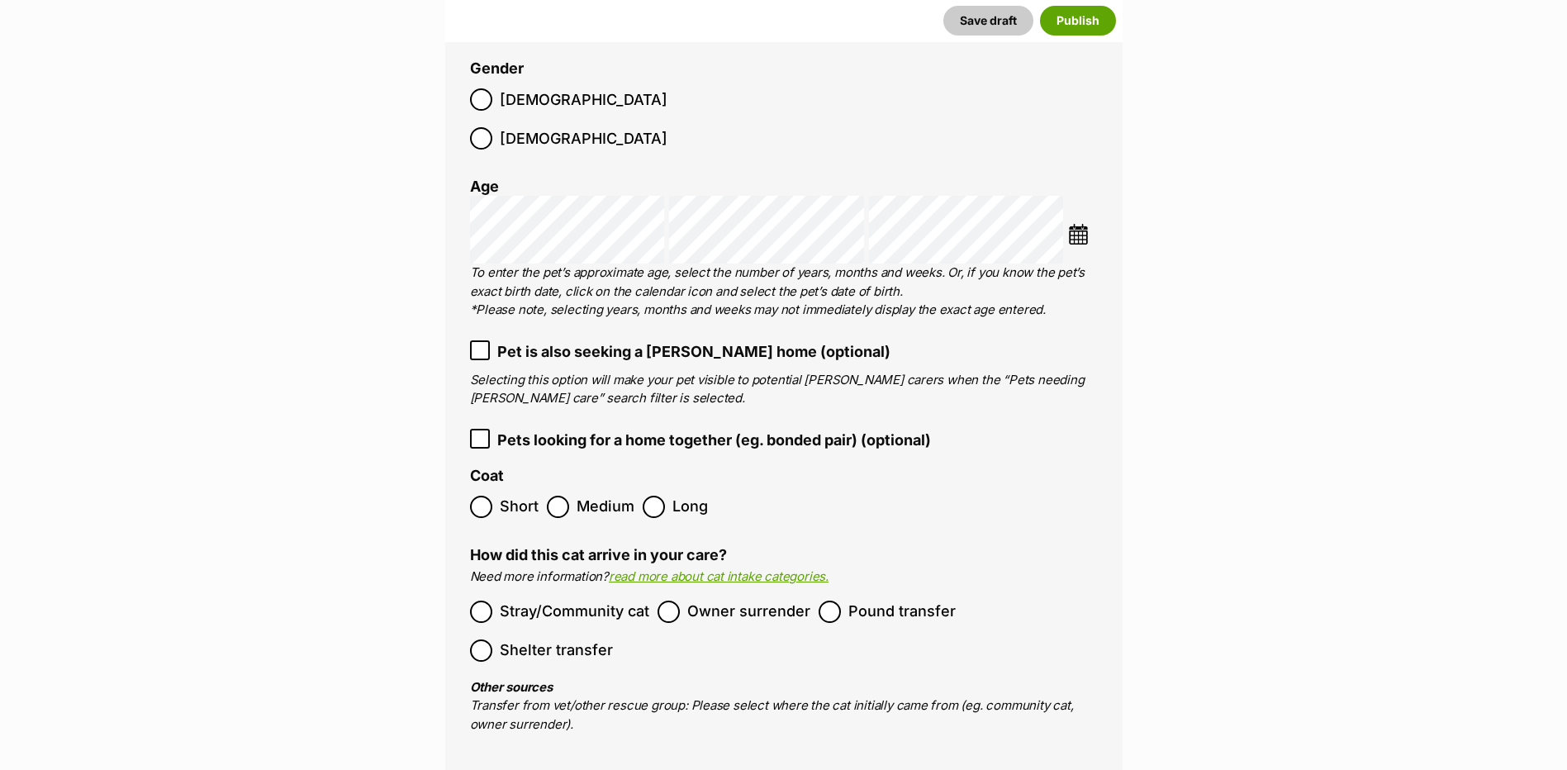
click at [728, 601] on span "Owner surrender" at bounding box center [748, 612] width 123 height 22
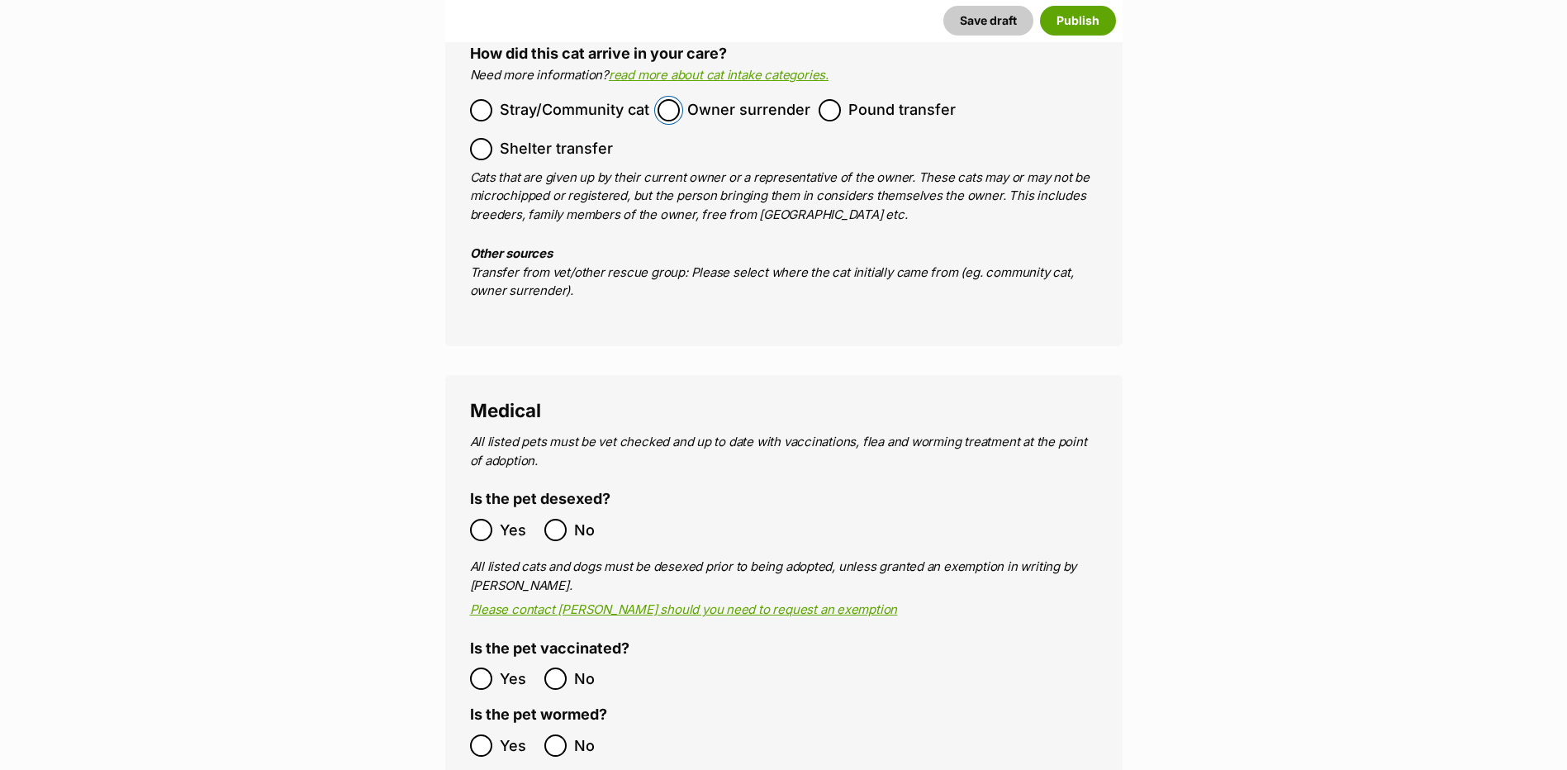
scroll to position [2840, 0]
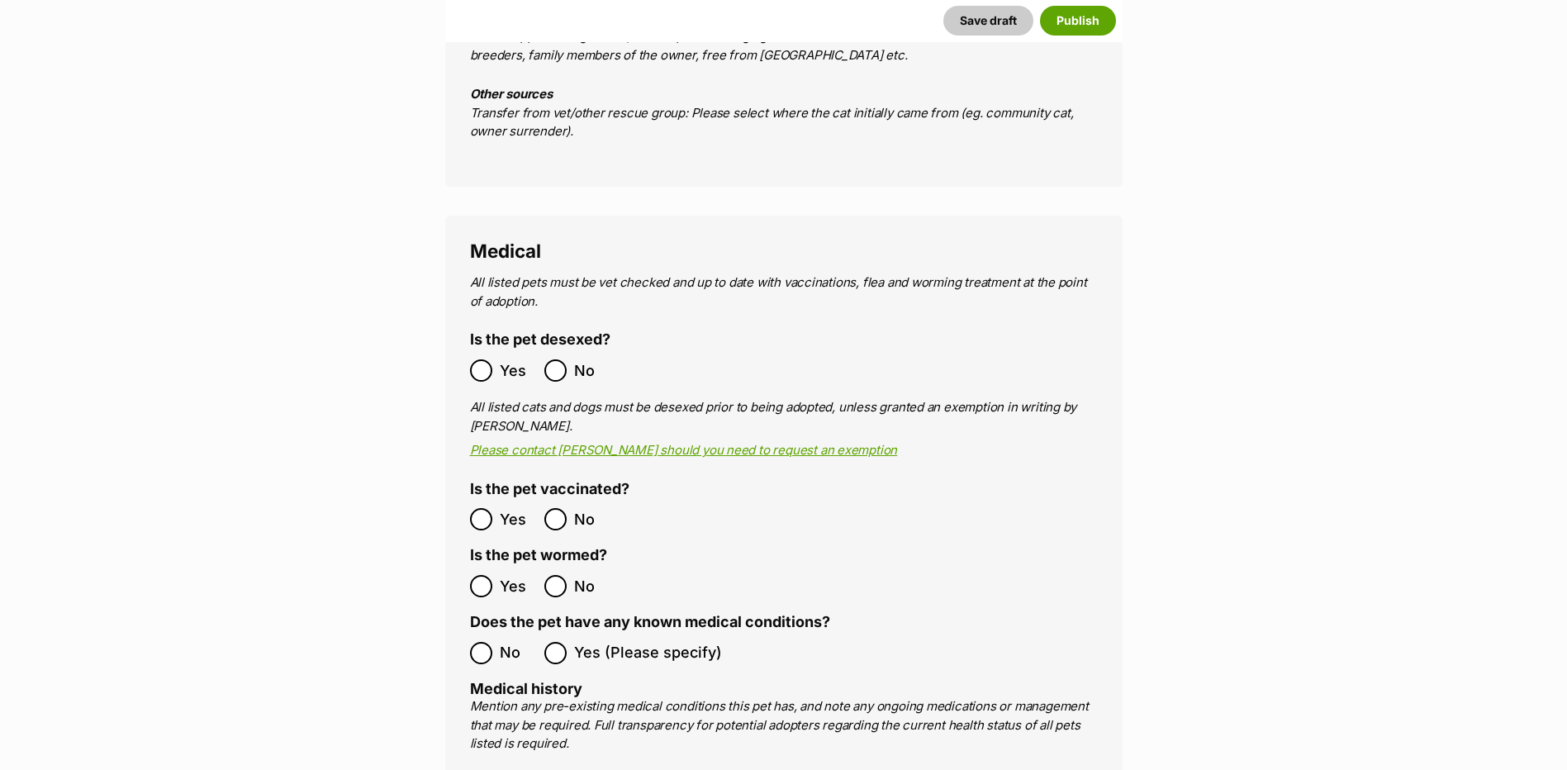
click at [485, 500] on ol "Yes No" at bounding box center [627, 519] width 314 height 39
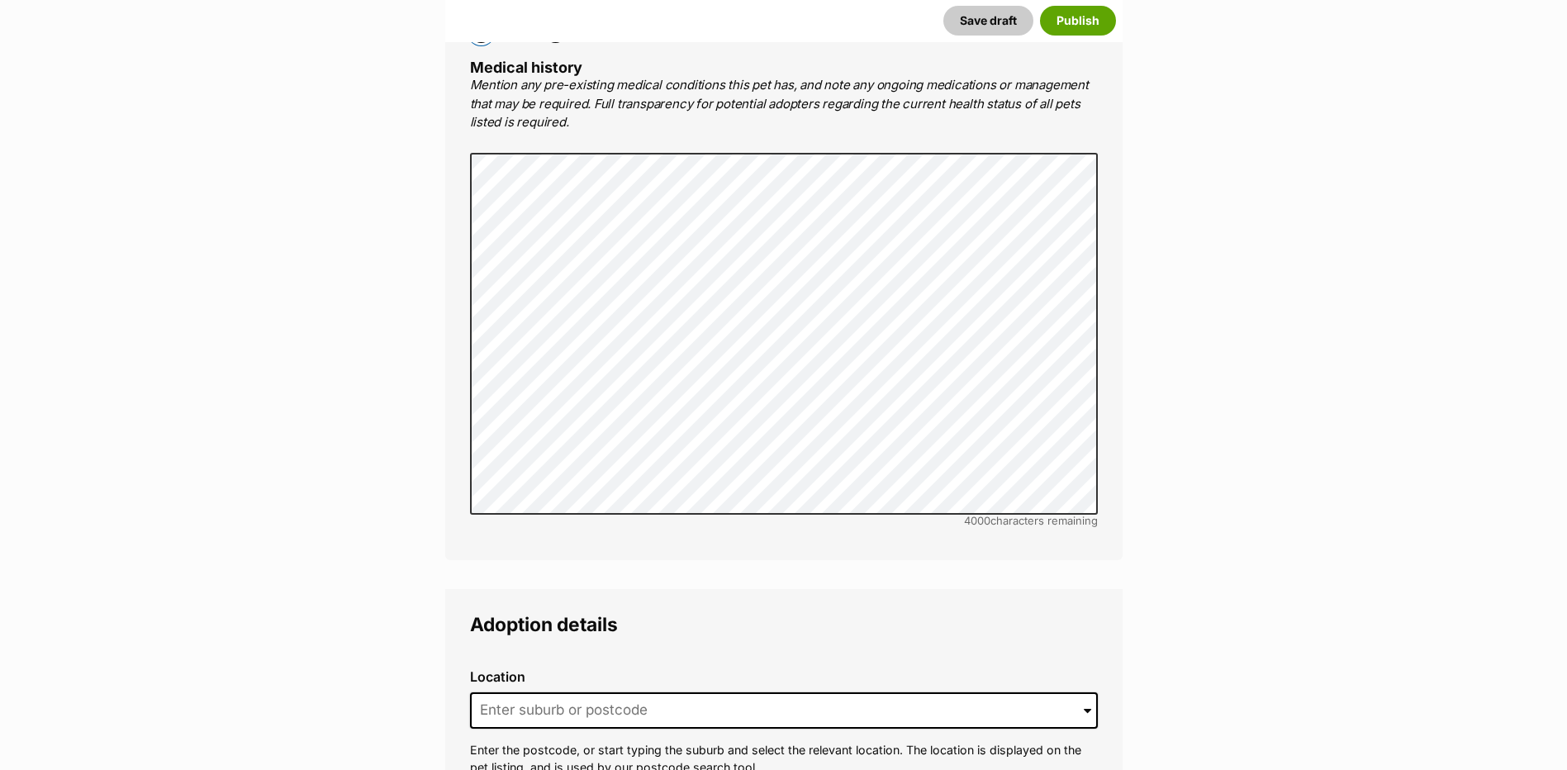
scroll to position [3584, 0]
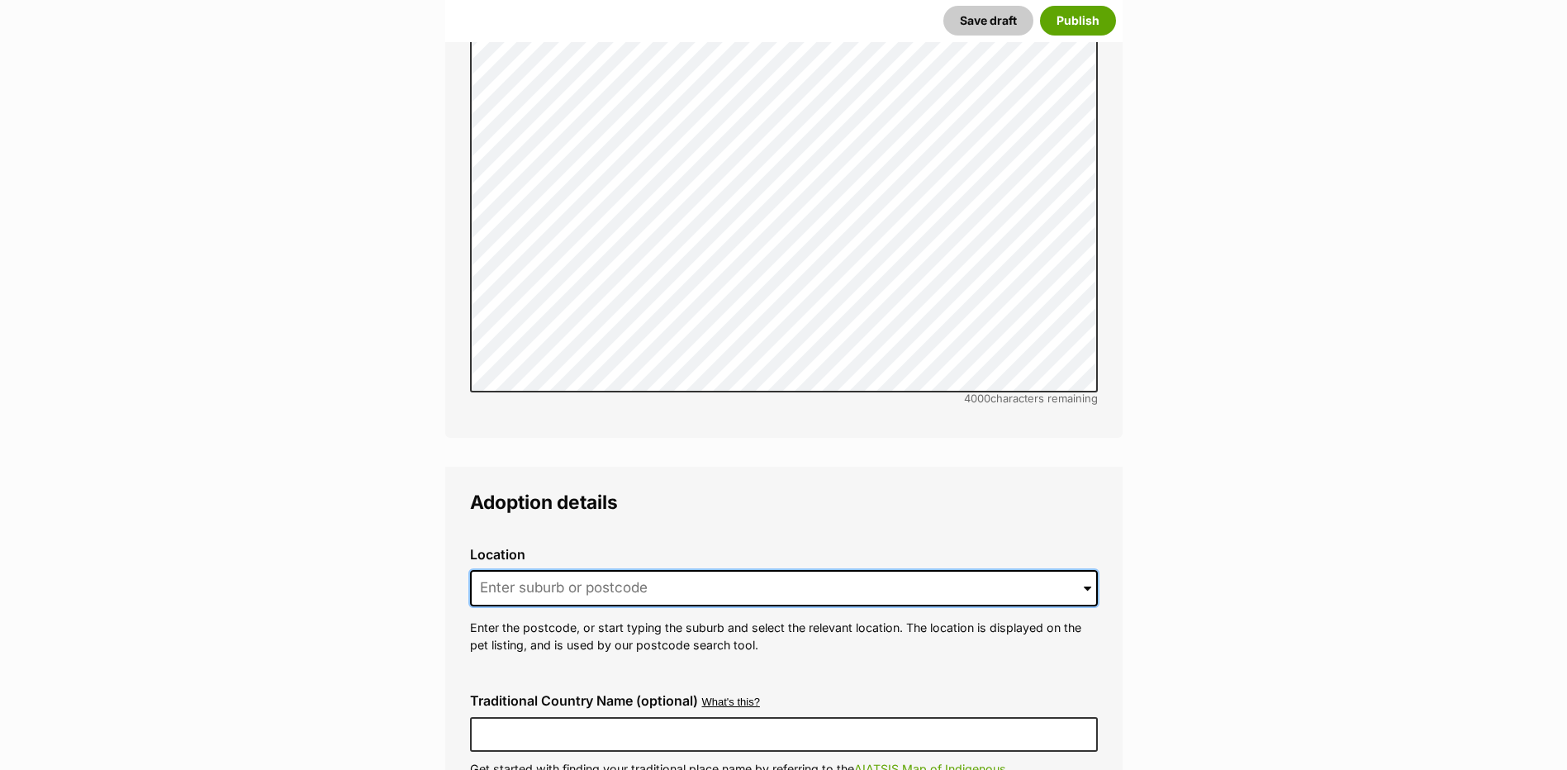
click at [715, 570] on input at bounding box center [784, 588] width 628 height 36
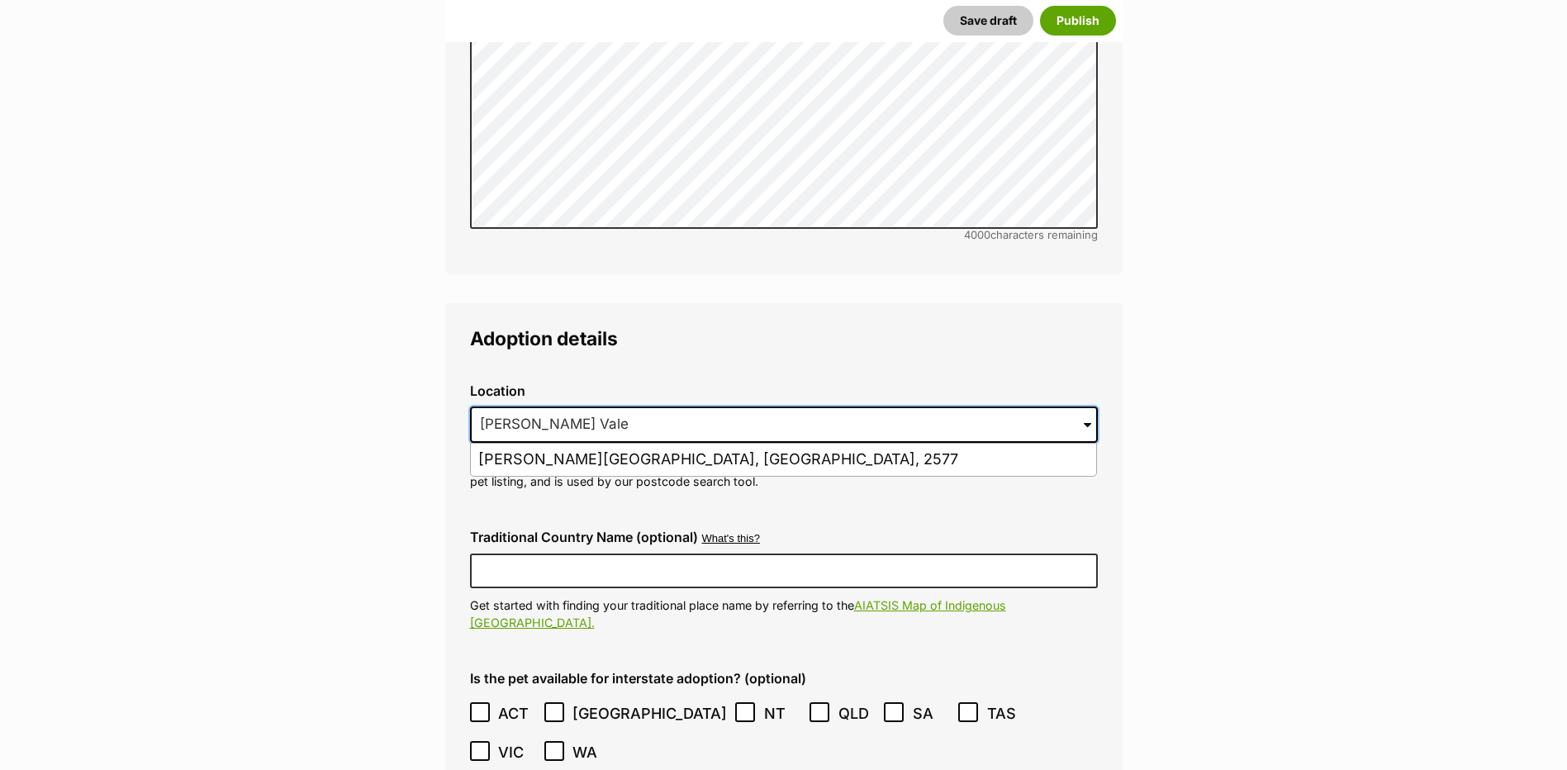
scroll to position [3749, 0]
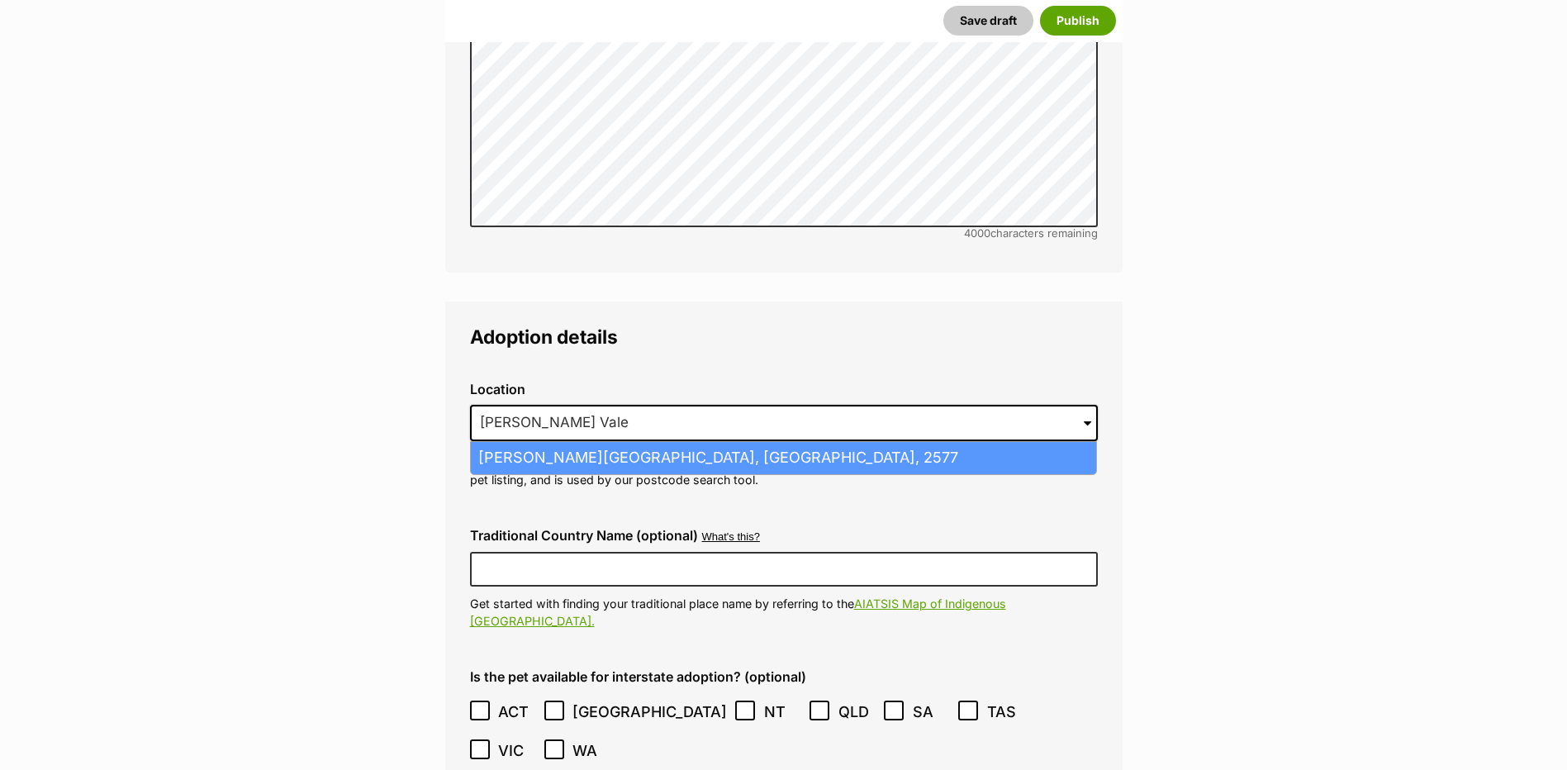
click at [652, 442] on li "Moss Vale, New South Wales, 2577" at bounding box center [783, 458] width 625 height 32
type input "Moss Vale, New South Wales, 2577"
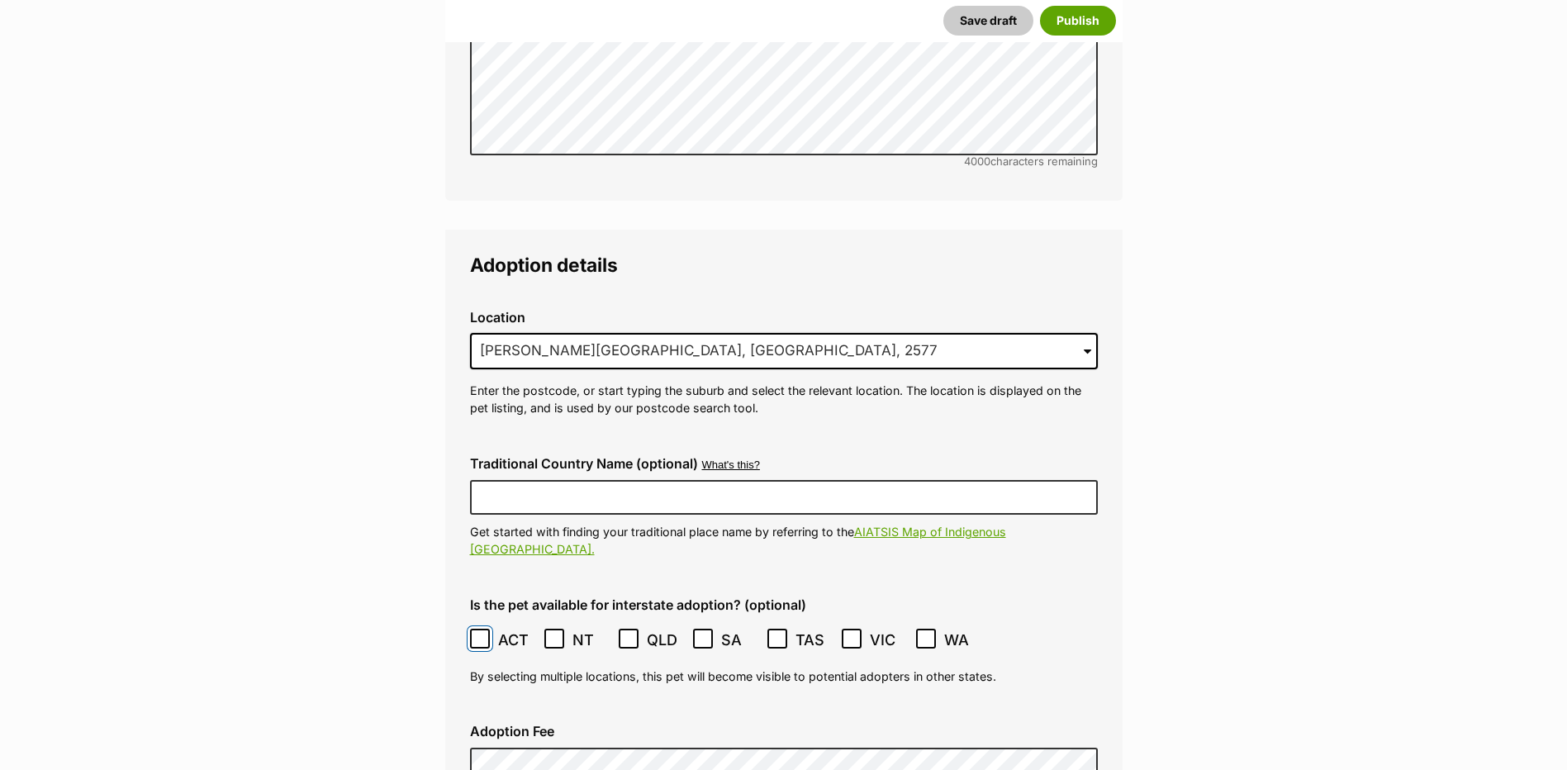
scroll to position [3914, 0]
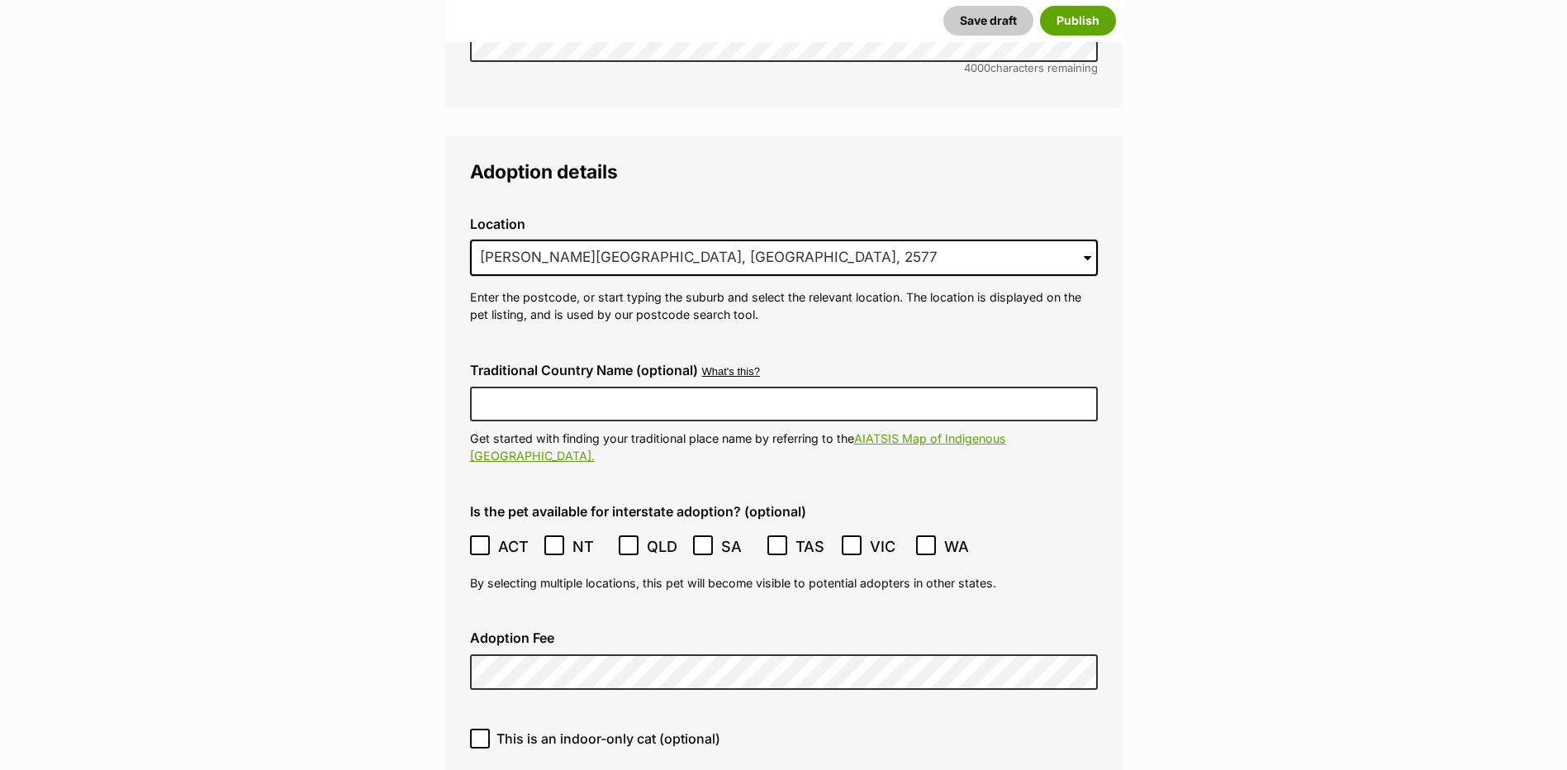
click at [534, 729] on span "This is an indoor-only cat (optional)" at bounding box center [608, 739] width 224 height 20
click at [490, 729] on input "This is an indoor-only cat (optional)" at bounding box center [480, 739] width 20 height 20
checkbox input "true"
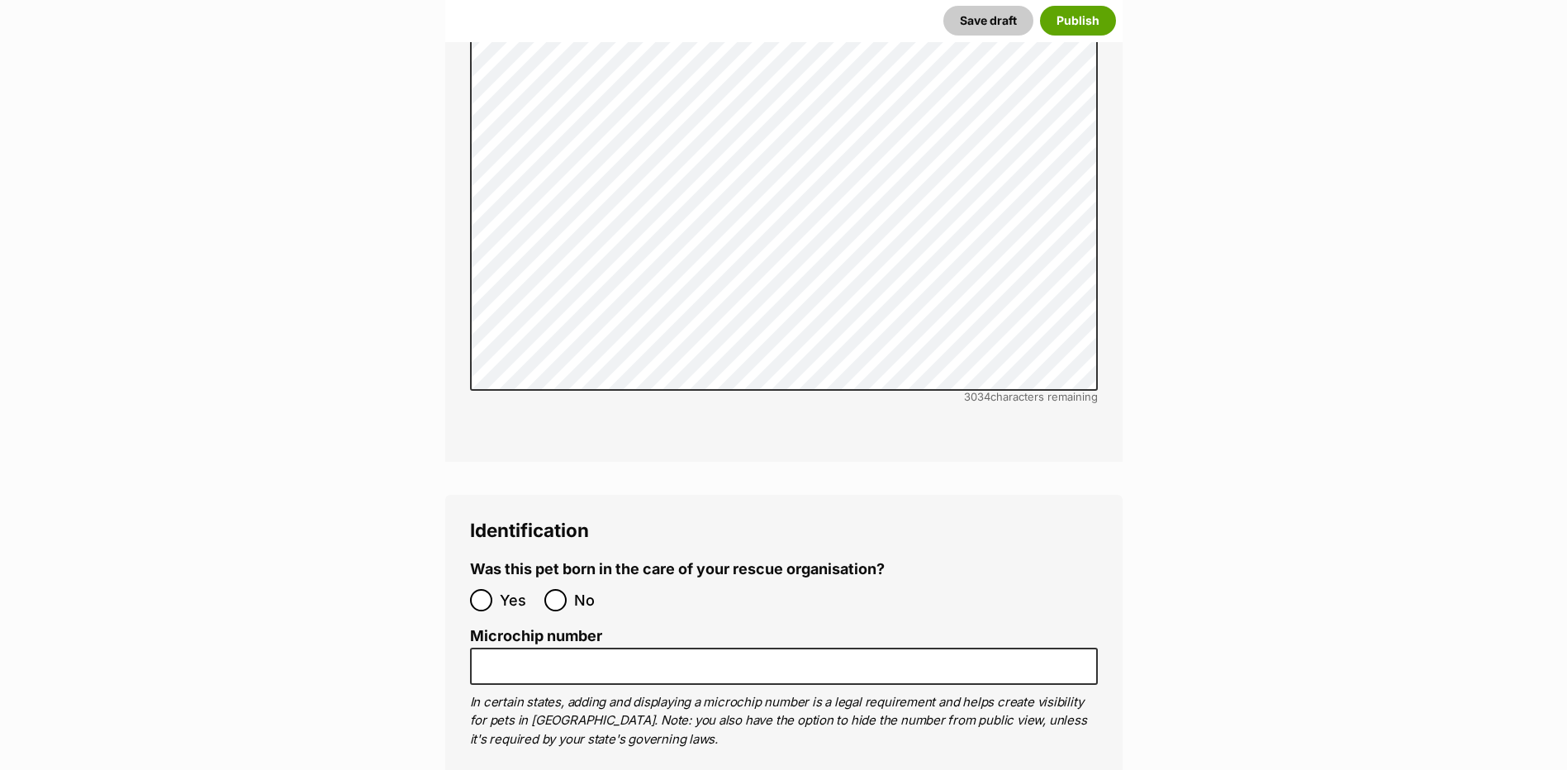
scroll to position [5153, 0]
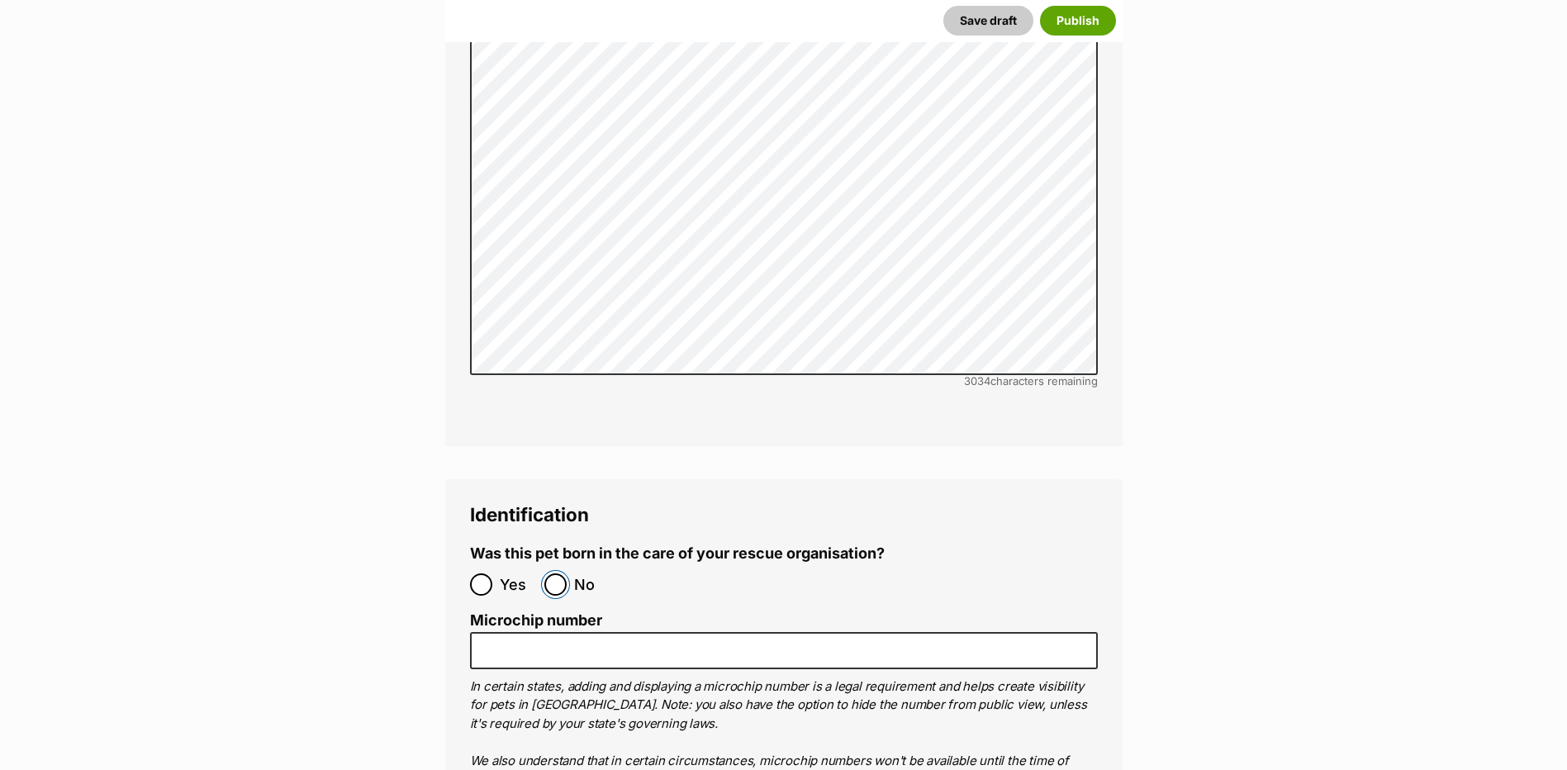
click at [555, 573] on input "No" at bounding box center [555, 584] width 22 height 22
radio input "true"
click at [732, 612] on label "Microchip number" at bounding box center [784, 620] width 628 height 17
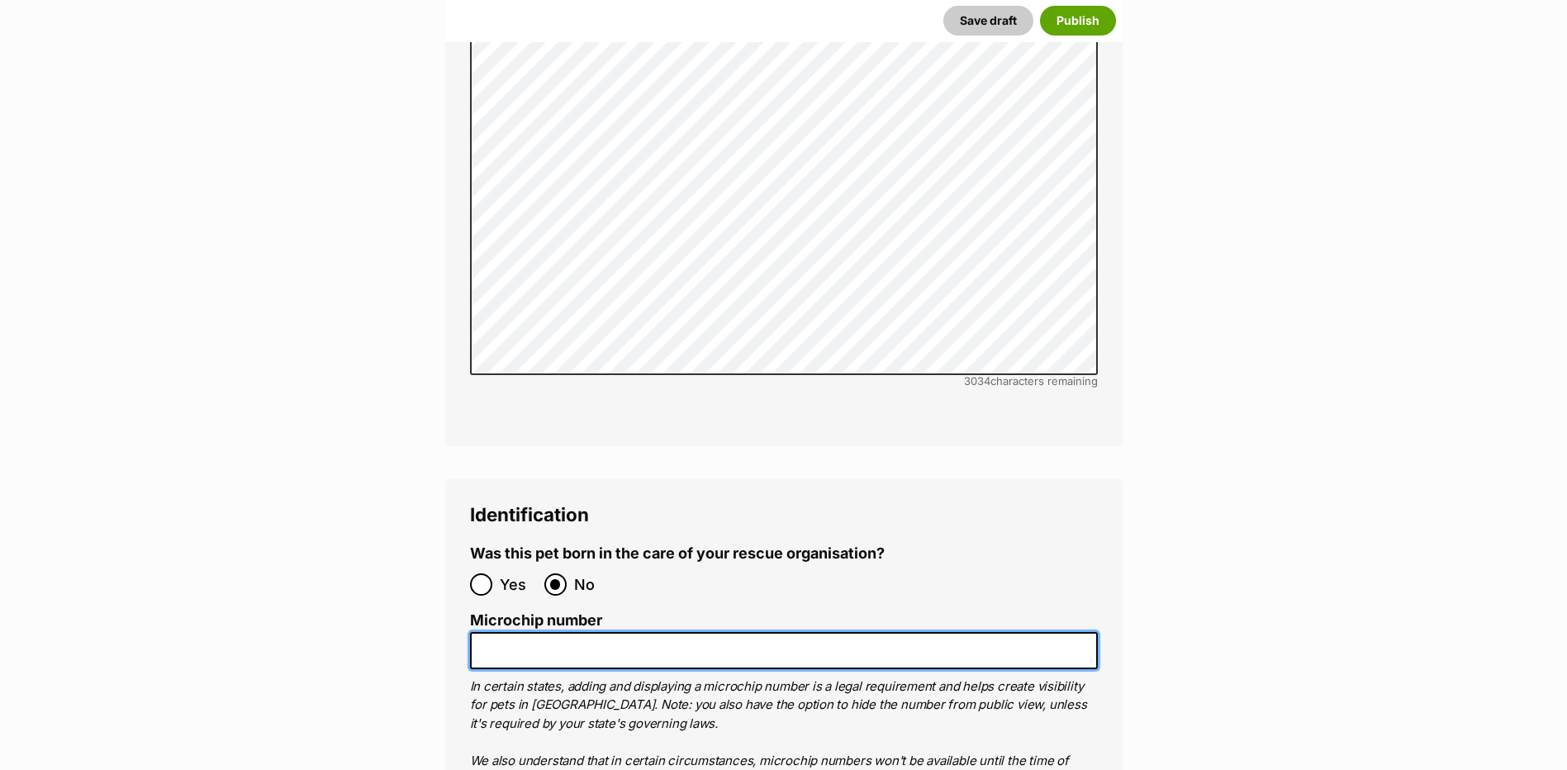
click at [732, 632] on input "Microchip number" at bounding box center [784, 650] width 628 height 37
type input "953010007940500"
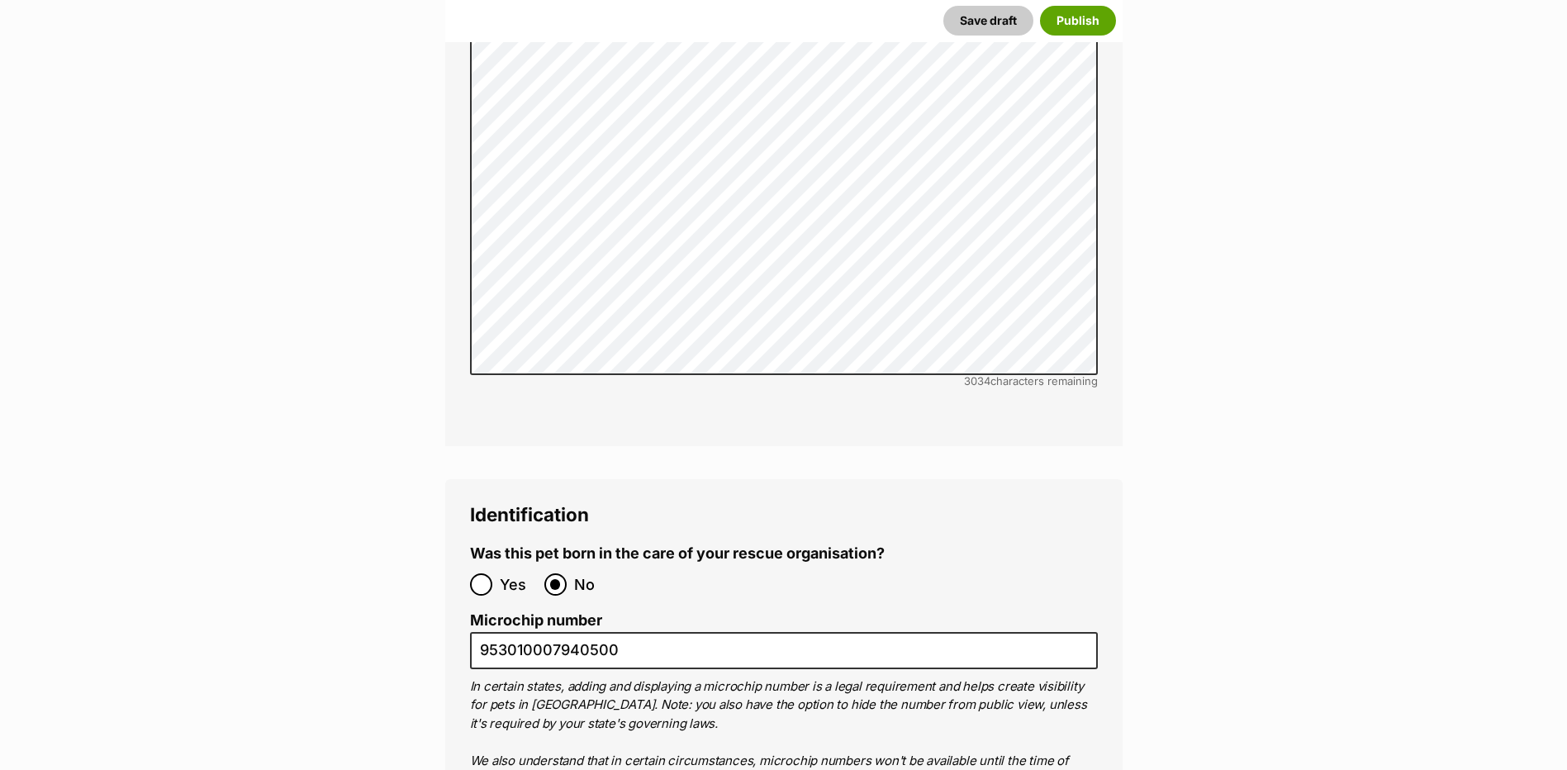
click at [739, 612] on label "Microchip number" at bounding box center [784, 620] width 628 height 17
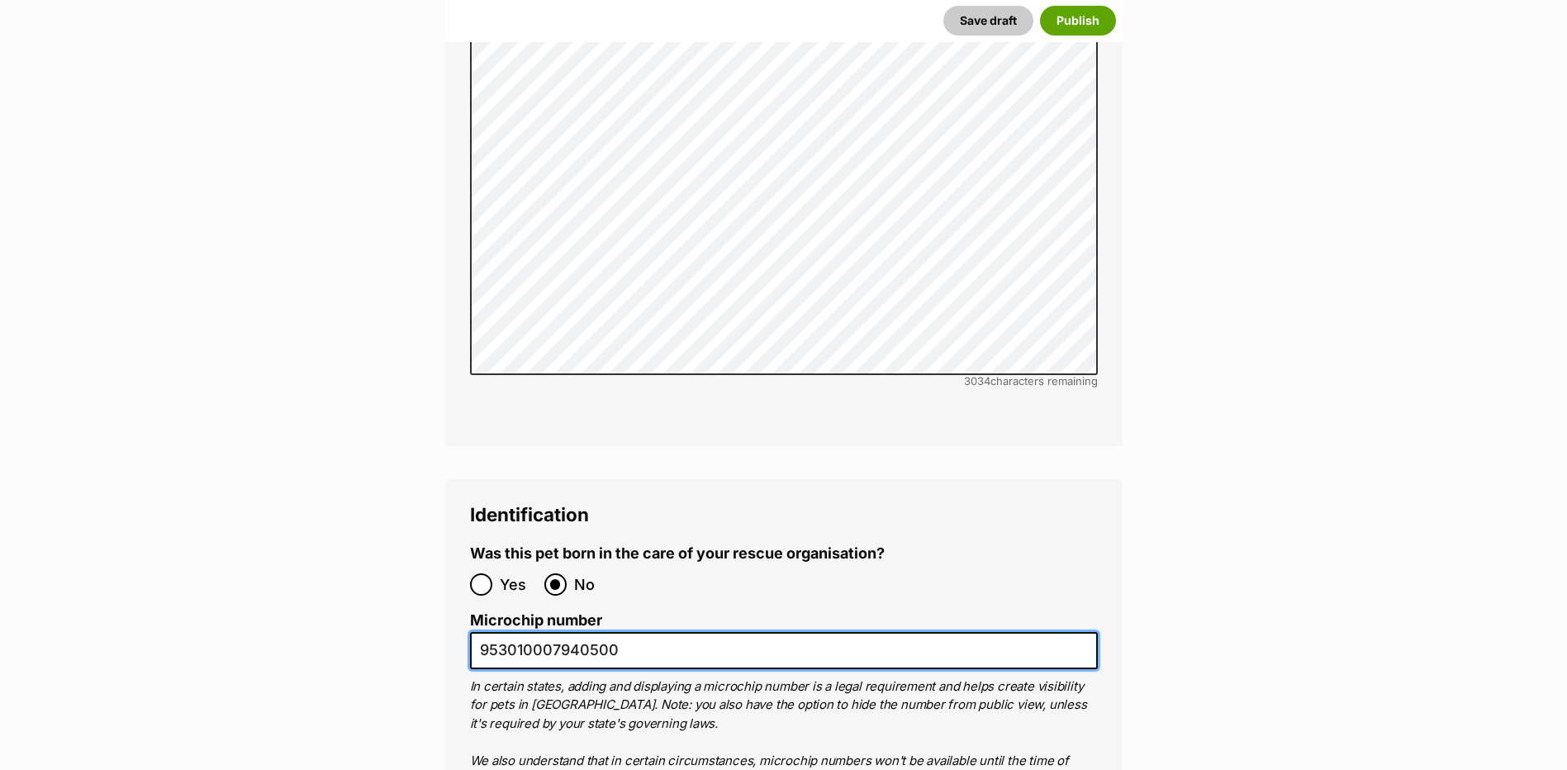
click at [739, 632] on input "953010007940500" at bounding box center [784, 650] width 628 height 37
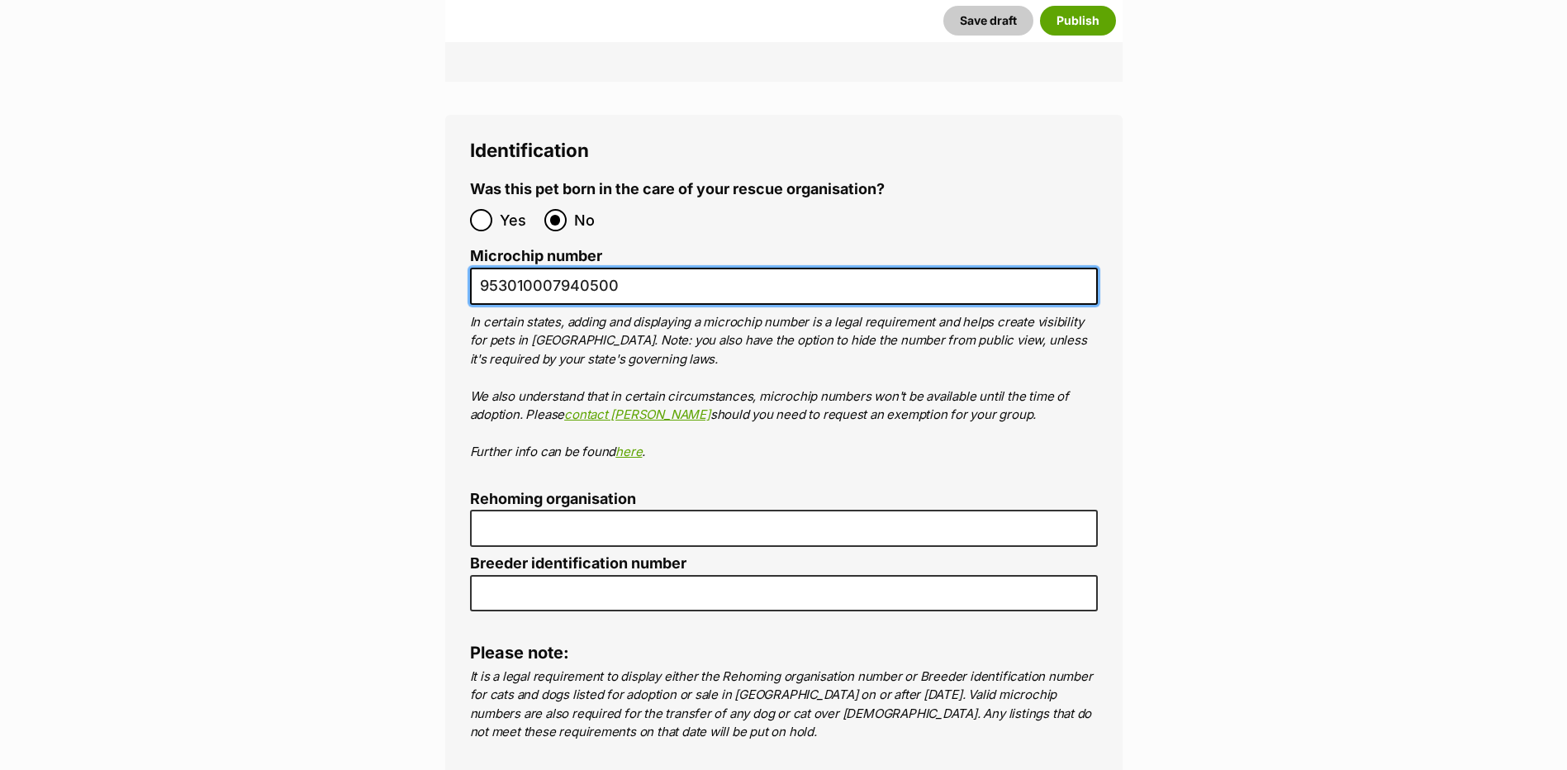
scroll to position [5732, 0]
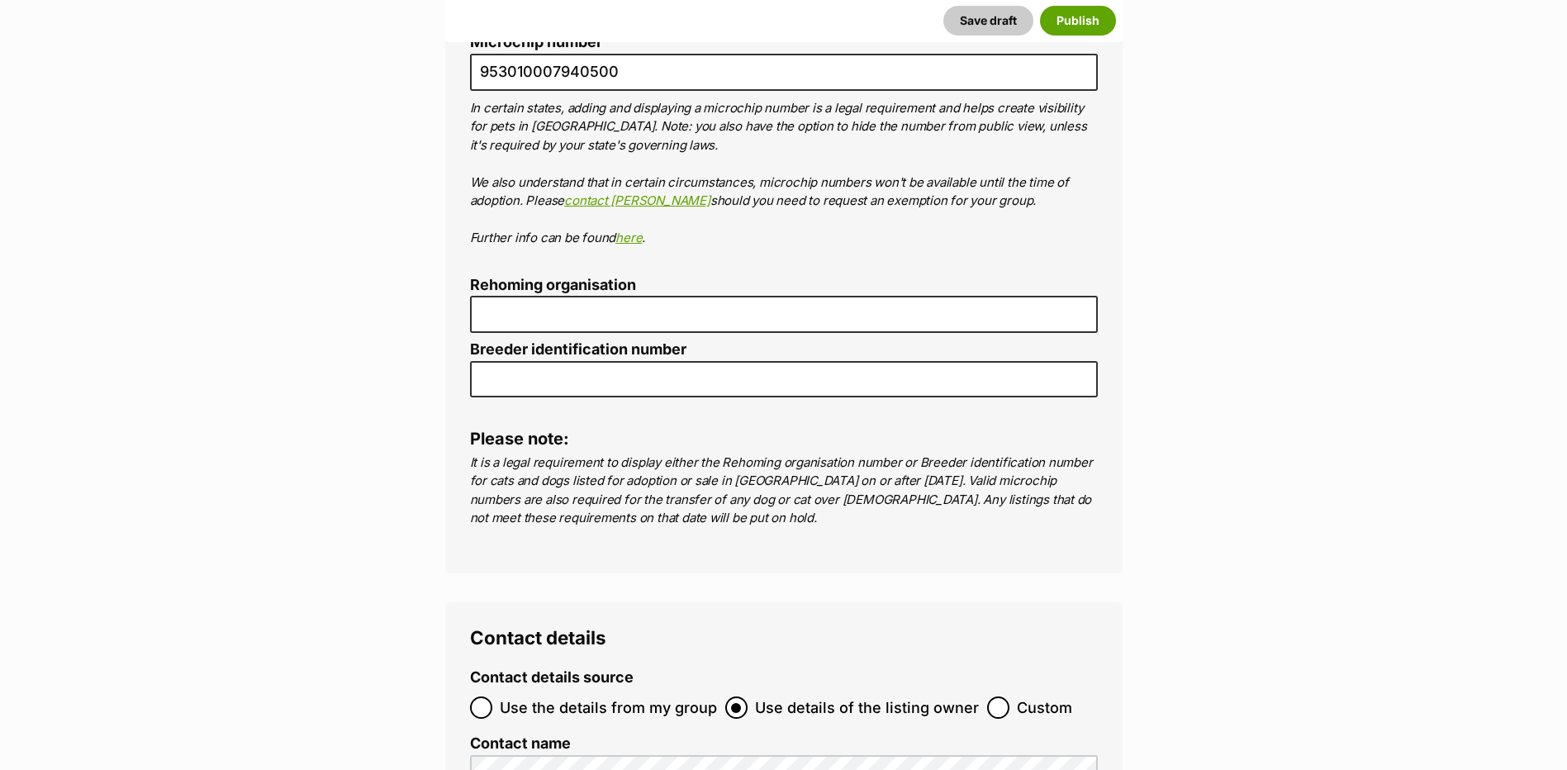
click at [604, 454] on p "It is a legal requirement to display either the Rehoming organisation number or…" at bounding box center [784, 491] width 628 height 74
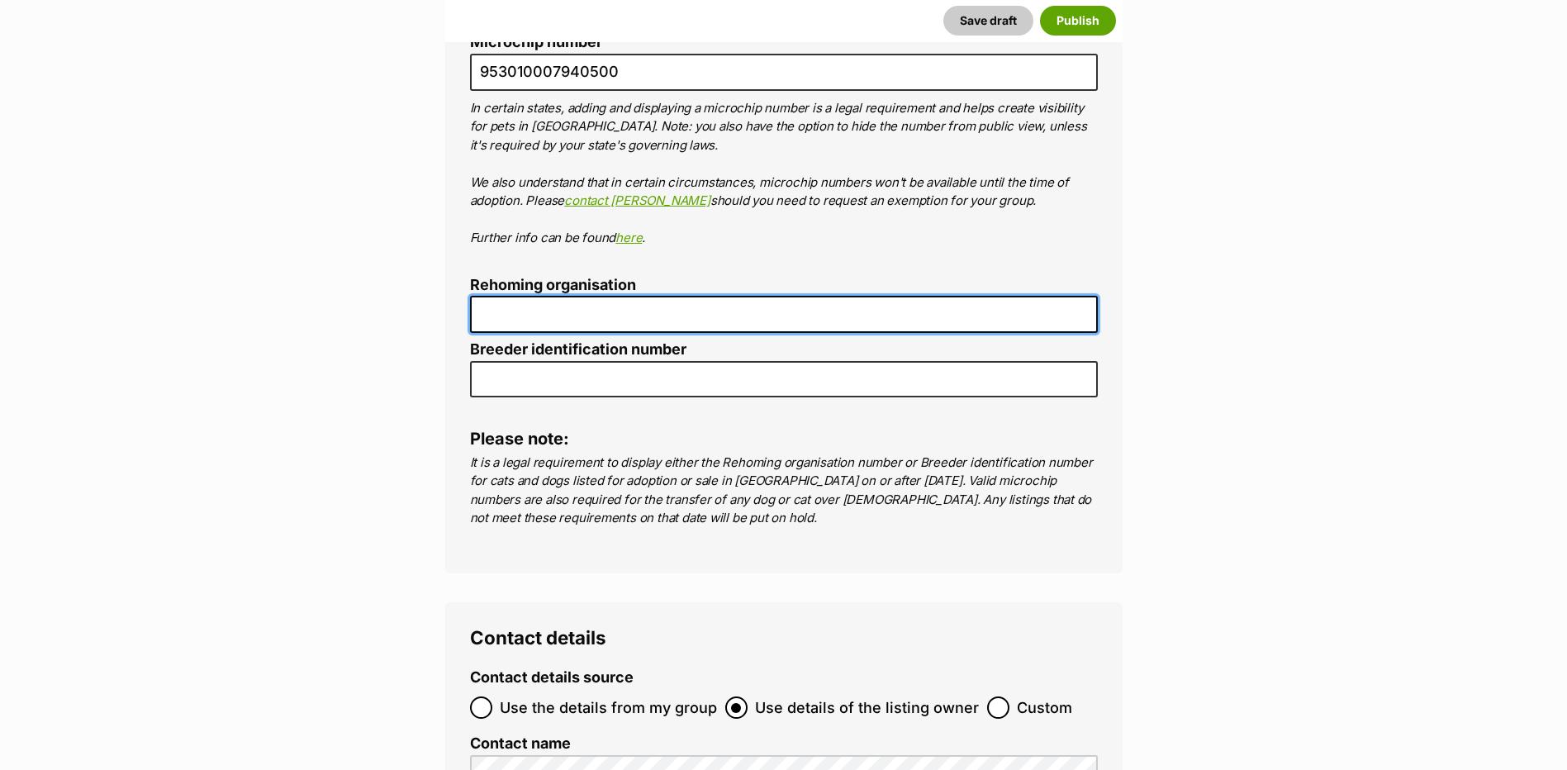
click at [553, 296] on input "Rehoming organisation" at bounding box center [784, 314] width 628 height 37
type input "R2510021"
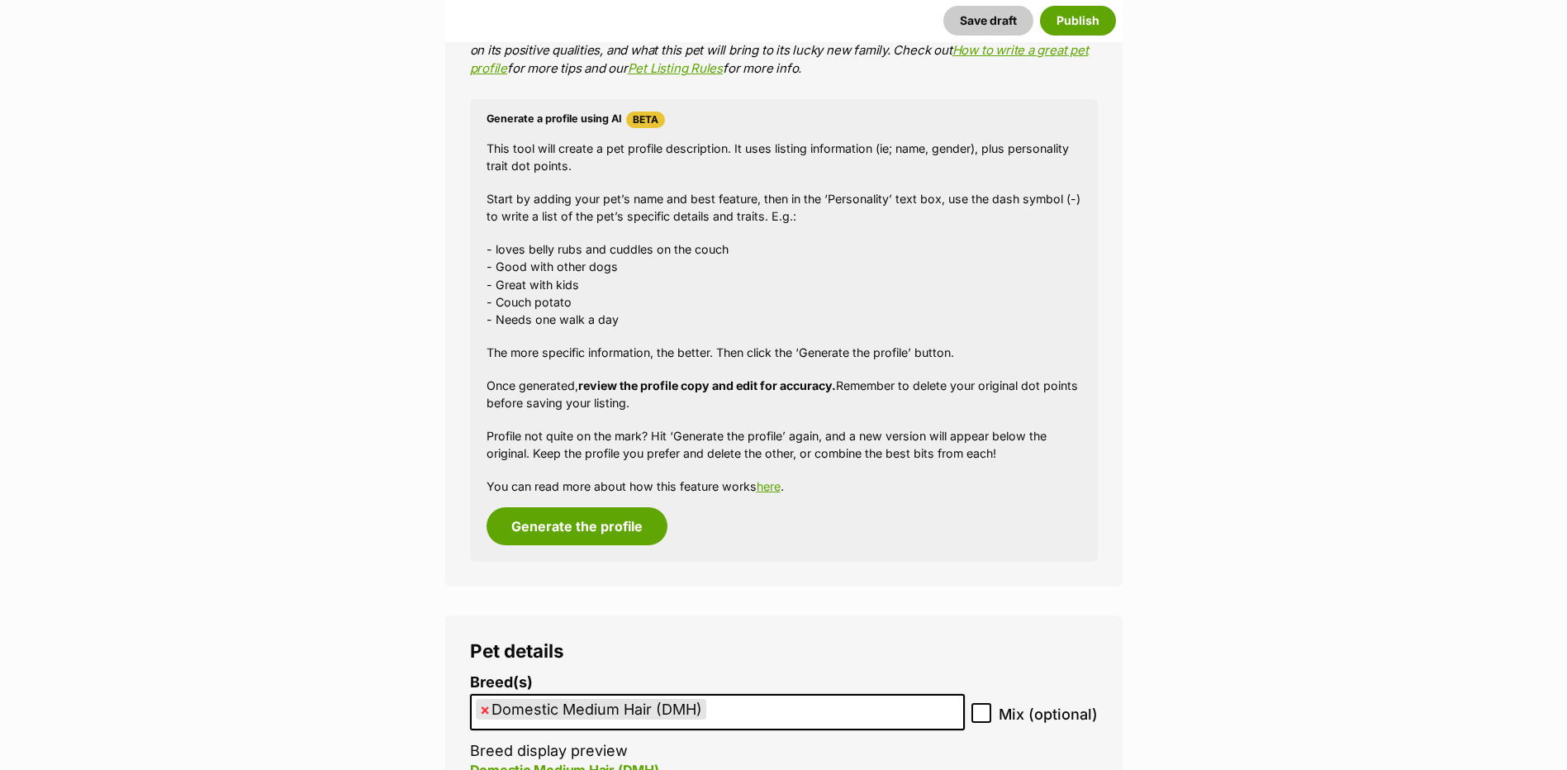
scroll to position [1328, 0]
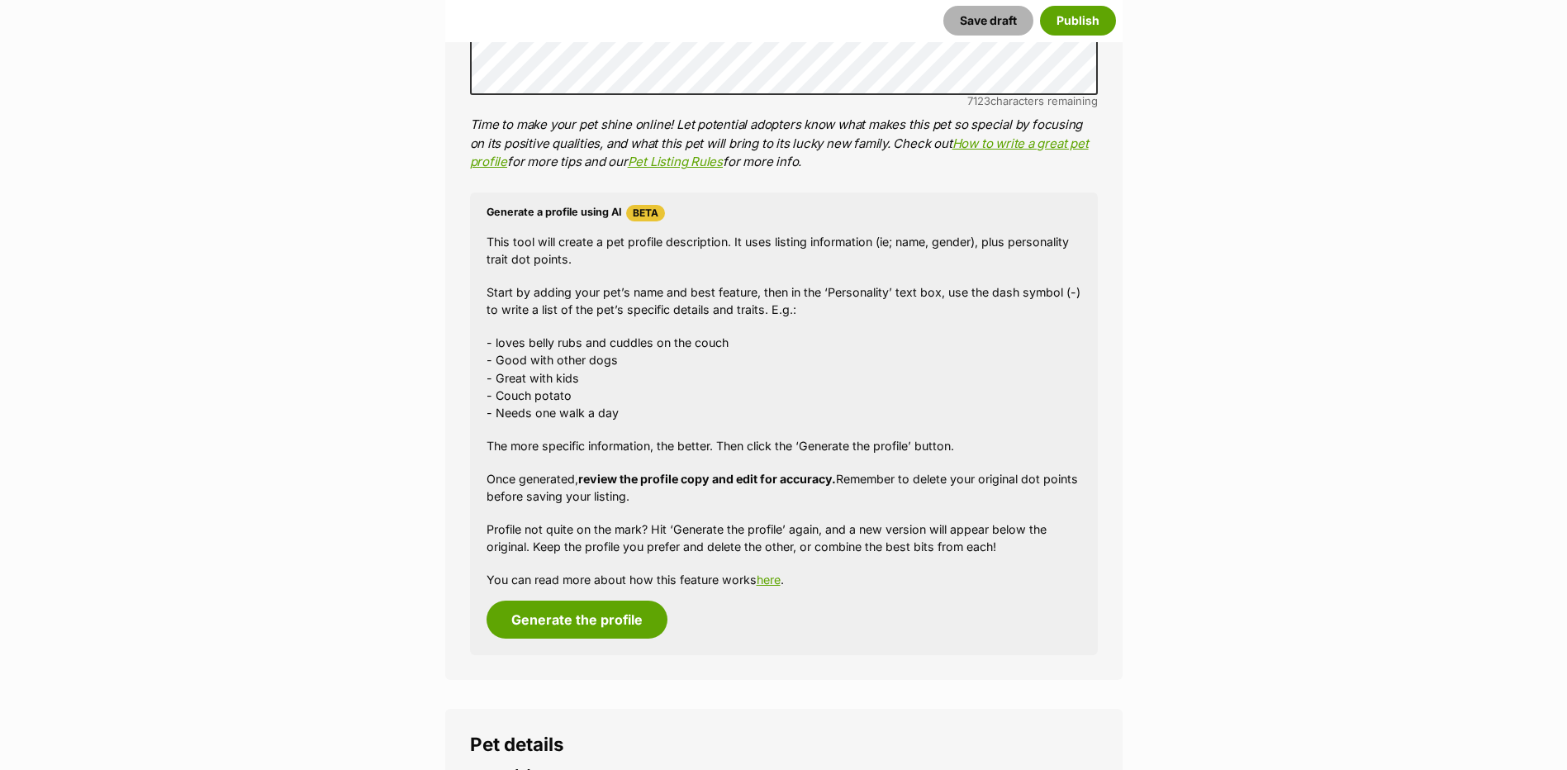
click at [970, 8] on button "Save draft" at bounding box center [988, 21] width 90 height 30
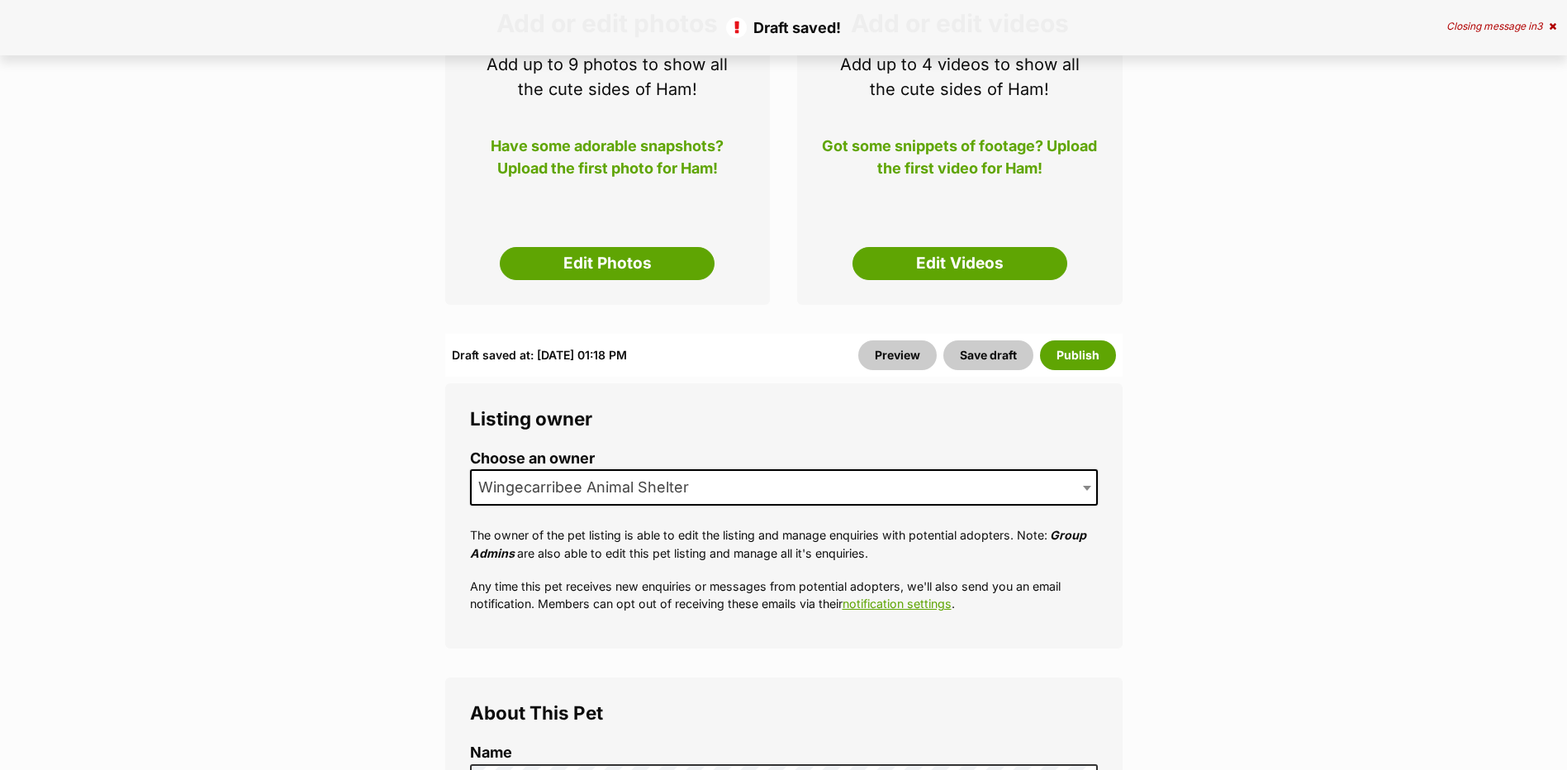
scroll to position [83, 0]
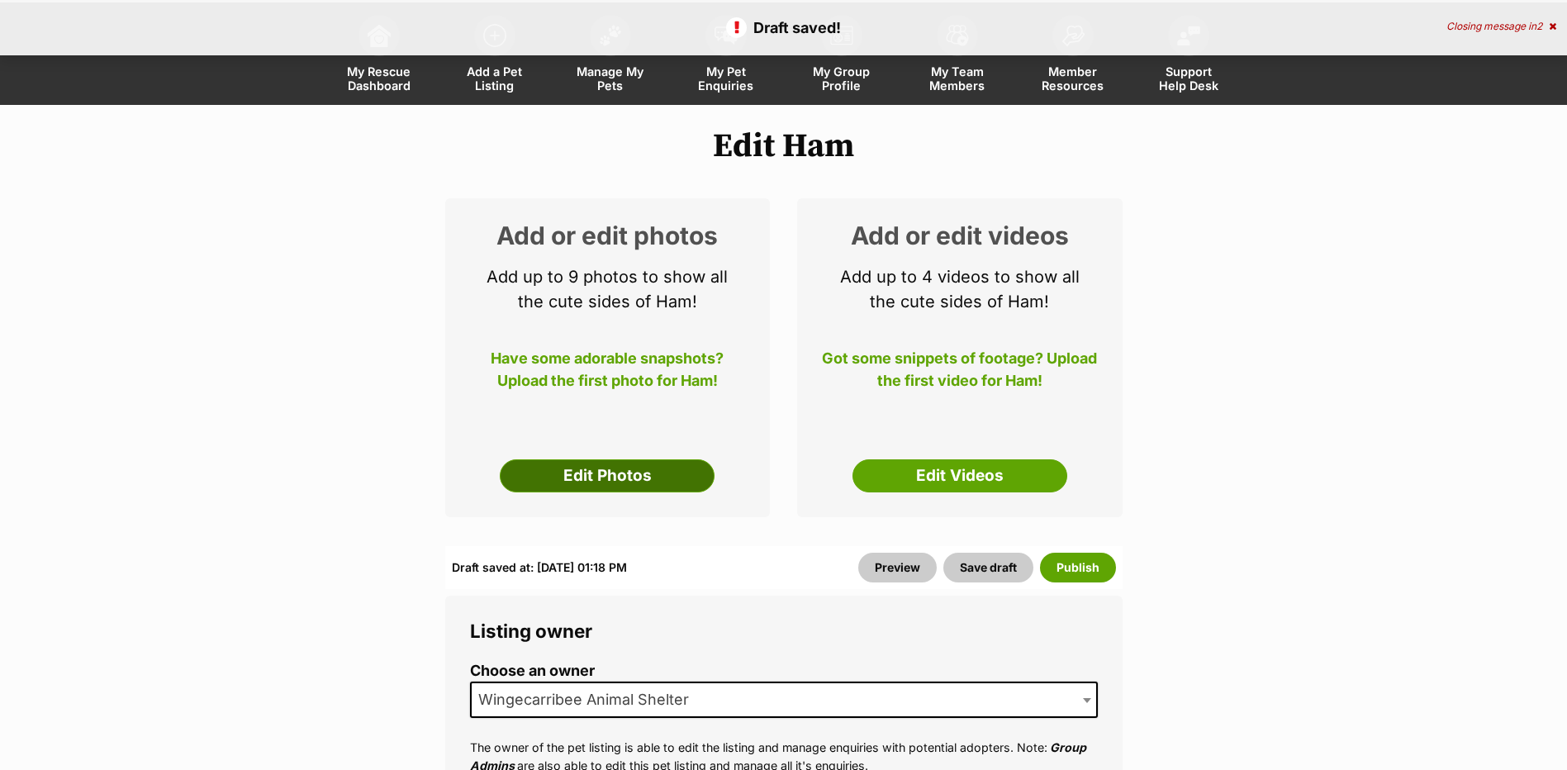
click at [674, 487] on link "Edit Photos" at bounding box center [607, 475] width 215 height 33
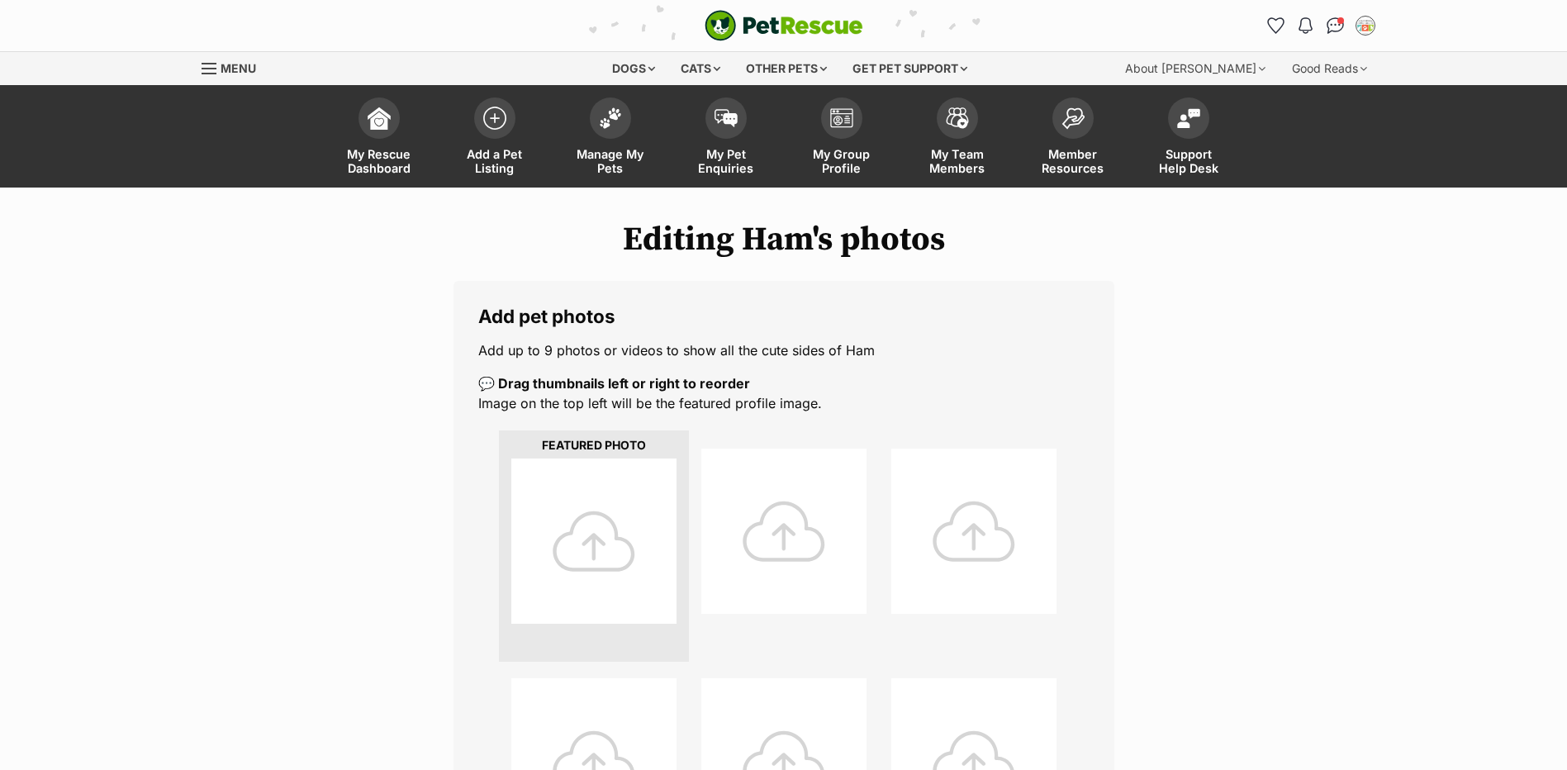
click at [671, 492] on div at bounding box center [593, 540] width 165 height 165
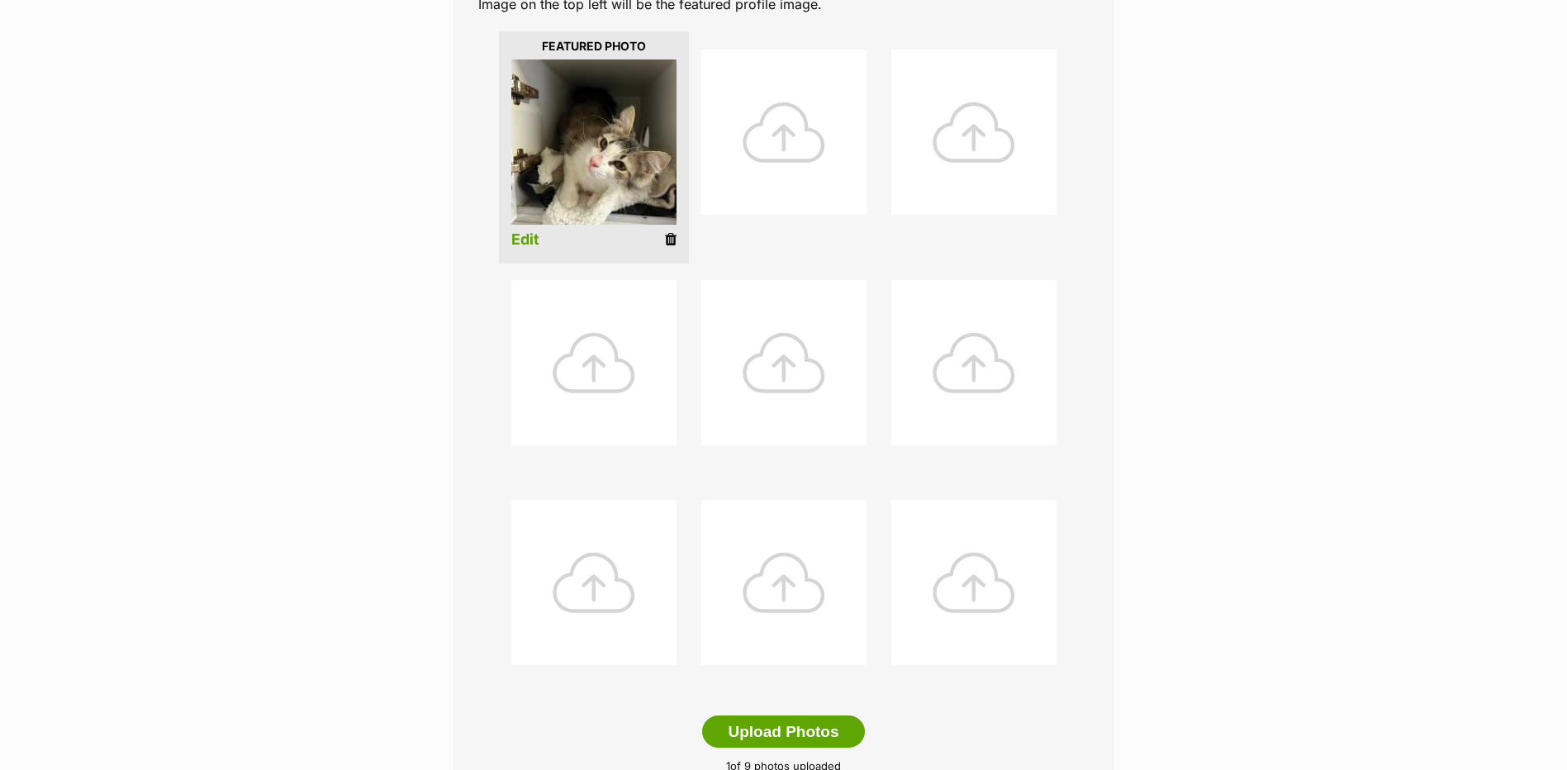
scroll to position [496, 0]
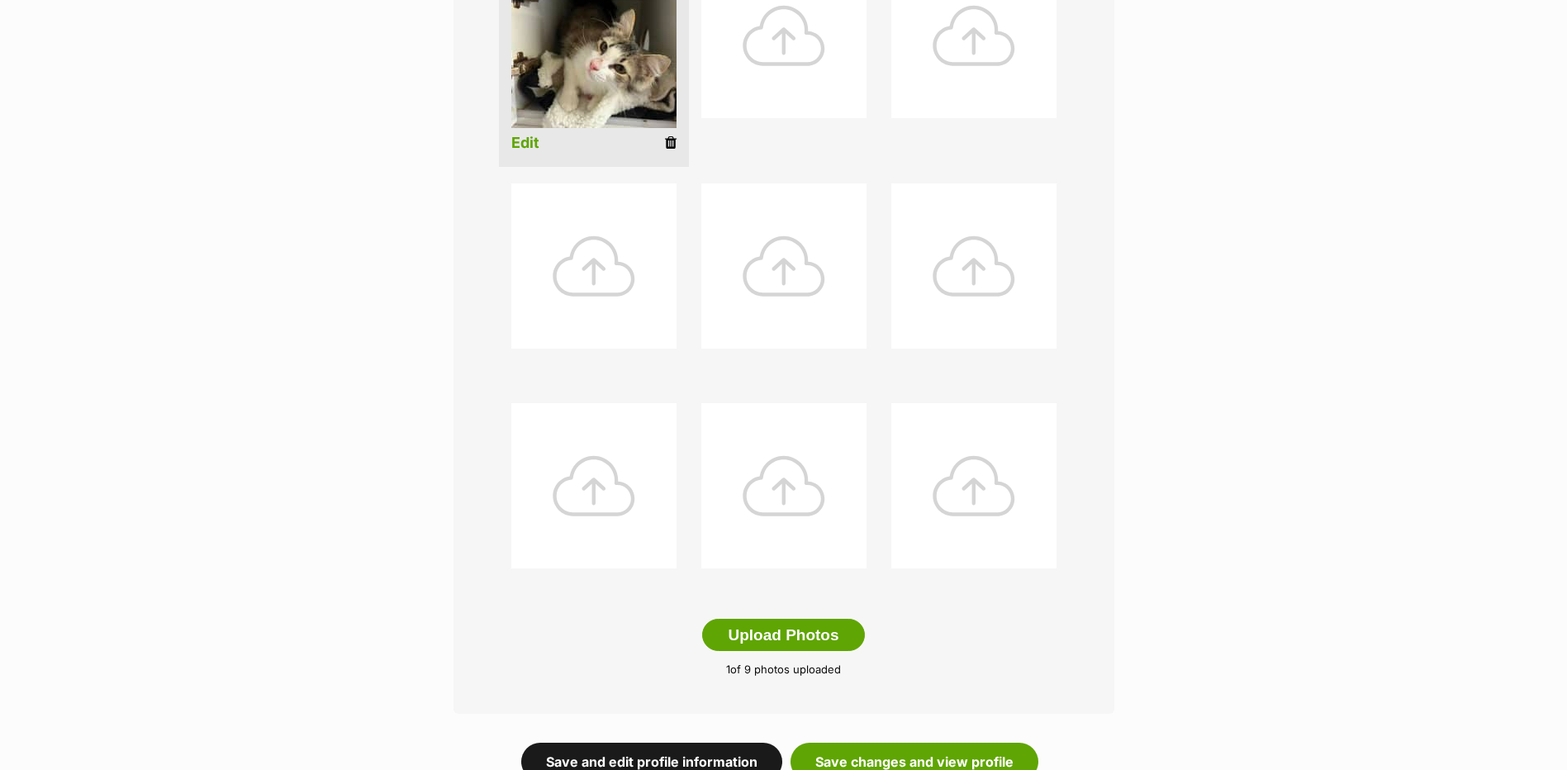
click at [594, 752] on link "Save and edit profile information" at bounding box center [651, 762] width 261 height 38
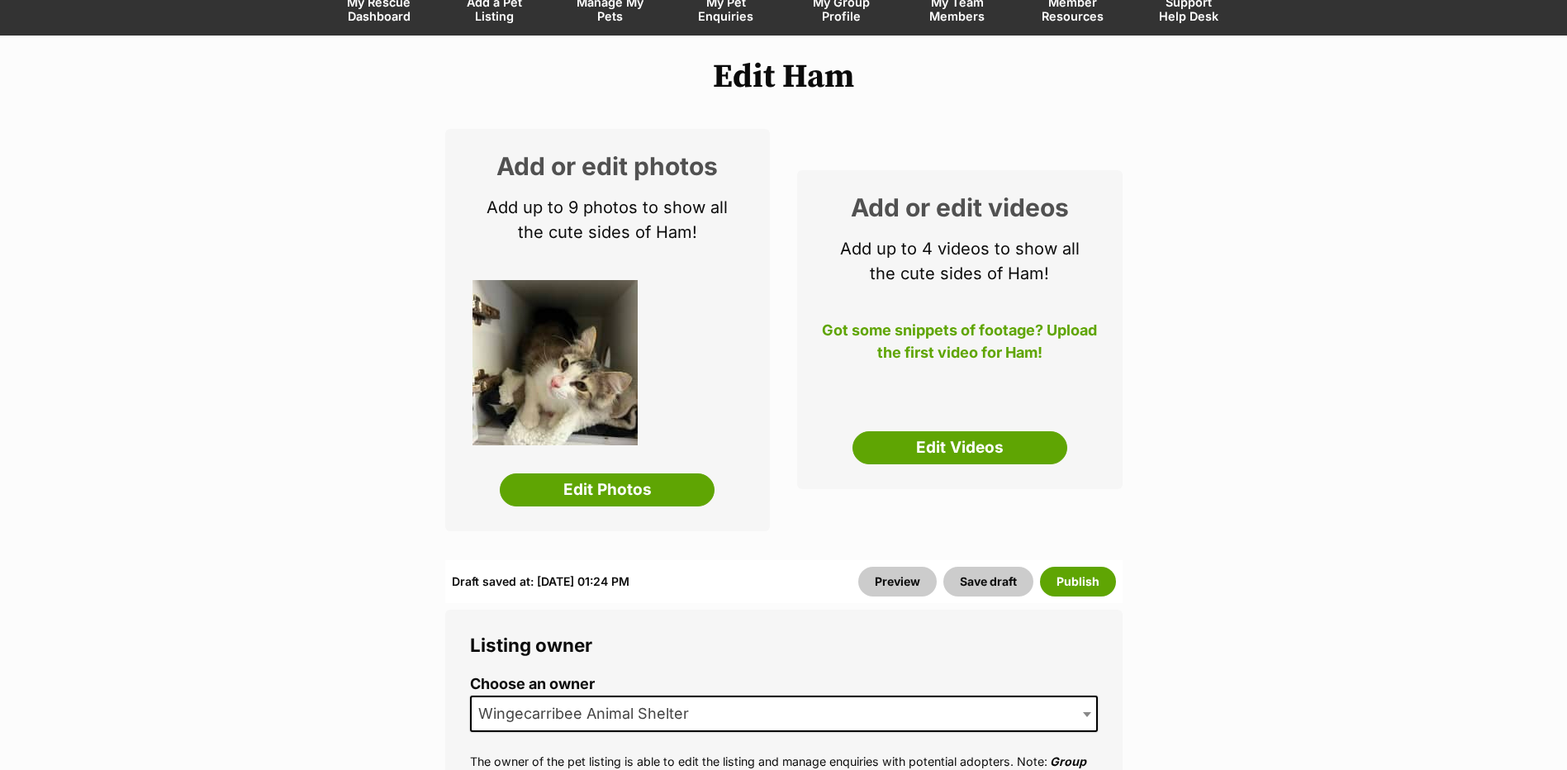
scroll to position [165, 0]
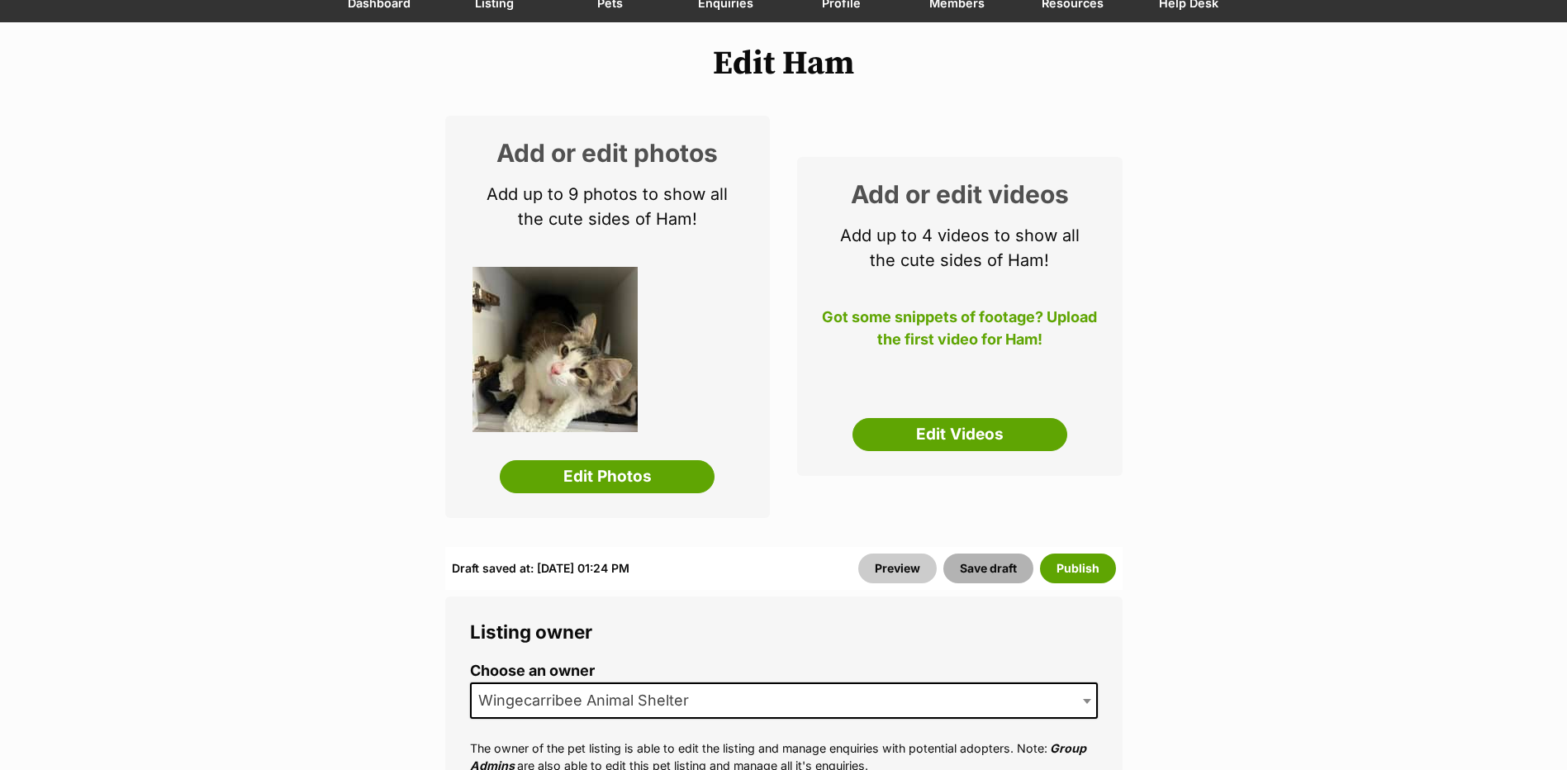
click at [961, 570] on button "Save draft" at bounding box center [988, 568] width 90 height 30
